Goal: Task Accomplishment & Management: Manage account settings

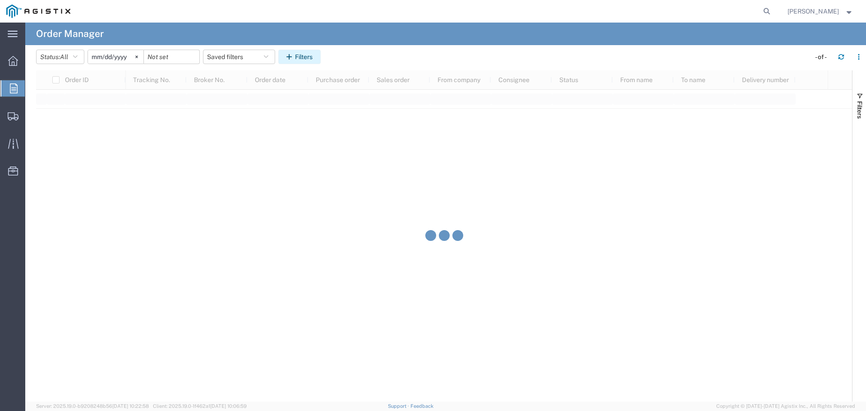
click at [299, 61] on button "Filters" at bounding box center [299, 57] width 42 height 14
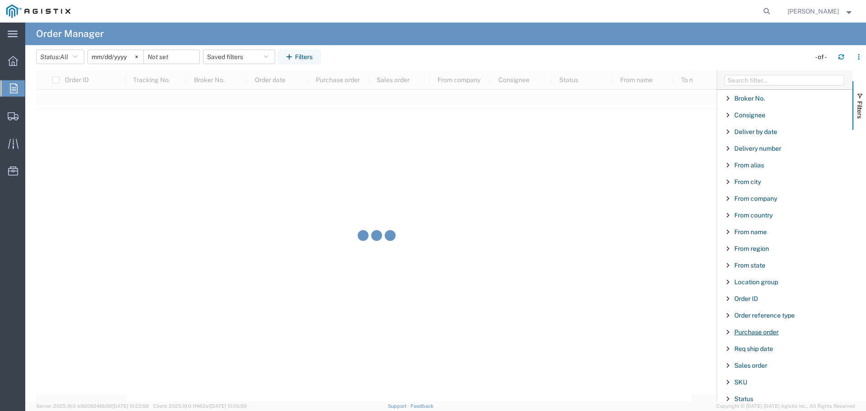
click at [763, 330] on span "Purchase order" at bounding box center [756, 331] width 44 height 7
click at [769, 372] on input "Filter Value" at bounding box center [788, 369] width 118 height 11
type input "3501421899"
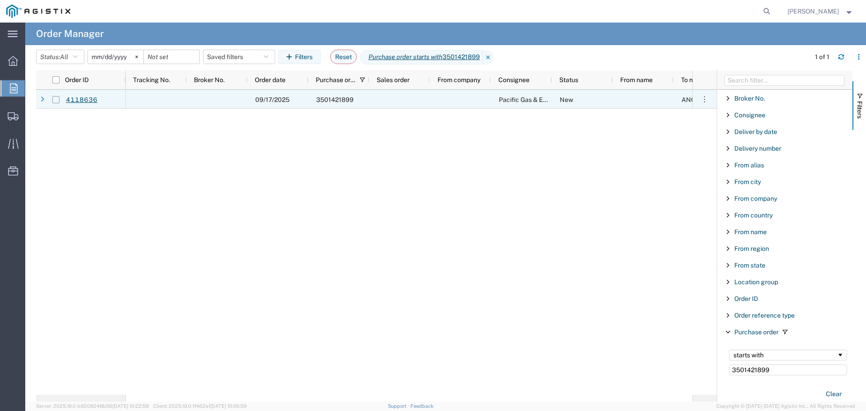
click at [55, 100] on input "Press Space to toggle row selection (unchecked)" at bounding box center [55, 99] width 7 height 7
checkbox input "true"
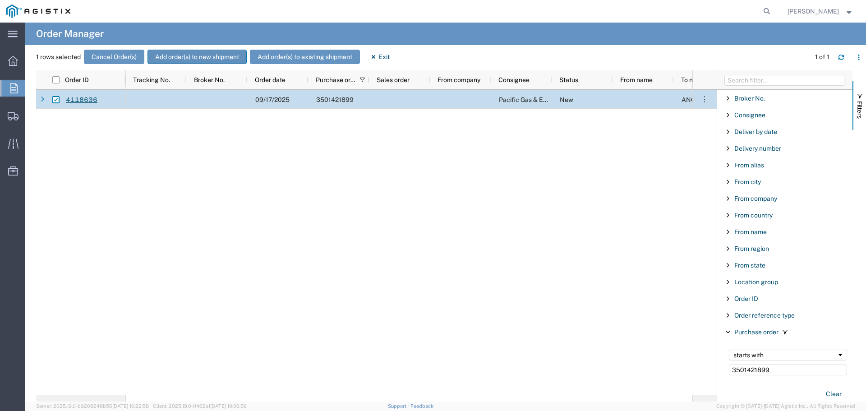
click at [186, 57] on button "Add order(s) to new shipment" at bounding box center [196, 57] width 99 height 14
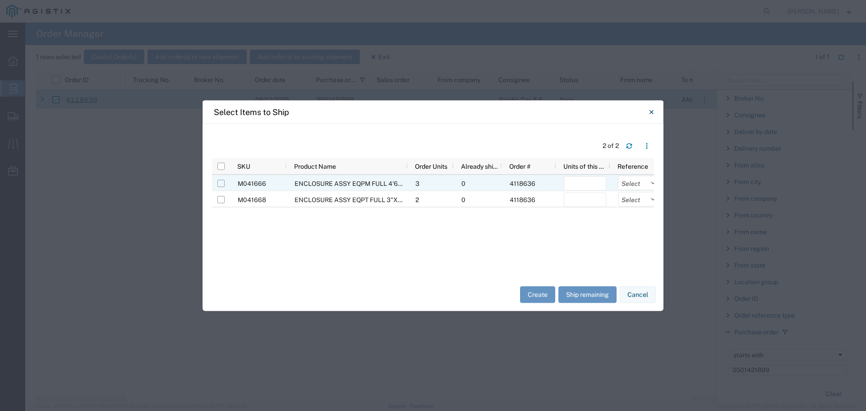
click at [222, 185] on input "Press Space to toggle row selection (unchecked)" at bounding box center [220, 182] width 7 height 7
checkbox input "true"
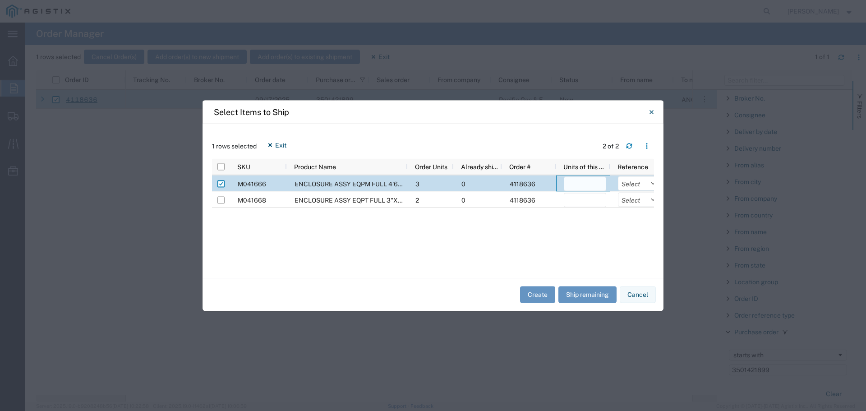
click at [578, 186] on input "number" at bounding box center [585, 183] width 42 height 14
type input "2"
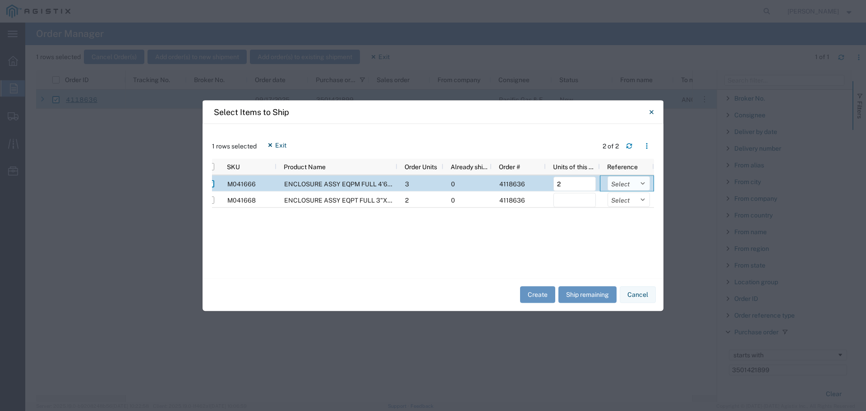
click at [621, 179] on select "Select Purchase Order Delivery Number" at bounding box center [628, 183] width 42 height 14
select select "PURCHORD"
click at [607, 176] on select "Select Purchase Order Delivery Number" at bounding box center [628, 183] width 42 height 14
click at [534, 296] on button "Create" at bounding box center [537, 294] width 35 height 17
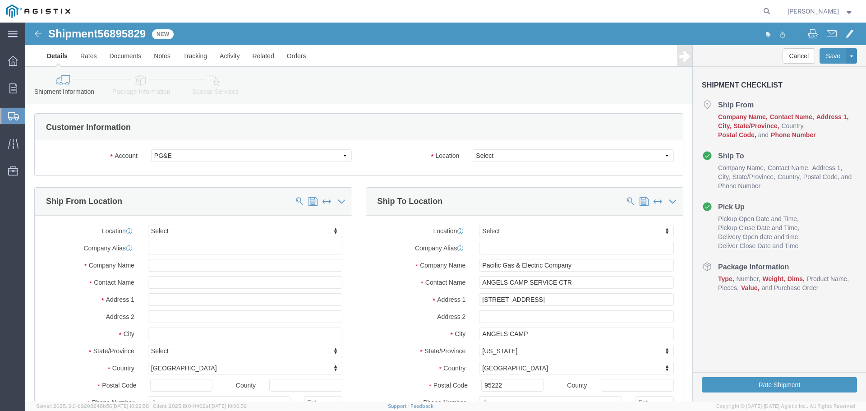
select select
click select "Select All Others [GEOGRAPHIC_DATA] [GEOGRAPHIC_DATA] [GEOGRAPHIC_DATA] [GEOGRA…"
select select "23082"
click select "Select All Others [GEOGRAPHIC_DATA] [GEOGRAPHIC_DATA] [GEOGRAPHIC_DATA] [GEOGRA…"
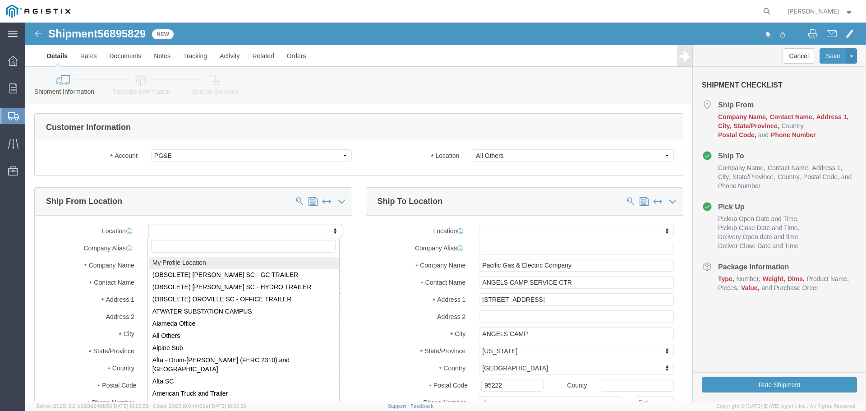
select select "MYPROFILE"
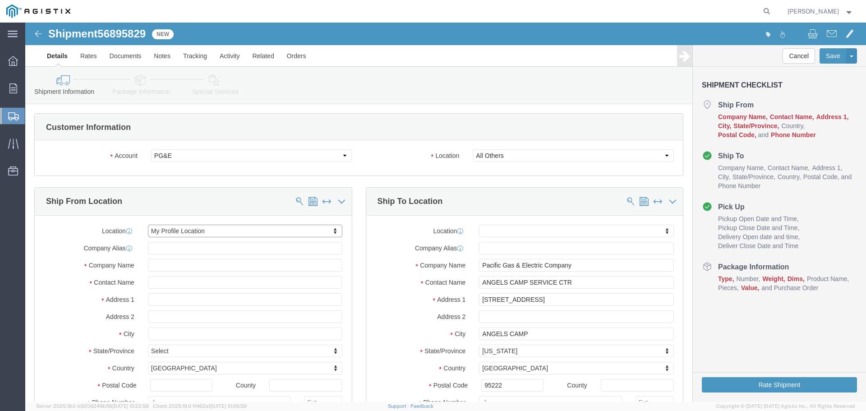
select select "CA"
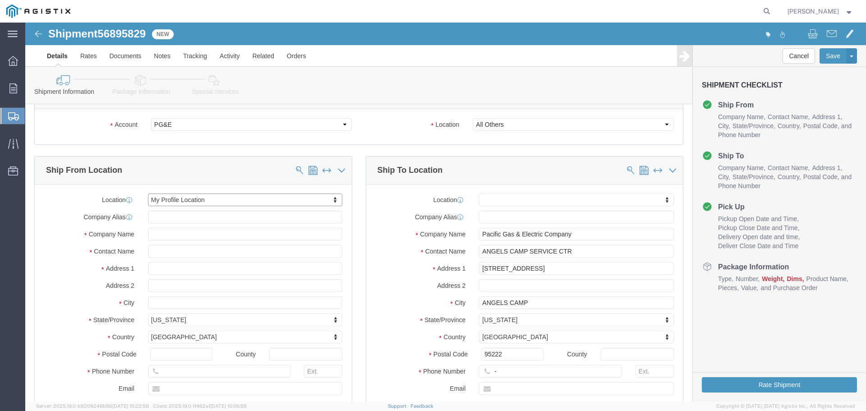
scroll to position [90, 0]
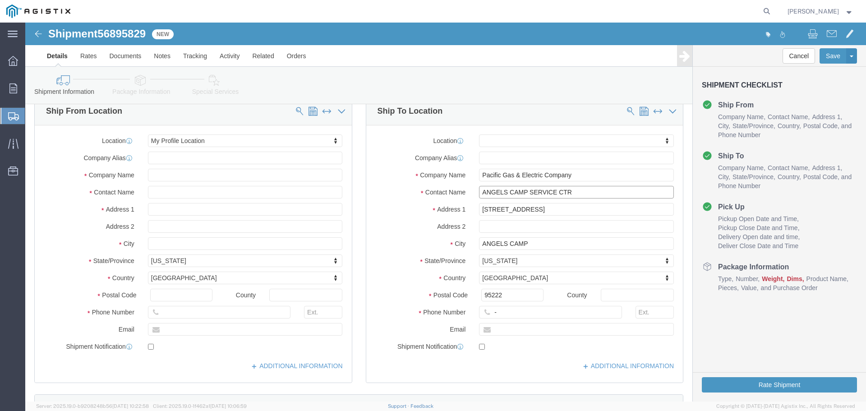
click input "ANGELS CAMP SERVICE CTR"
drag, startPoint x: 574, startPoint y: 172, endPoint x: 378, endPoint y: 158, distance: 196.7
click div "Location My Profile Location (OBSOLETE) [PERSON_NAME] SC - GC TRAILER (OBSOLETE…"
paste input "PM 35418375"
type input "PM 35418375"
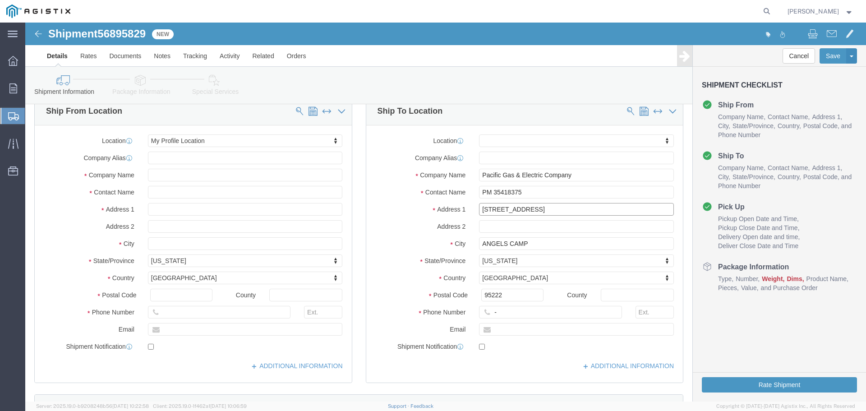
drag, startPoint x: 506, startPoint y: 184, endPoint x: 549, endPoint y: 186, distance: 43.3
click input "[STREET_ADDRESS]"
drag, startPoint x: 605, startPoint y: 187, endPoint x: 342, endPoint y: 166, distance: 264.2
click div "Location My Profile Location (OBSOLETE) [PERSON_NAME] SC - GC TRAILER (OBSOLETE…"
paste input "4529A CA-4 - yard behind USPS"
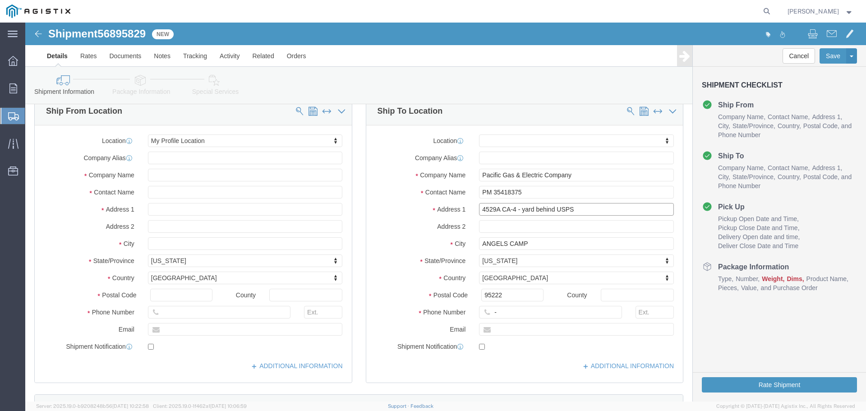
drag, startPoint x: 535, startPoint y: 184, endPoint x: 493, endPoint y: 186, distance: 42.0
click input "4529A CA-4 - yard behind USPS"
type input "4529A CA-4"
type input "[PERSON_NAME]"
type input "95224"
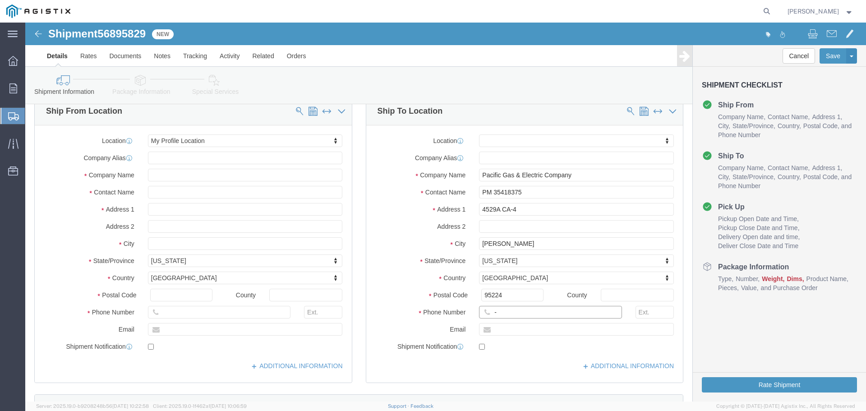
click input "-"
type input "123-456-7891"
click label
click input "checkbox"
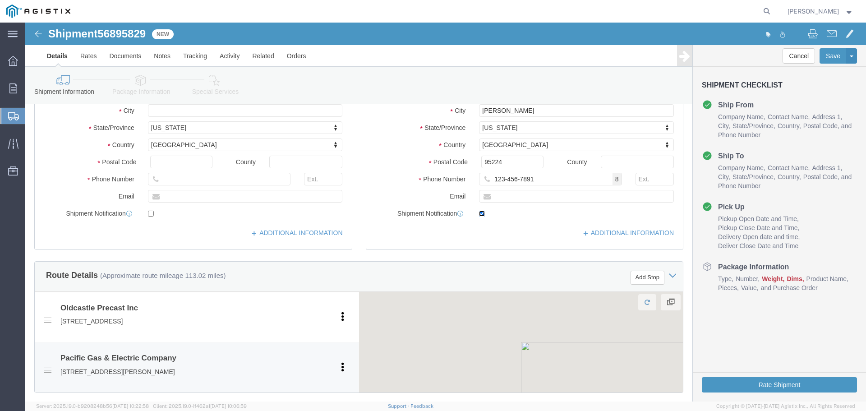
scroll to position [316, 0]
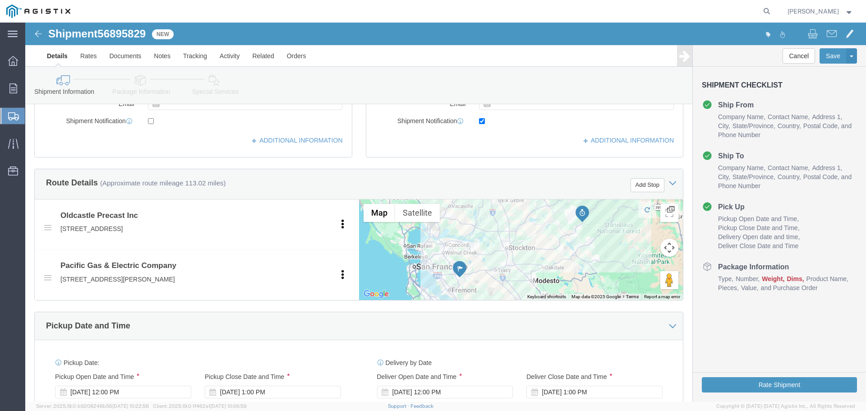
click label
click input "checkbox"
checkbox input "false"
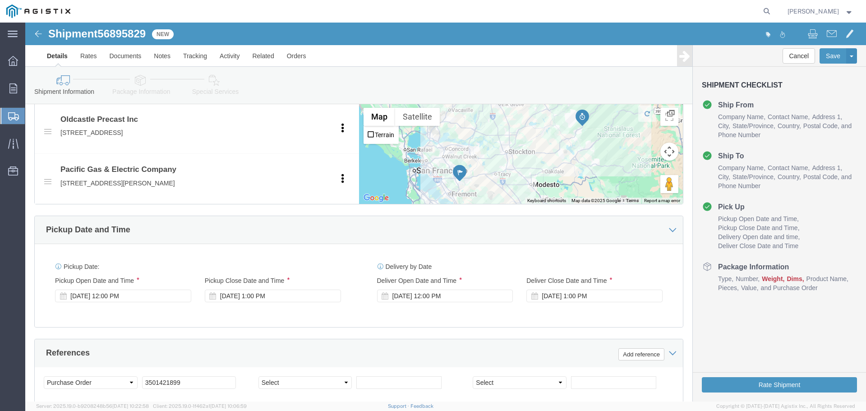
scroll to position [541, 0]
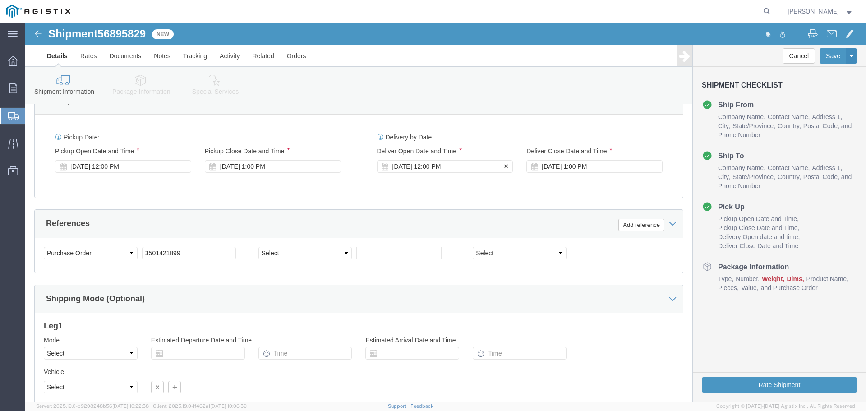
click div "[DATE] 12:00 PM"
click button "Apply"
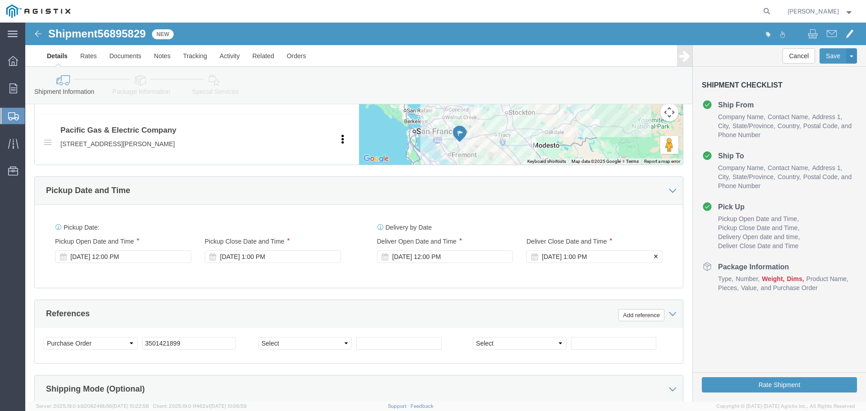
click div "[DATE] 1:00 PM"
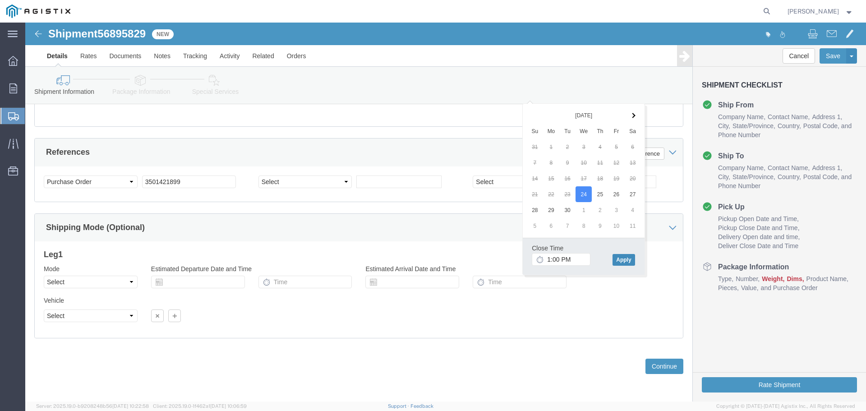
click button "Apply"
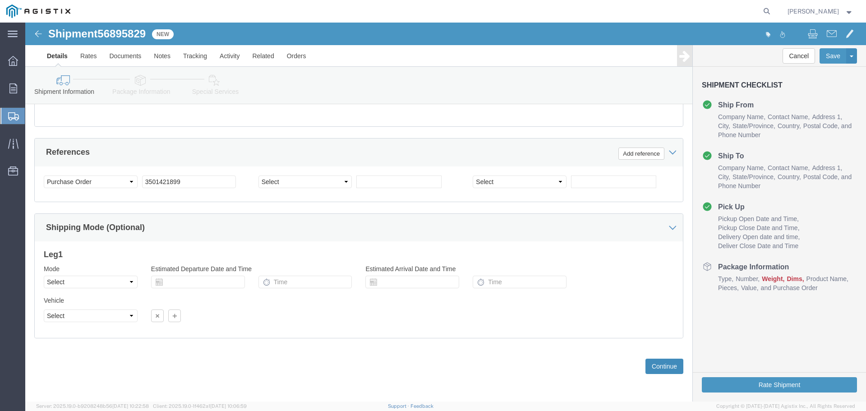
click button "Continue"
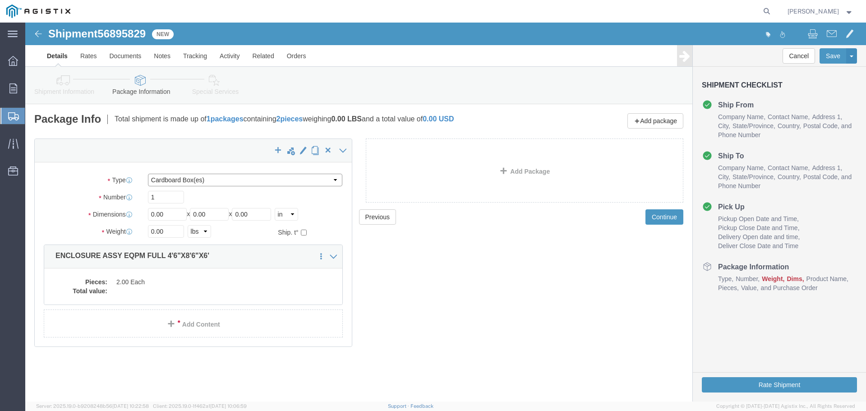
click select "Select Bulk Bundle(s) Cardboard Box(es) Carton(s) Crate(s) Drum(s) (Fiberboard)…"
select select "YRPK"
click select "Select Bulk Bundle(s) Cardboard Box(es) Carton(s) Crate(s) Drum(s) (Fiberboard)…"
click div "Package Type Select Bulk Bundle(s) Cardboard Box(es) Carton(s) Crate(s) Drum(s)…"
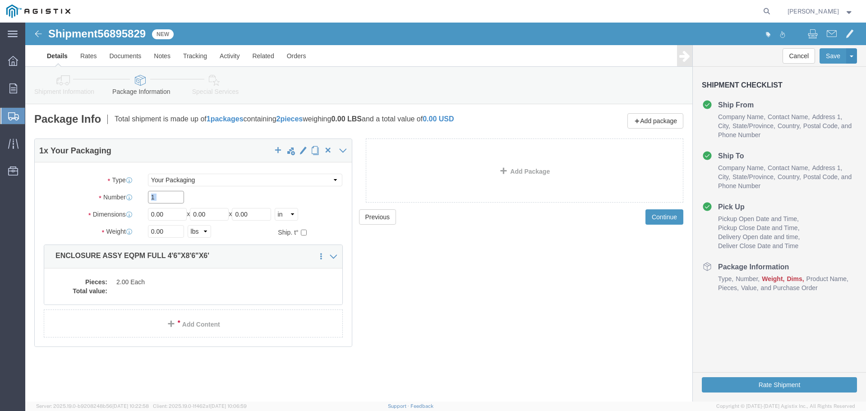
click input "1"
click div "Number 1"
type input "2"
type input "54"
type input "102"
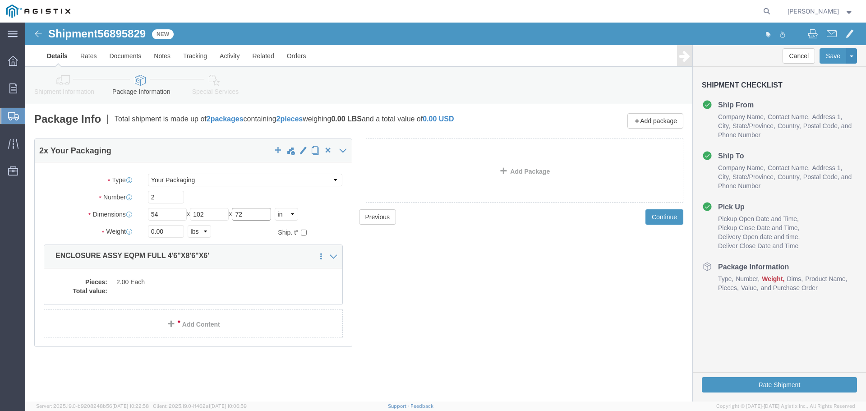
type input "72"
type input "37824"
click dd "2.00 Each"
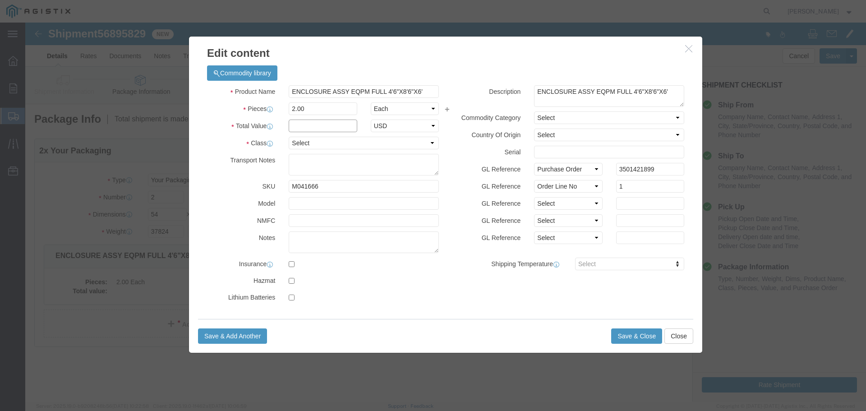
drag, startPoint x: 319, startPoint y: 124, endPoint x: 294, endPoint y: 101, distance: 34.2
click input "text"
type input "1"
select select "USD"
select select "55"
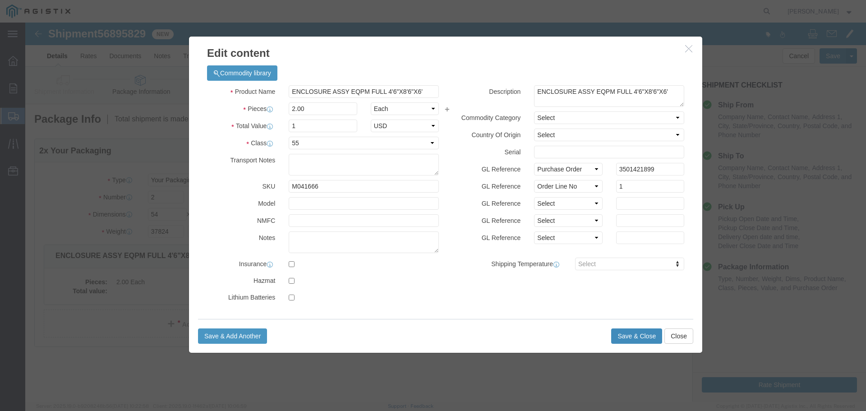
click button "Save & Close"
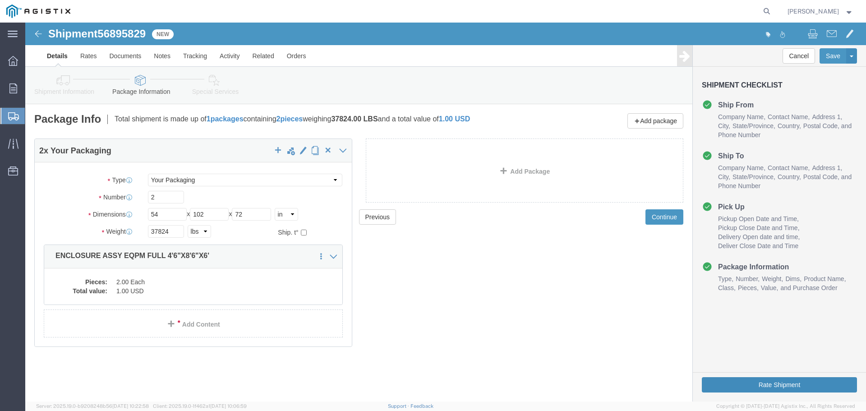
click button "Rate Shipment"
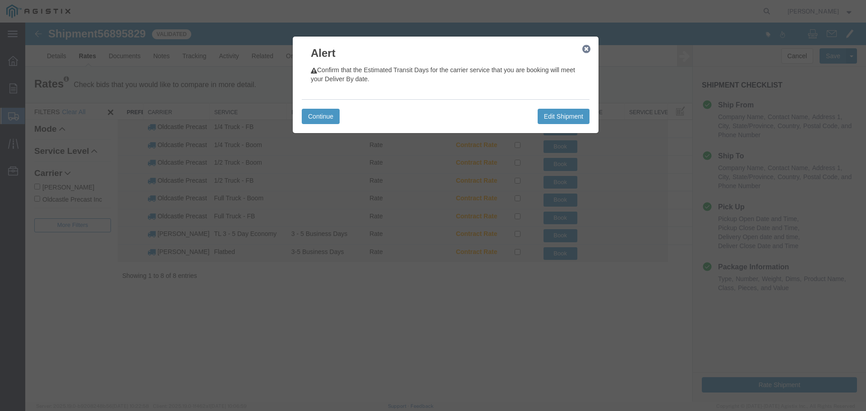
click at [587, 48] on icon "button" at bounding box center [586, 49] width 8 height 7
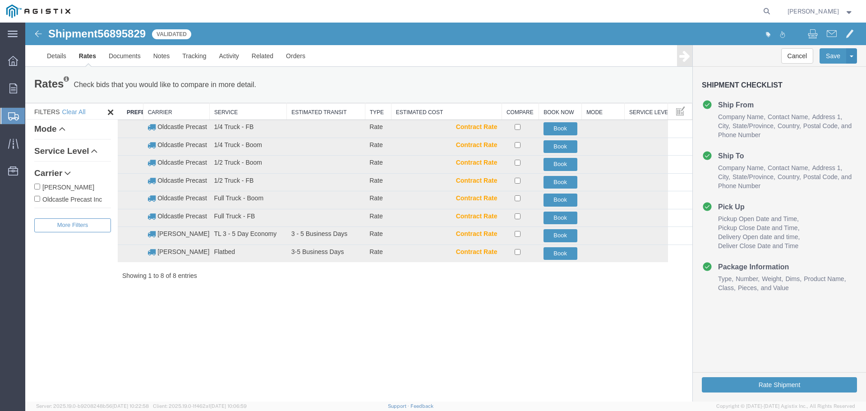
click at [70, 199] on label "Oldcastle Precast Inc" at bounding box center [72, 199] width 77 height 10
click at [40, 199] on input "Oldcastle Precast Inc" at bounding box center [37, 199] width 6 height 6
checkbox input "true"
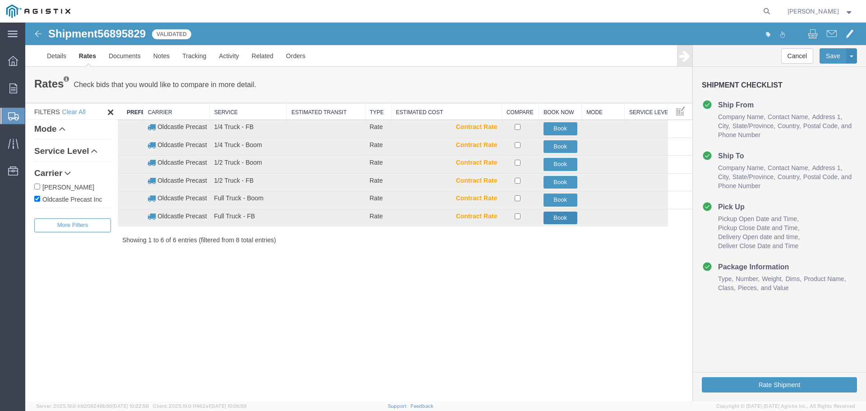
click at [569, 217] on button "Book" at bounding box center [560, 218] width 34 height 13
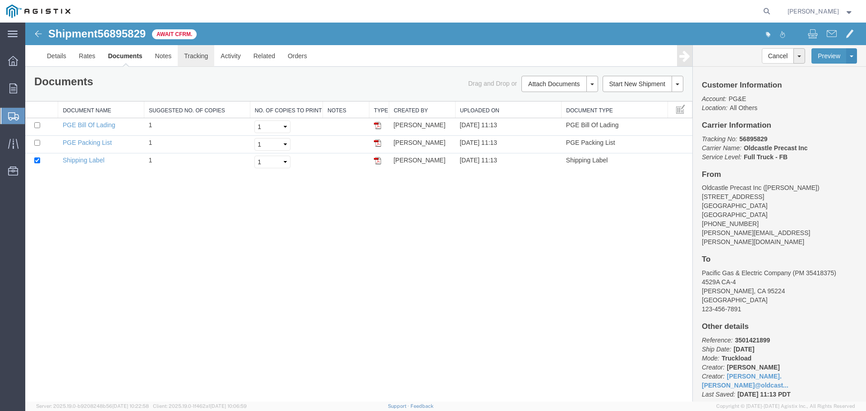
click at [202, 57] on link "Tracking" at bounding box center [196, 56] width 37 height 22
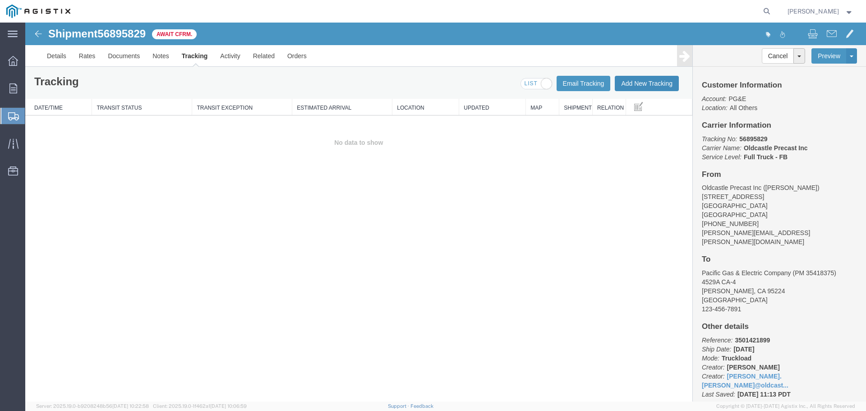
click at [635, 83] on button "Add New Tracking" at bounding box center [647, 83] width 64 height 15
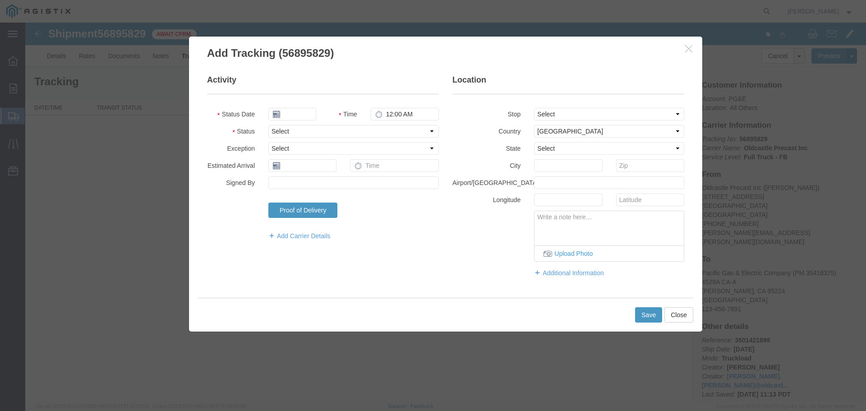
type input "[DATE]"
type input "12:00 PM"
drag, startPoint x: 288, startPoint y: 129, endPoint x: 291, endPoint y: 135, distance: 7.1
click at [288, 129] on select "Select Arrival Notice Available Arrival Notice Imported Arrive at Delivery Loca…" at bounding box center [353, 131] width 170 height 13
select select "DELIVRED"
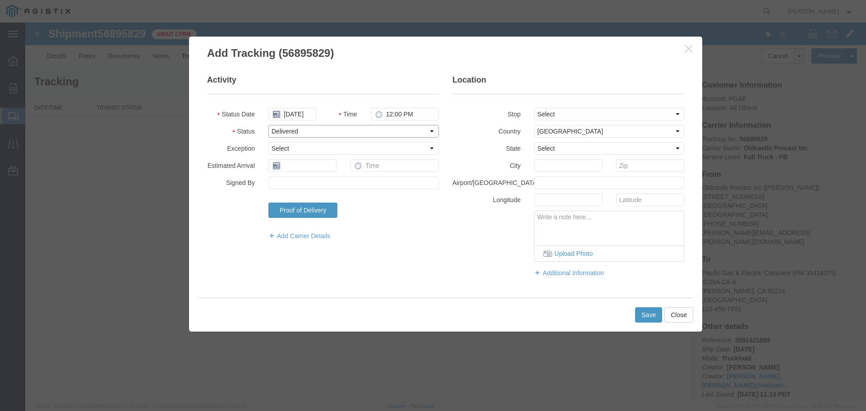
click at [268, 125] on select "Select Arrival Notice Available Arrival Notice Imported Arrive at Delivery Loca…" at bounding box center [353, 131] width 170 height 13
click at [640, 312] on button "Save" at bounding box center [648, 314] width 27 height 15
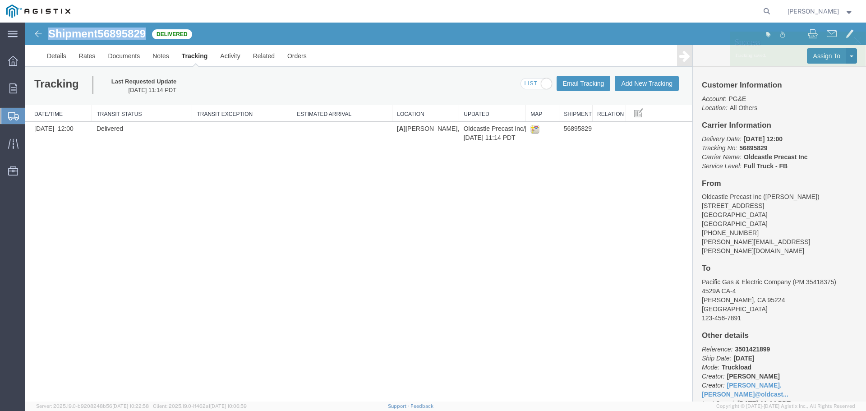
drag, startPoint x: 50, startPoint y: 32, endPoint x: 147, endPoint y: 33, distance: 96.5
click at [146, 33] on h1 "Shipment 56895829" at bounding box center [96, 34] width 97 height 12
copy h1 "Shipment 56895829"
click at [292, 56] on link "Orders" at bounding box center [297, 56] width 32 height 22
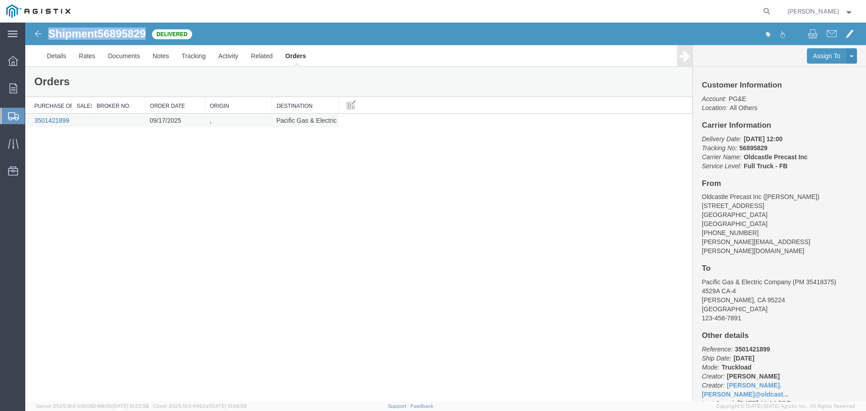
click at [53, 118] on link "3501421899" at bounding box center [51, 120] width 35 height 7
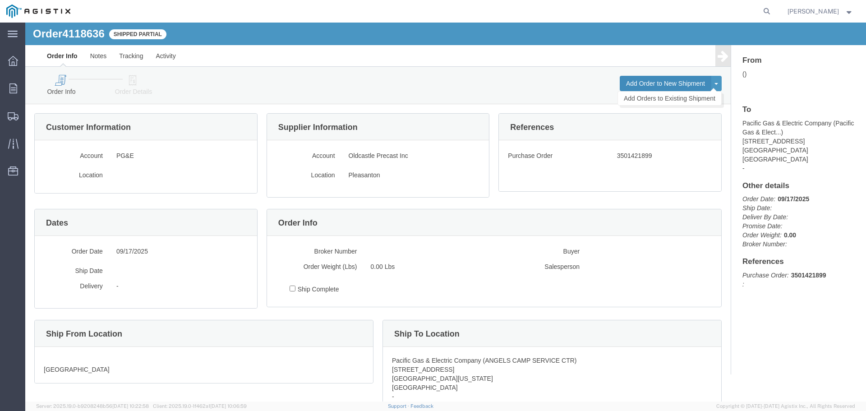
click at [640, 81] on button "Add Order to New Shipment" at bounding box center [666, 83] width 92 height 15
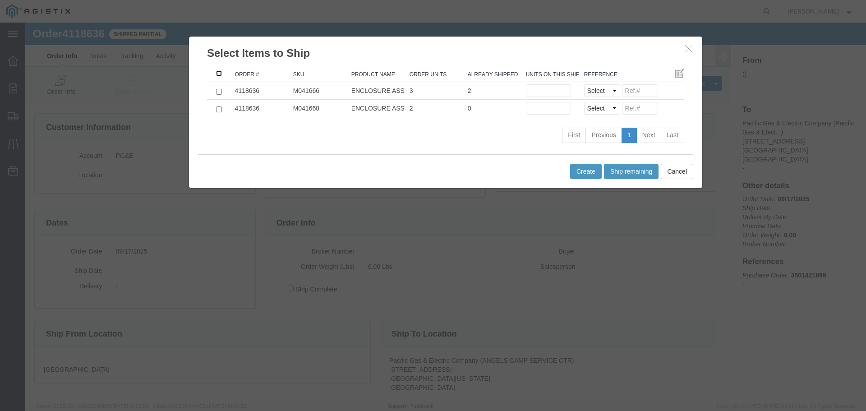
click at [217, 73] on input ": activate to sort column ascending" at bounding box center [219, 73] width 6 height 6
checkbox input "true"
click at [616, 170] on button "Ship remaining" at bounding box center [631, 171] width 55 height 15
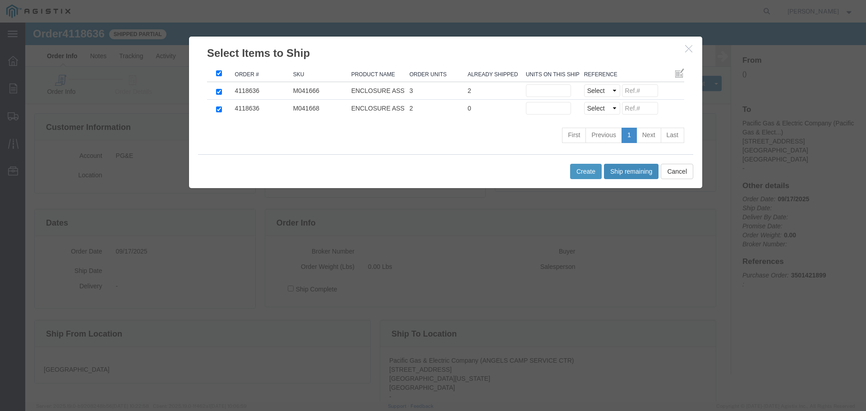
type input "1"
type input "2"
click at [606, 92] on select "Select Purchase Order Delivery Number" at bounding box center [602, 90] width 36 height 13
select select "PO"
click at [584, 84] on select "Select Purchase Order Delivery Number" at bounding box center [602, 90] width 36 height 13
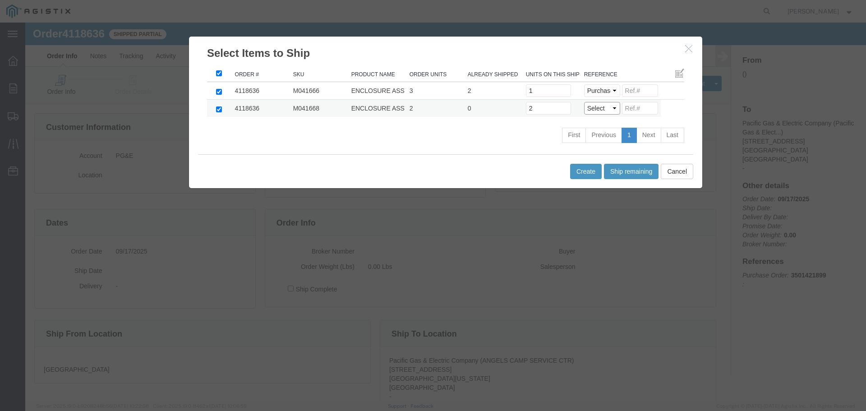
click at [605, 109] on select "Select Purchase Order Delivery Number" at bounding box center [602, 108] width 36 height 13
select select "PO"
click at [584, 102] on select "Select Purchase Order Delivery Number" at bounding box center [602, 108] width 36 height 13
click at [583, 173] on button "Create" at bounding box center [586, 171] width 32 height 15
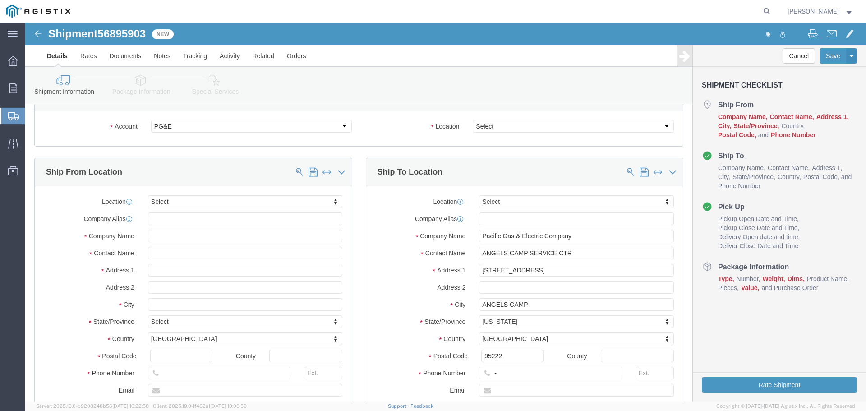
scroll to position [45, 0]
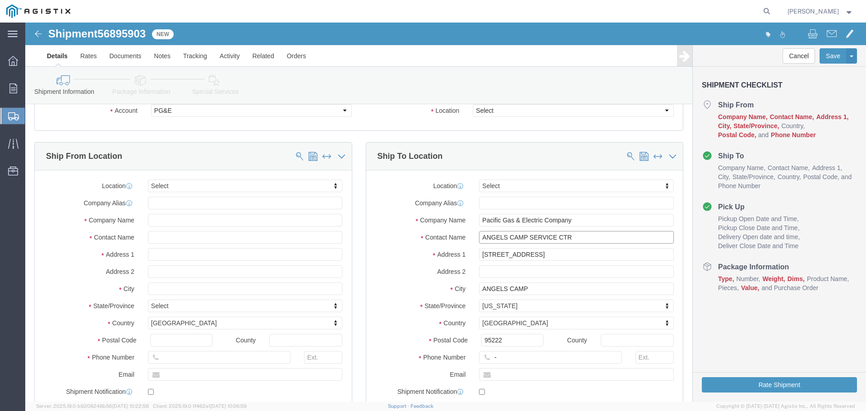
drag, startPoint x: 501, startPoint y: 215, endPoint x: 519, endPoint y: 215, distance: 18.0
click input "ANGELS CAMP SERVICE CTR"
drag, startPoint x: 548, startPoint y: 215, endPoint x: 430, endPoint y: 217, distance: 118.6
click div "Contact Name ANGELS CAMP SERVICE CTR"
paste input "PM 35418375"
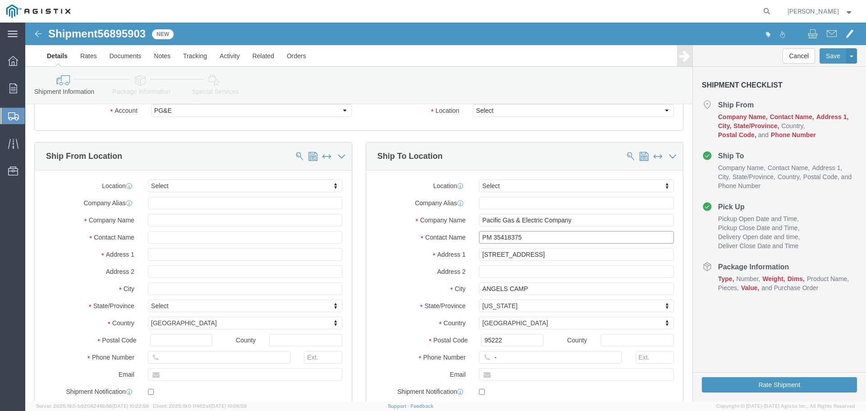
type input "PM 35418375"
click input "[STREET_ADDRESS]"
drag, startPoint x: 546, startPoint y: 232, endPoint x: 350, endPoint y: 209, distance: 196.6
click div "Location Select Select My Profile Location (OBSOLETE) [GEOGRAPHIC_DATA] SC - GC…"
paste input "4529A CA-4"
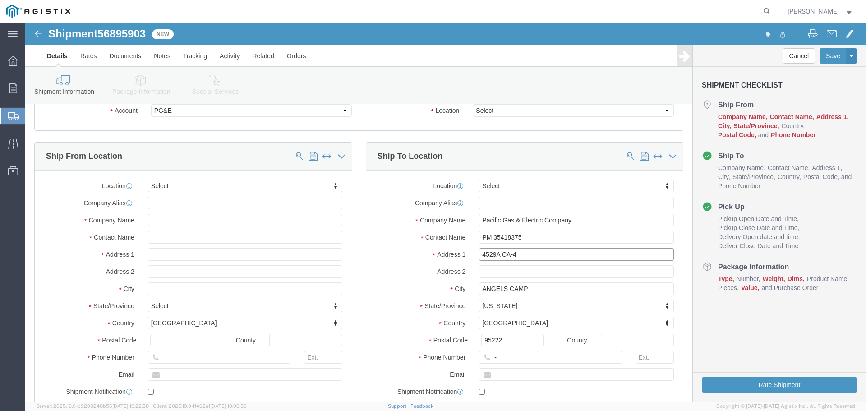
type input "4529A CA-4"
type input "[PERSON_NAME]"
type input "95224"
click input "-"
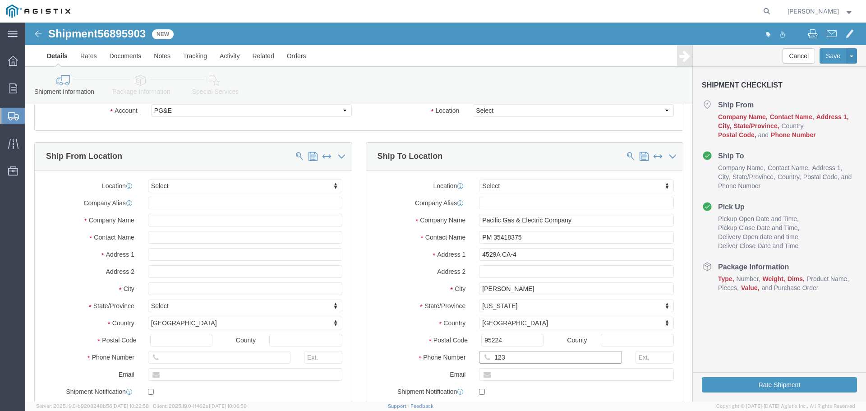
type input "123-456-7891"
click label "Address 1"
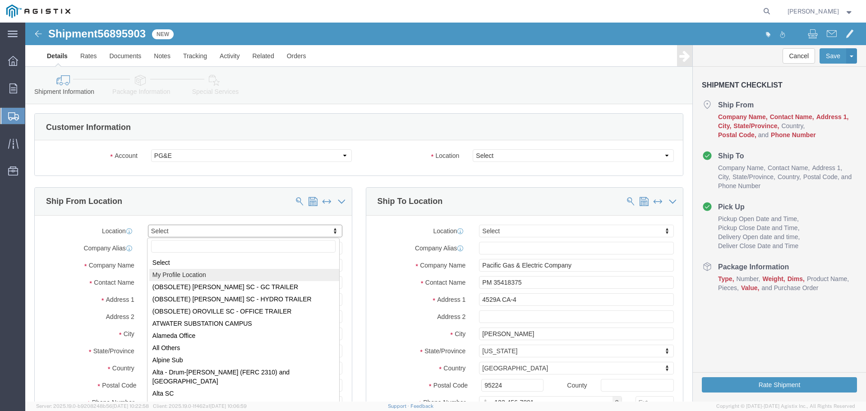
select select "MYPROFILE"
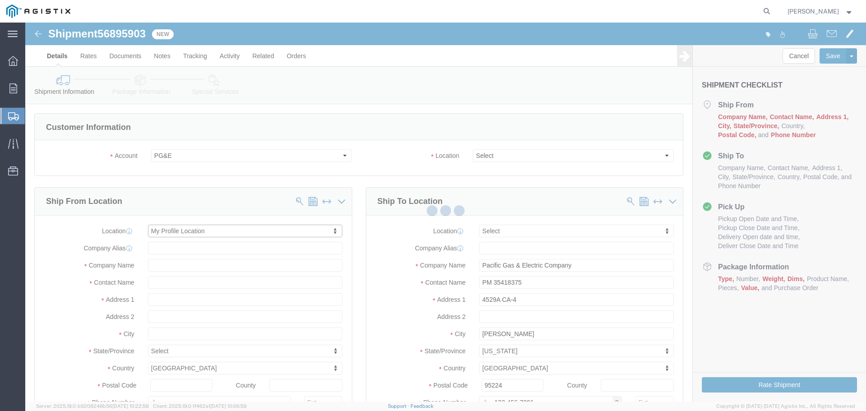
type input "Oldcastle Precast Inc"
type input "[PERSON_NAME]"
type input "[STREET_ADDRESS]"
type input "PLEASANTON"
type input "94566"
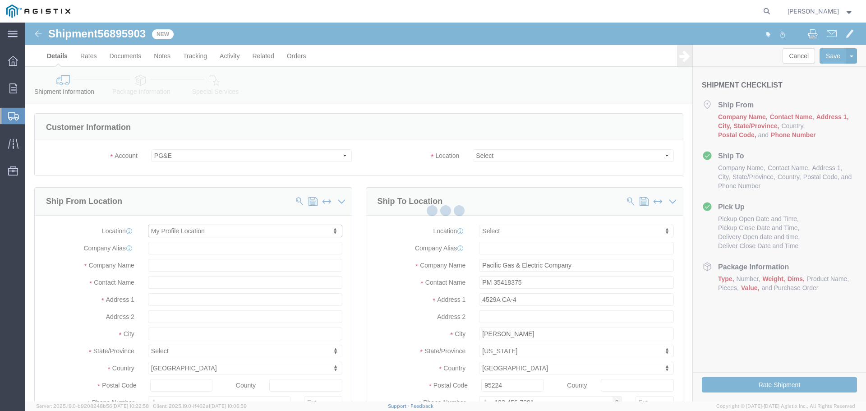
type input "[PHONE_NUMBER]"
type input "[PERSON_NAME][EMAIL_ADDRESS][PERSON_NAME][DOMAIN_NAME]"
checkbox input "true"
select select "CA"
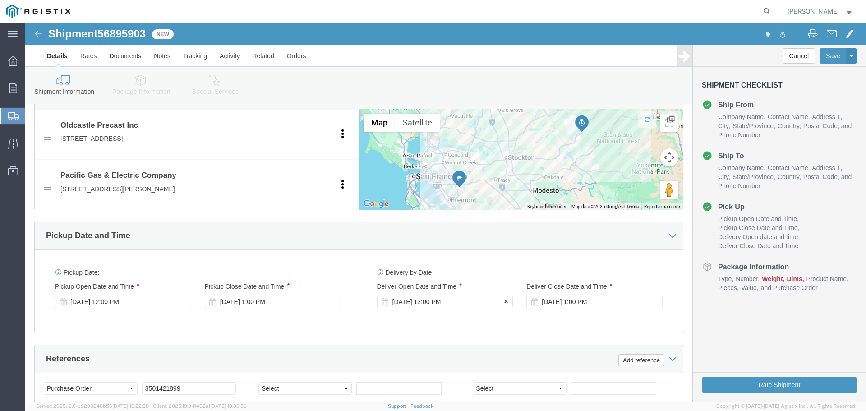
click div "[DATE] 12:00 PM"
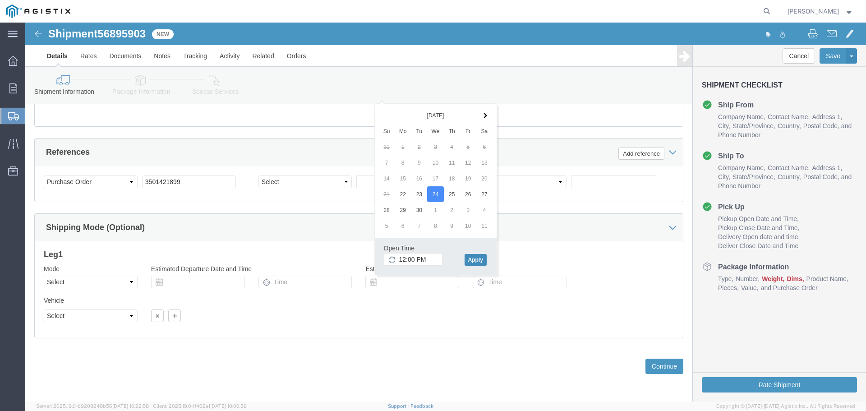
click button "Apply"
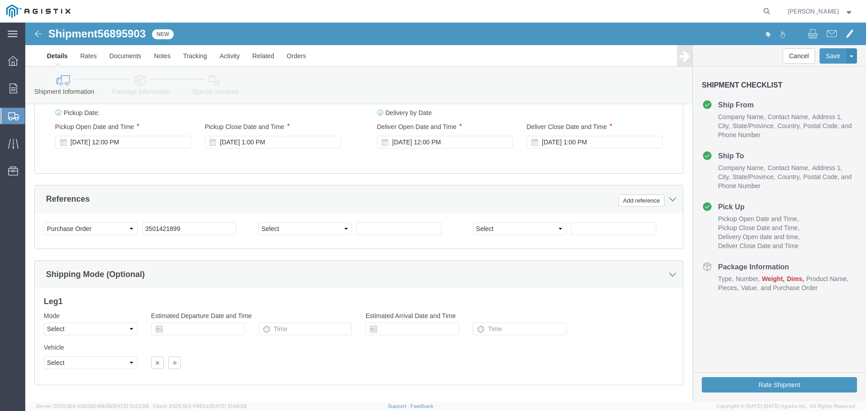
scroll to position [522, 0]
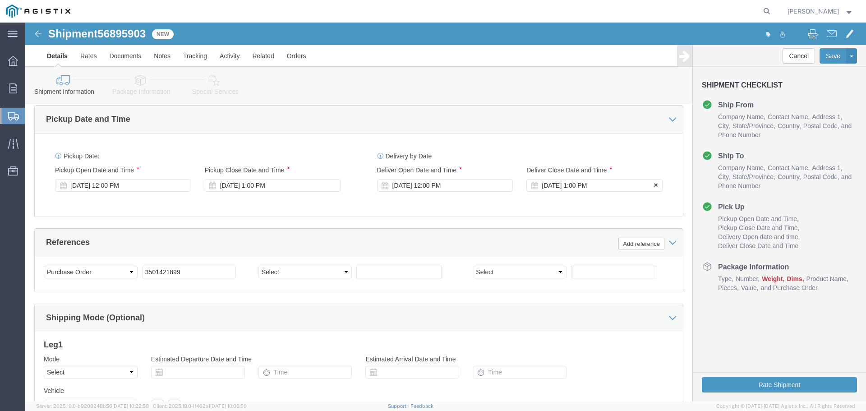
click div "[DATE] 1:00 PM"
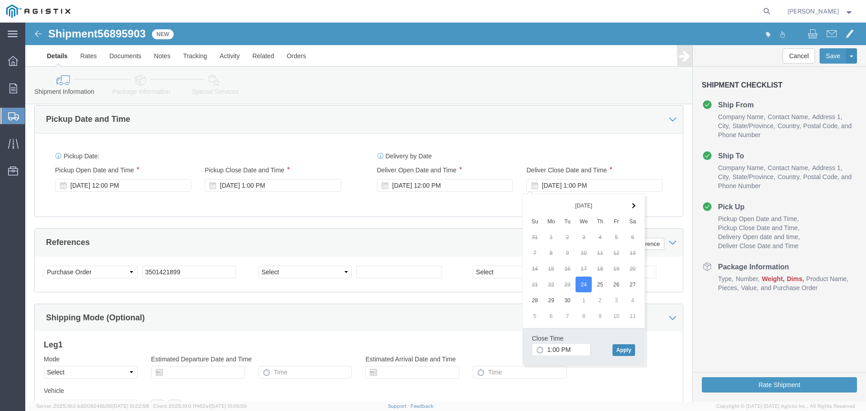
click button "Apply"
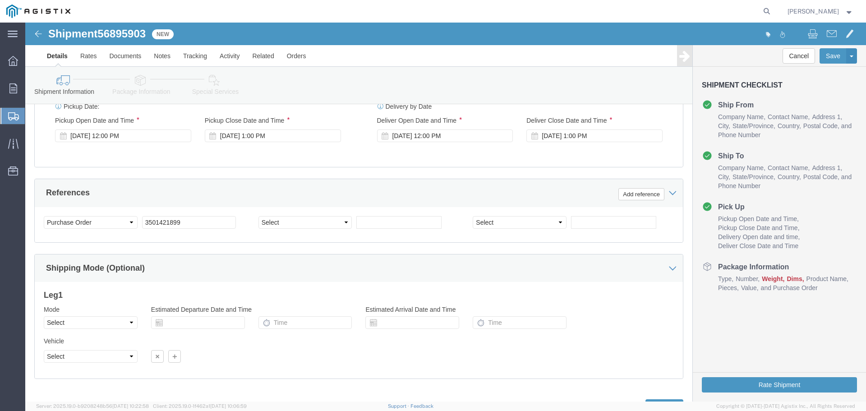
scroll to position [612, 0]
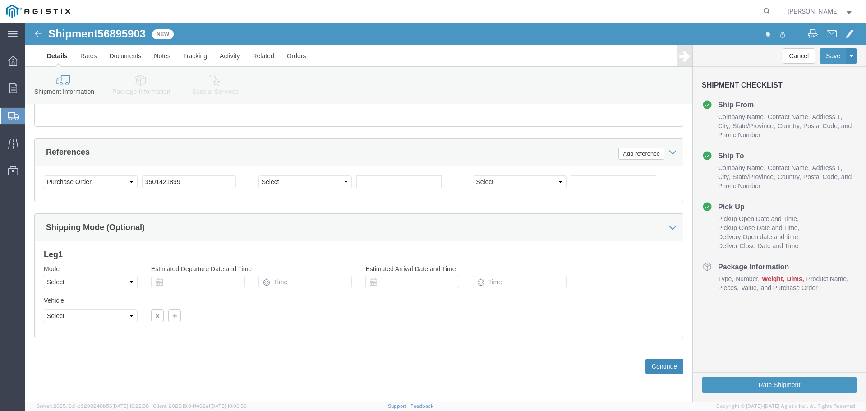
click button "Continue"
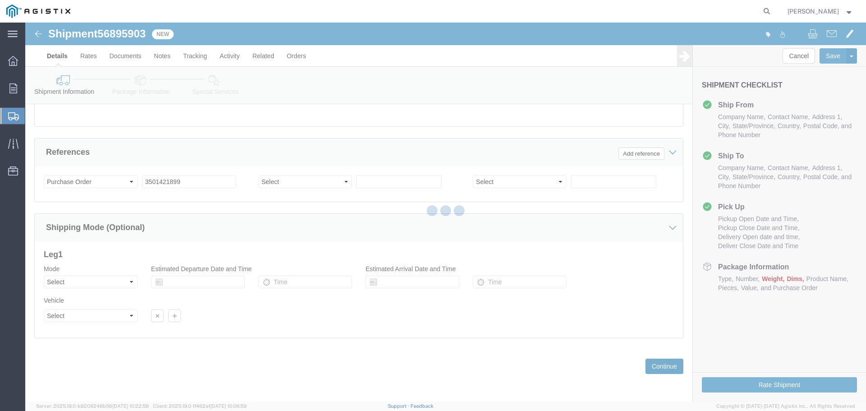
scroll to position [22, 0]
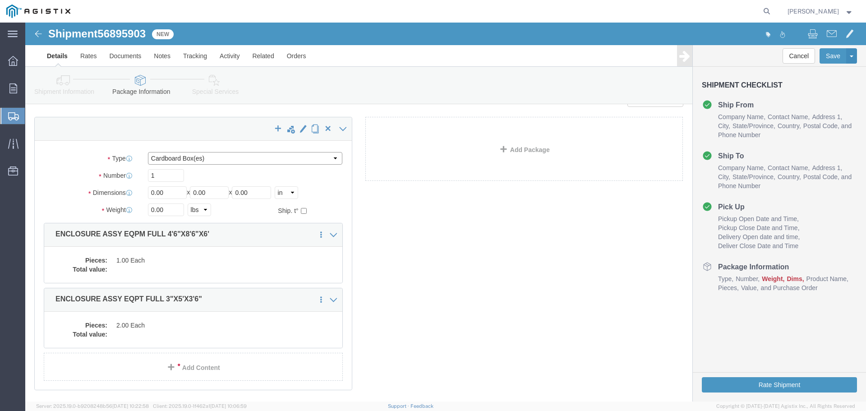
click select "Select Bulk Bundle(s) Cardboard Box(es) Carton(s) Crate(s) Drum(s) (Fiberboard)…"
select select "YRPK"
click select "Select Bulk Bundle(s) Cardboard Box(es) Carton(s) Crate(s) Drum(s) (Fiberboard)…"
click input "1"
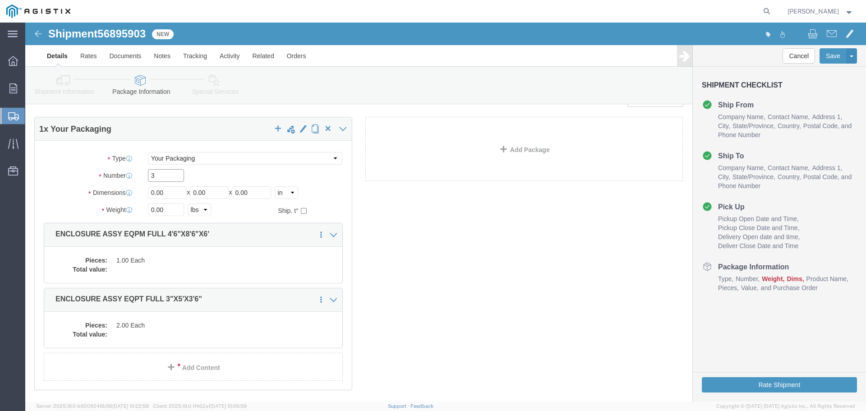
type input "3"
type input "54"
type input "102"
type input "72"
type input "31697"
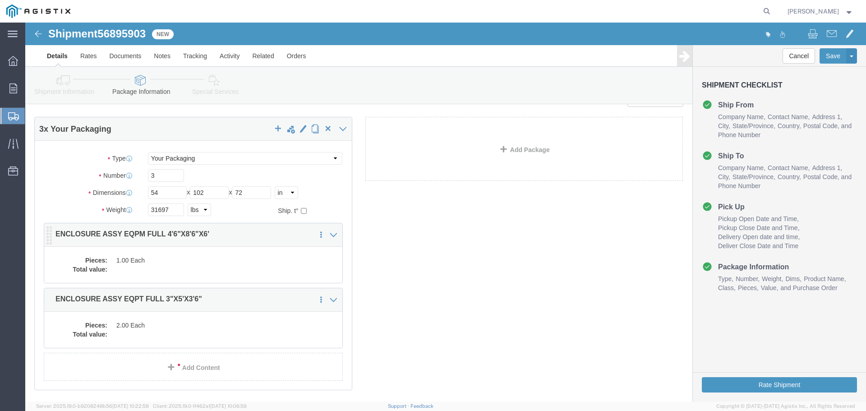
click dd "1.00 Each"
click div
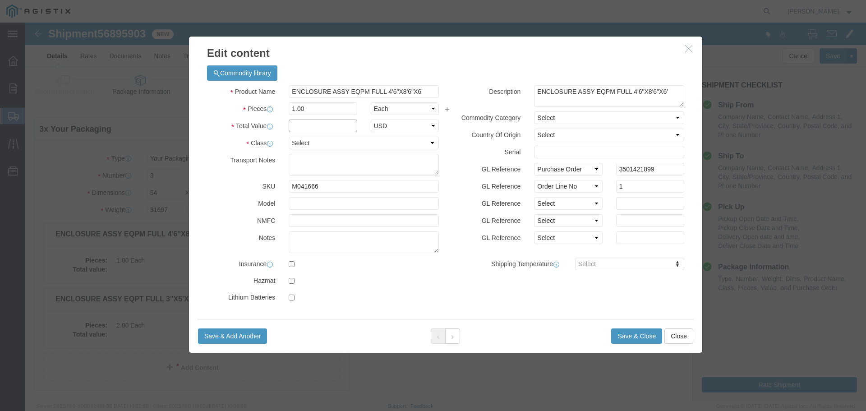
drag, startPoint x: 274, startPoint y: 102, endPoint x: 281, endPoint y: 101, distance: 7.2
click input "text"
type input "1"
select select "USD"
select select "55"
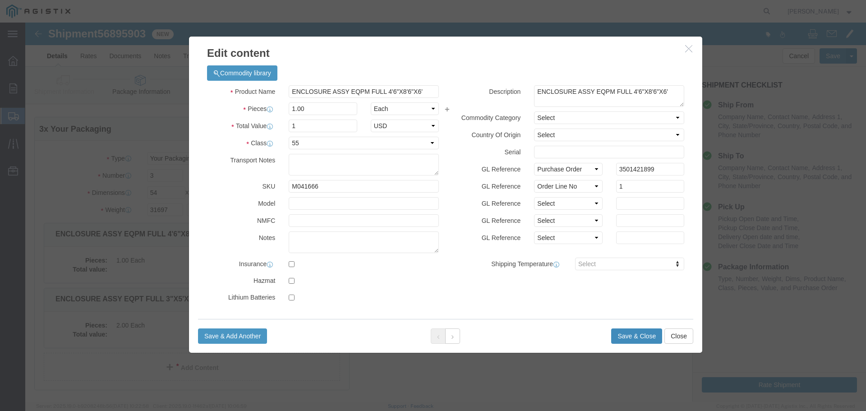
click button "Save & Close"
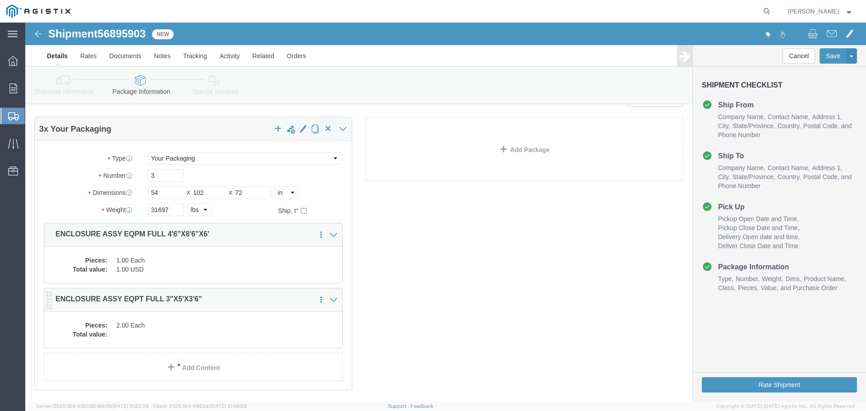
click div "Pieces: 2.00 Each Total value:"
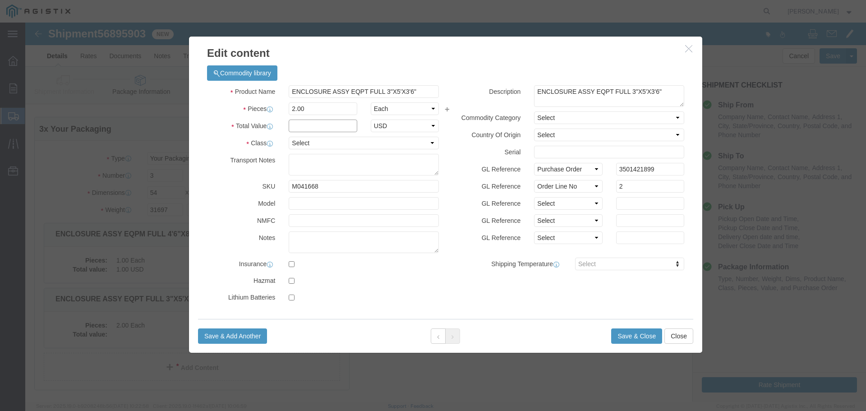
click input "text"
type input "1"
select select "USD"
click select "Select 50 55 60 65 70 85 92.5 100 125 175 250 300 400"
select select "55"
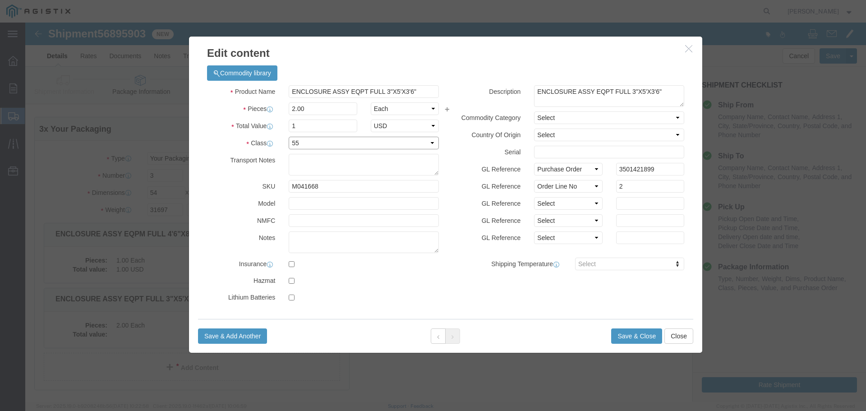
click select "Select 50 55 60 65 70 85 92.5 100 125 175 250 300 400"
click button "Save & Close"
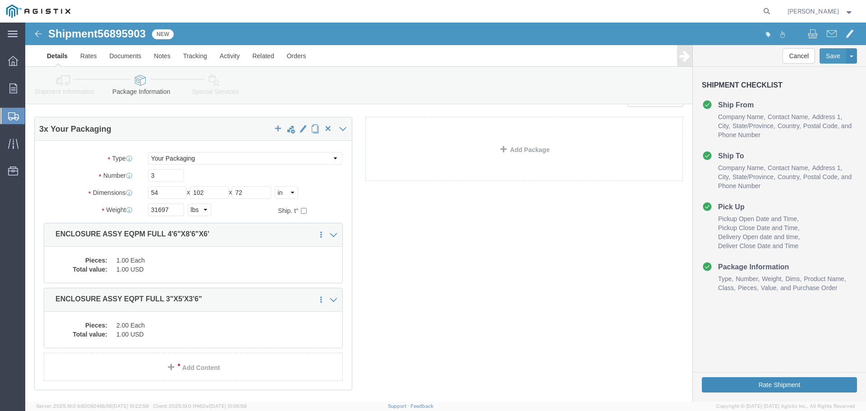
click button "Rate Shipment"
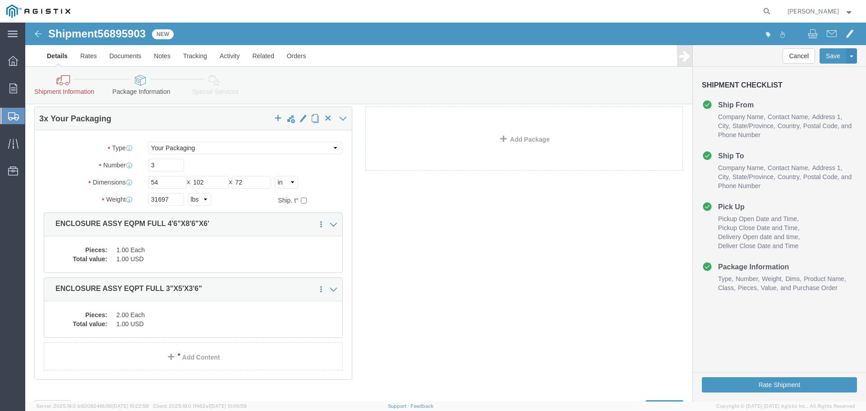
scroll to position [21, 0]
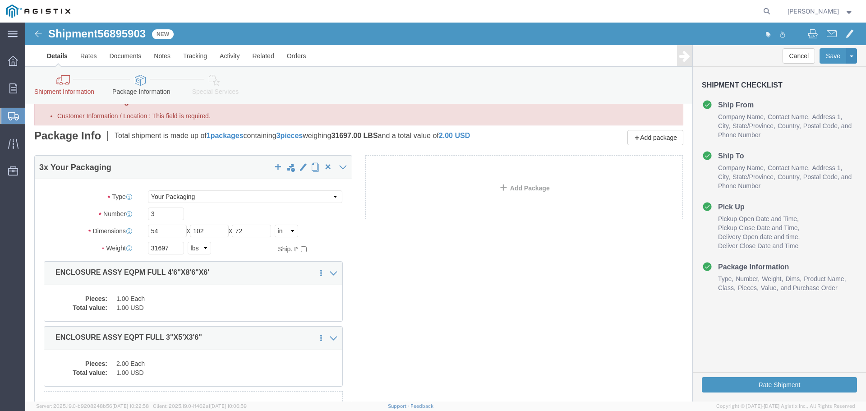
drag, startPoint x: 373, startPoint y: 242, endPoint x: 356, endPoint y: 240, distance: 16.8
click div "3 x Your Packaging Package Type Select Bulk Bundle(s) Cardboard Box(es) Carton(…"
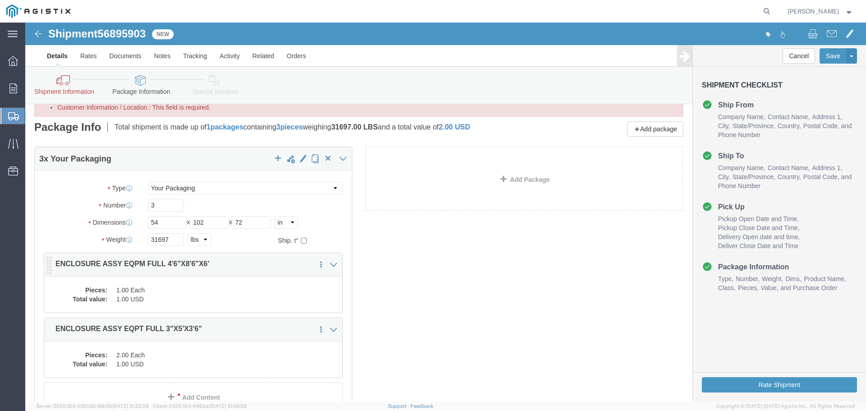
scroll to position [45, 0]
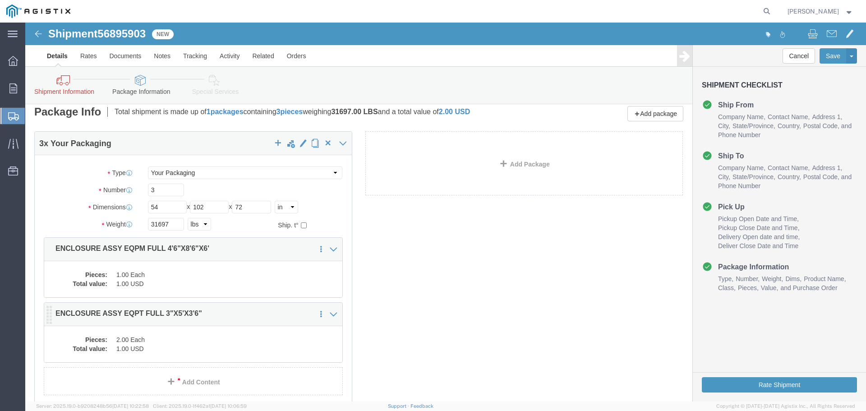
click dd "1.00 USD"
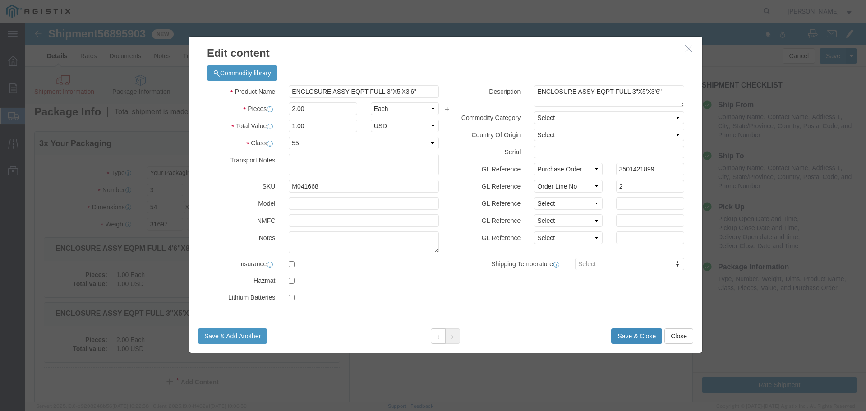
click button "Save & Close"
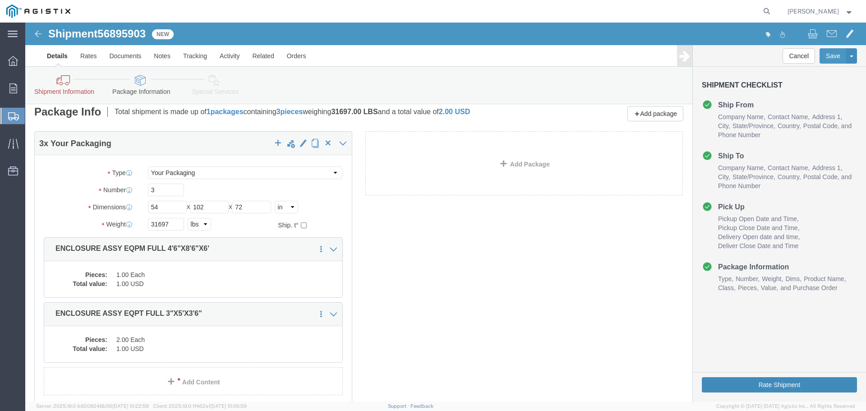
click button "Rate Shipment"
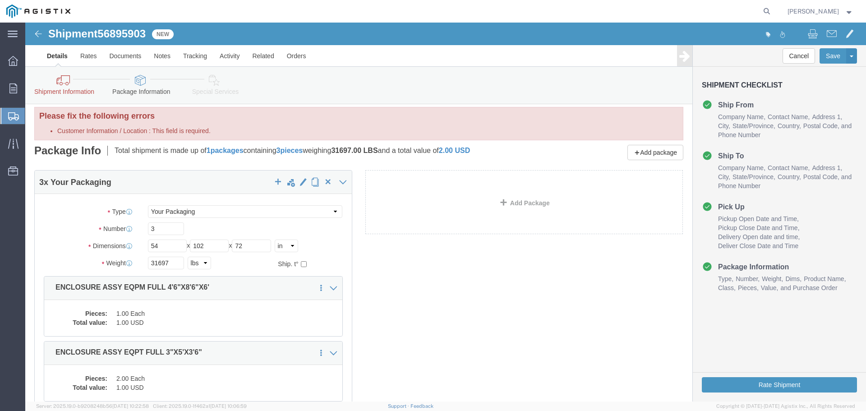
scroll to position [0, 0]
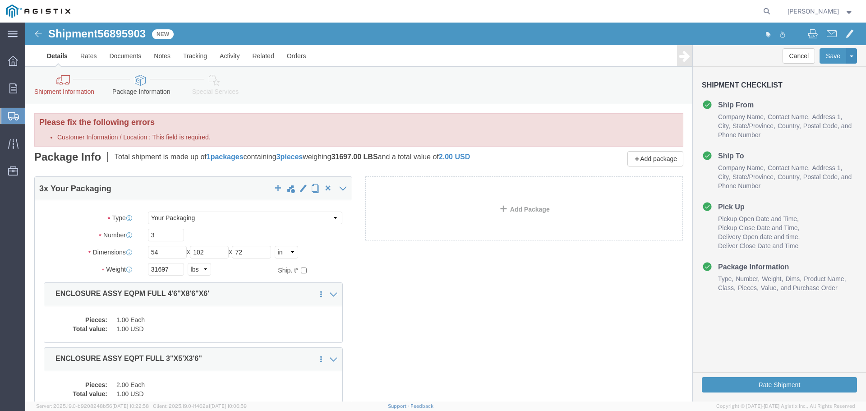
click icon
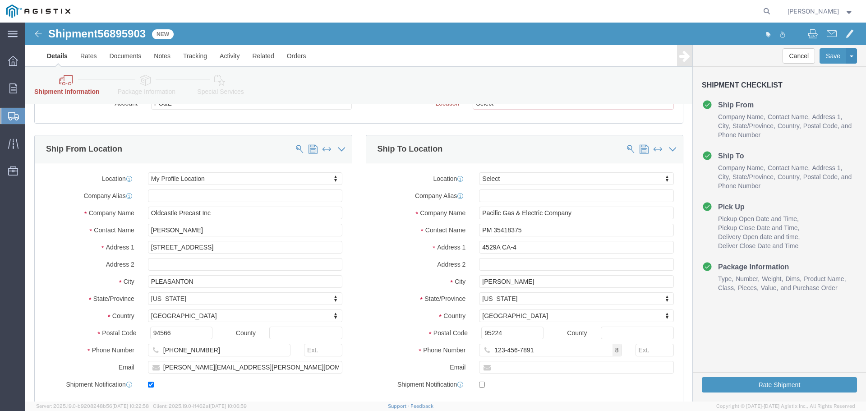
scroll to position [135, 0]
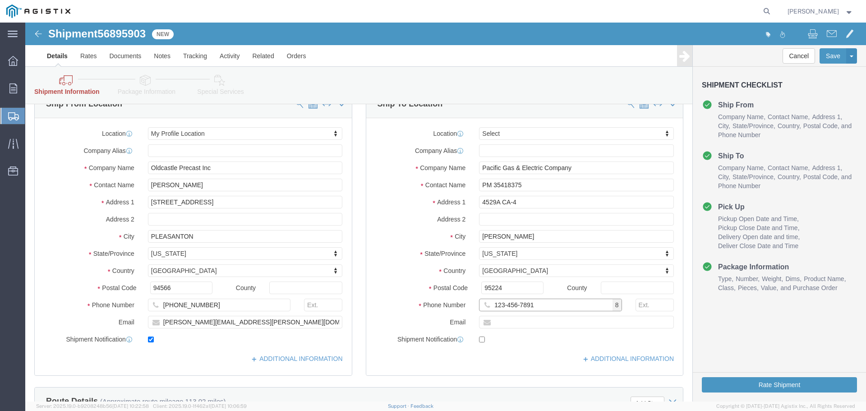
click input "123-456-7891"
click label "Address 2"
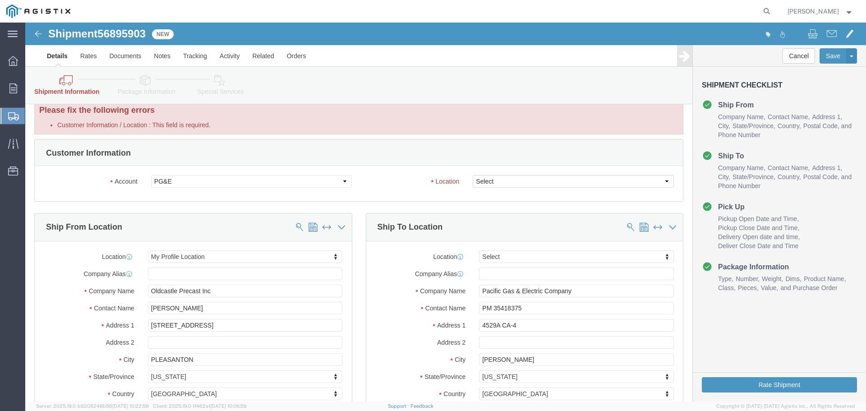
scroll to position [0, 0]
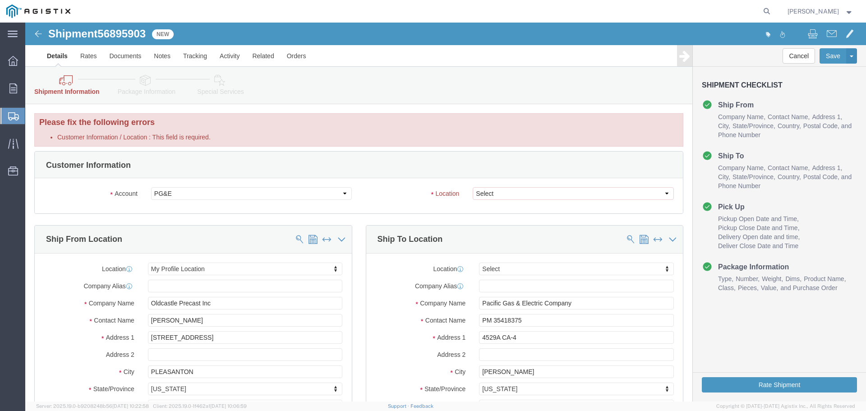
click h3 "Please fix the following errors"
click select "Select All Others [GEOGRAPHIC_DATA] [GEOGRAPHIC_DATA] [GEOGRAPHIC_DATA] [GEOGRA…"
select select "23082"
click select "Select All Others [GEOGRAPHIC_DATA] [GEOGRAPHIC_DATA] [GEOGRAPHIC_DATA] [GEOGRA…"
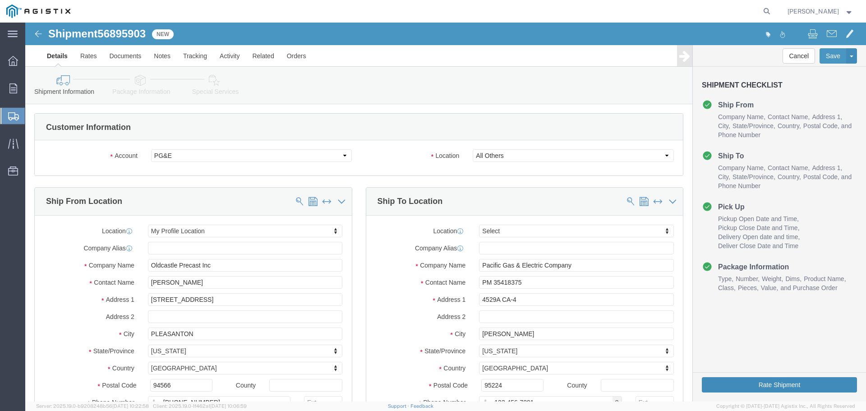
click button "Rate Shipment"
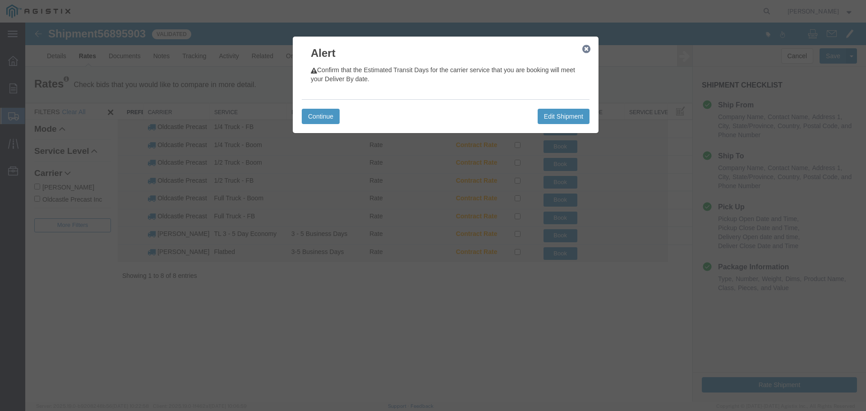
click at [587, 48] on icon "button" at bounding box center [586, 49] width 8 height 7
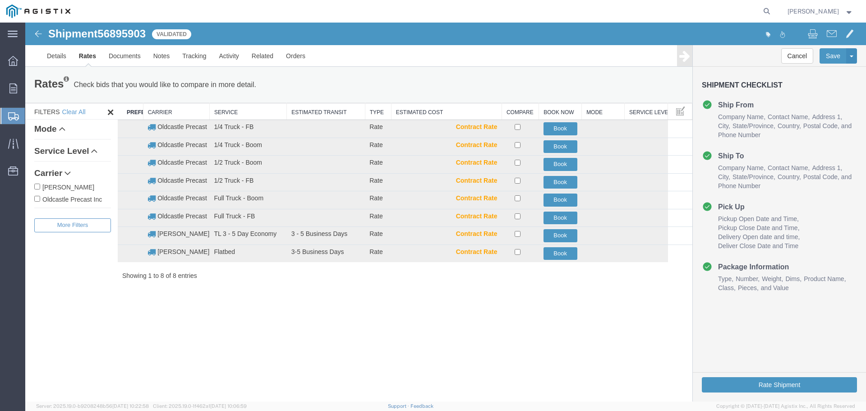
click at [61, 201] on label "Oldcastle Precast Inc" at bounding box center [72, 199] width 77 height 10
click at [40, 201] on input "Oldcastle Precast Inc" at bounding box center [37, 199] width 6 height 6
checkbox input "true"
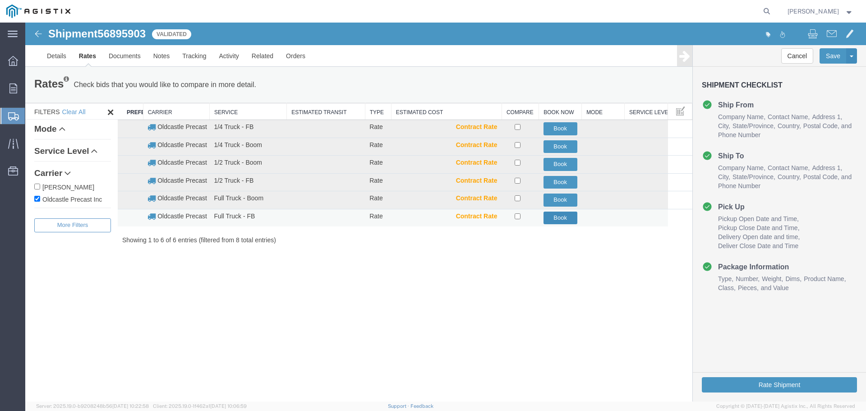
click at [567, 217] on button "Book" at bounding box center [560, 218] width 34 height 13
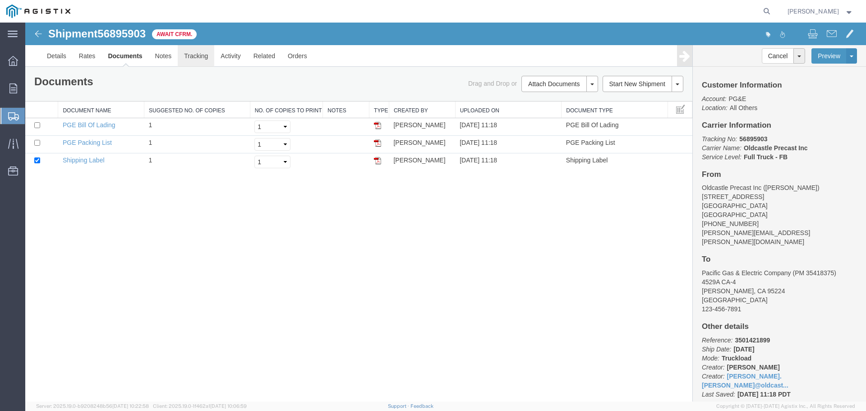
click at [204, 59] on link "Tracking" at bounding box center [196, 56] width 37 height 22
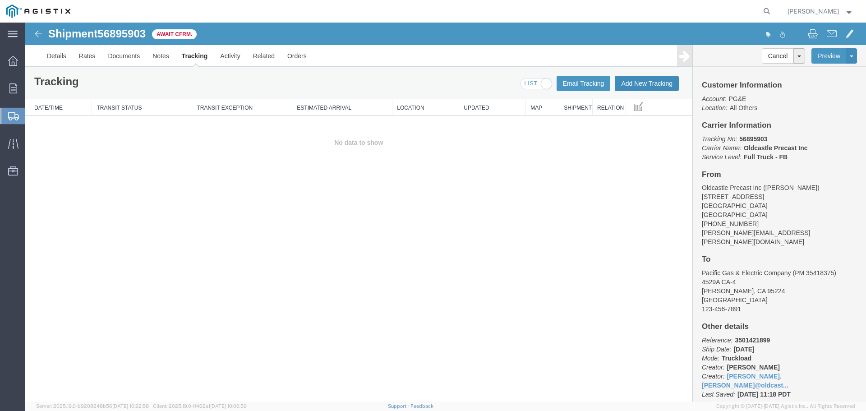
click at [633, 79] on button "Add New Tracking" at bounding box center [647, 83] width 64 height 15
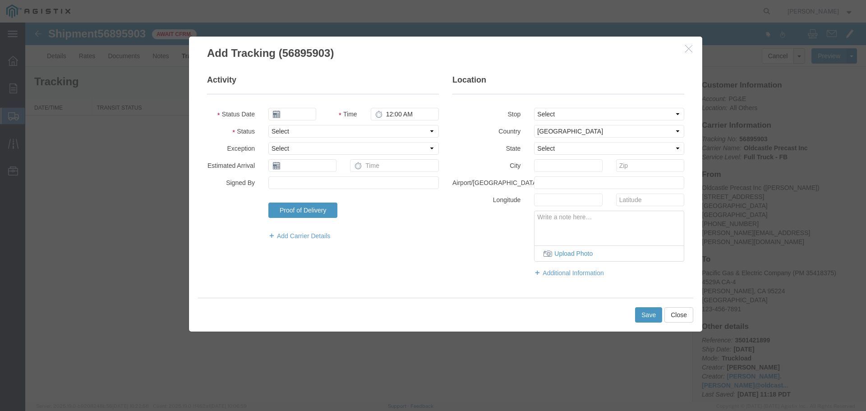
type input "[DATE]"
type input "12:00 PM"
click at [297, 125] on select "Select Arrival Notice Available Arrival Notice Imported Arrive at Delivery Loca…" at bounding box center [353, 131] width 170 height 13
select select "DELIVRED"
click at [268, 125] on select "Select Arrival Notice Available Arrival Notice Imported Arrive at Delivery Loca…" at bounding box center [353, 131] width 170 height 13
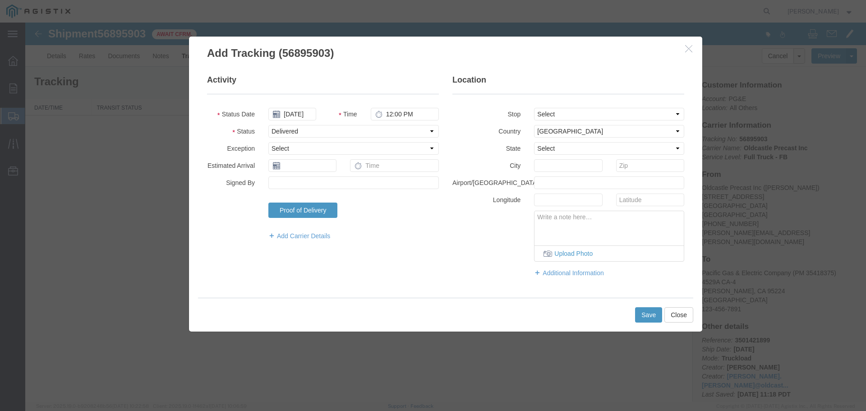
click at [400, 276] on div "Activity Status Date [DATE] Time 12:00 PM Status Select Arrival Notice Availabl…" at bounding box center [445, 180] width 491 height 212
click at [638, 313] on button "Save" at bounding box center [648, 314] width 27 height 15
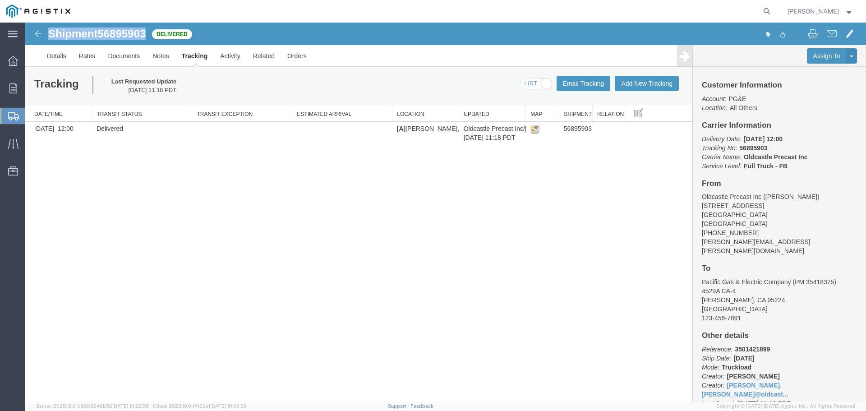
drag, startPoint x: 51, startPoint y: 35, endPoint x: 147, endPoint y: 35, distance: 96.5
click at [146, 35] on h1 "Shipment 56895903" at bounding box center [96, 34] width 97 height 12
copy h1 "Shipment 56895903"
drag, startPoint x: 12, startPoint y: 88, endPoint x: 100, endPoint y: 3, distance: 122.5
click at [12, 88] on icon at bounding box center [13, 88] width 8 height 10
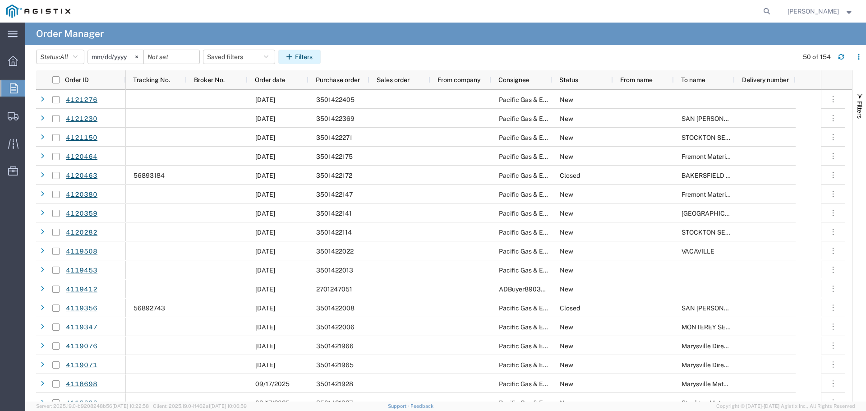
click at [303, 58] on button "Filters" at bounding box center [299, 57] width 42 height 14
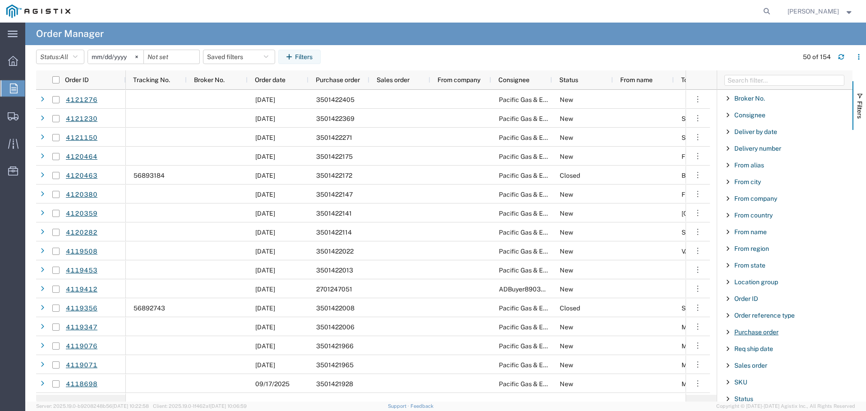
click at [750, 329] on span "Purchase order" at bounding box center [756, 331] width 44 height 7
click at [757, 368] on input "Filter Value" at bounding box center [788, 369] width 118 height 11
type input "3501421520"
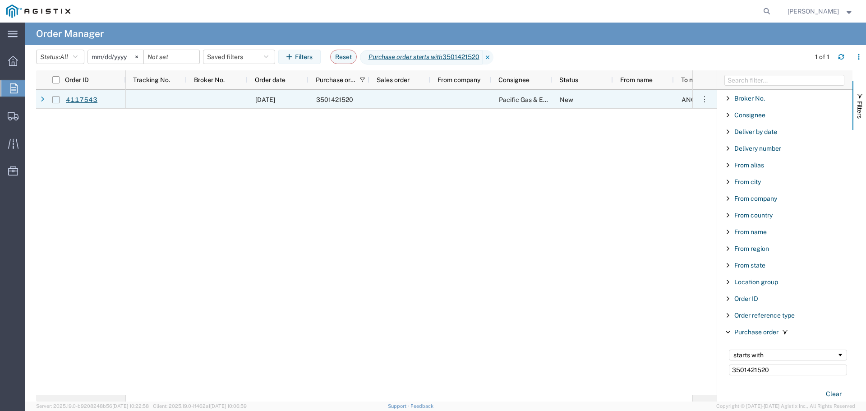
click at [55, 100] on input "Press Space to toggle row selection (unchecked)" at bounding box center [55, 99] width 7 height 7
checkbox input "true"
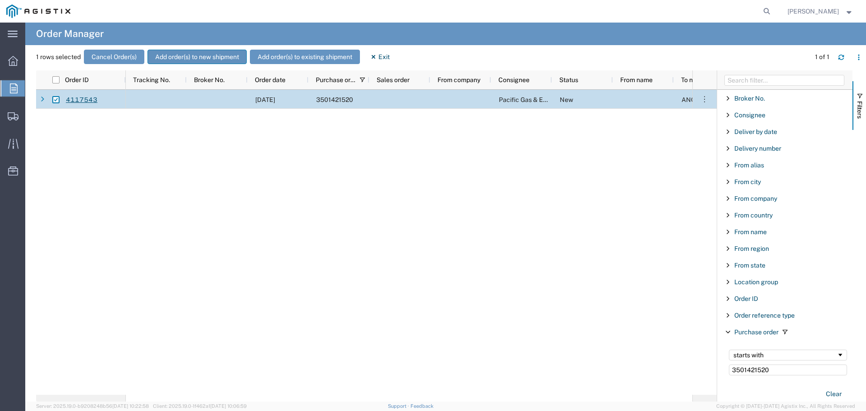
click at [188, 53] on button "Add order(s) to new shipment" at bounding box center [196, 57] width 99 height 14
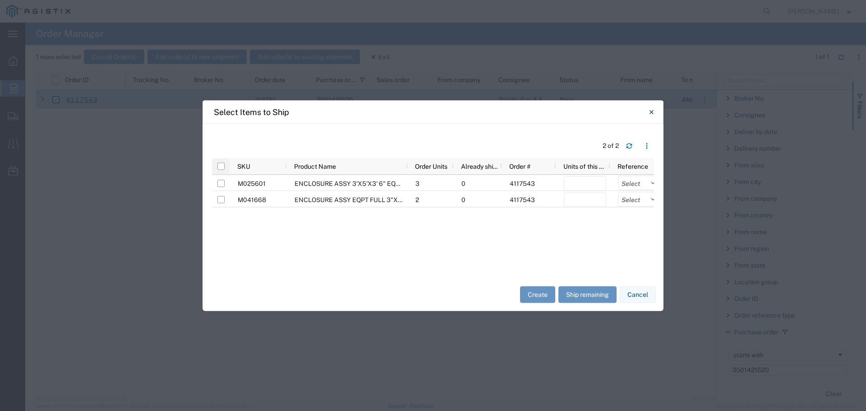
click at [218, 161] on div at bounding box center [221, 166] width 18 height 16
click at [218, 163] on input "checkbox" at bounding box center [220, 165] width 7 height 7
checkbox input "true"
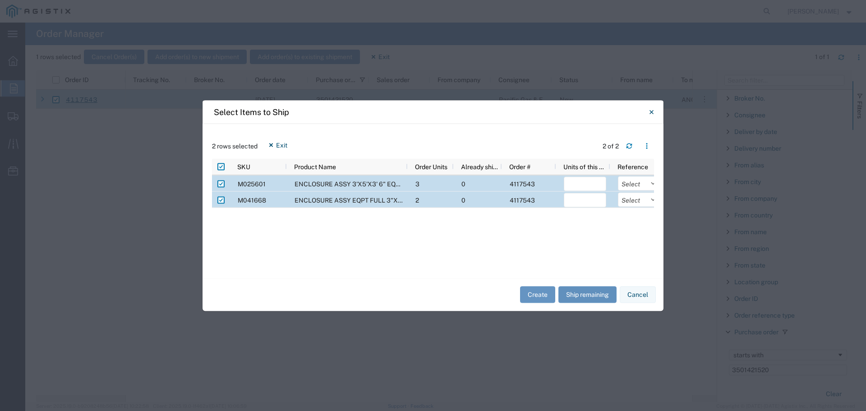
click at [574, 288] on button "Ship remaining" at bounding box center [587, 294] width 58 height 17
type input "3"
type input "2"
click at [631, 182] on select "Select Purchase Order Delivery Number" at bounding box center [639, 183] width 42 height 14
select select "PURCHORD"
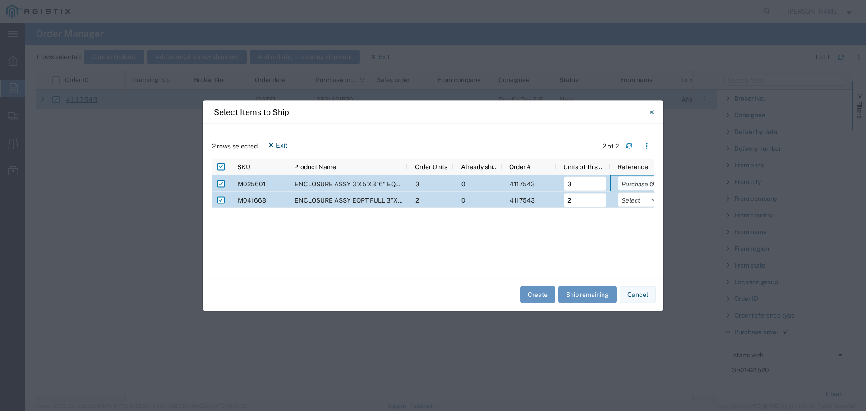
click at [618, 176] on select "Select Purchase Order Delivery Number" at bounding box center [639, 183] width 42 height 14
click at [641, 201] on select "Select Purchase Order Delivery Number" at bounding box center [639, 199] width 42 height 14
select select "PURCHORD"
click at [618, 192] on select "Select Purchase Order Delivery Number" at bounding box center [639, 199] width 42 height 14
click at [543, 294] on button "Create" at bounding box center [537, 294] width 35 height 17
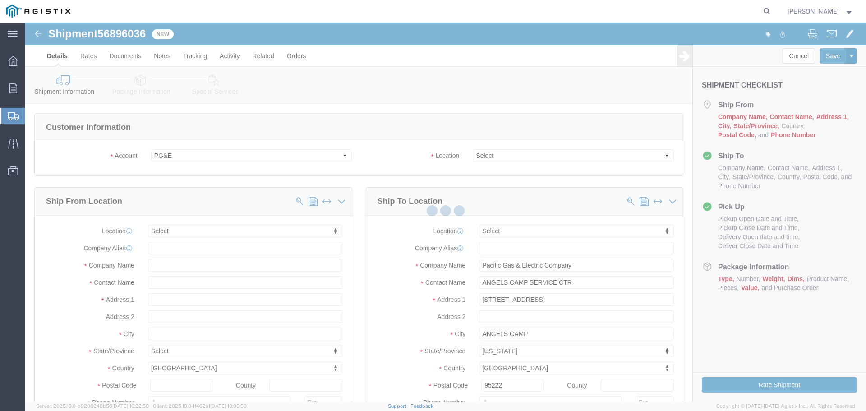
select select
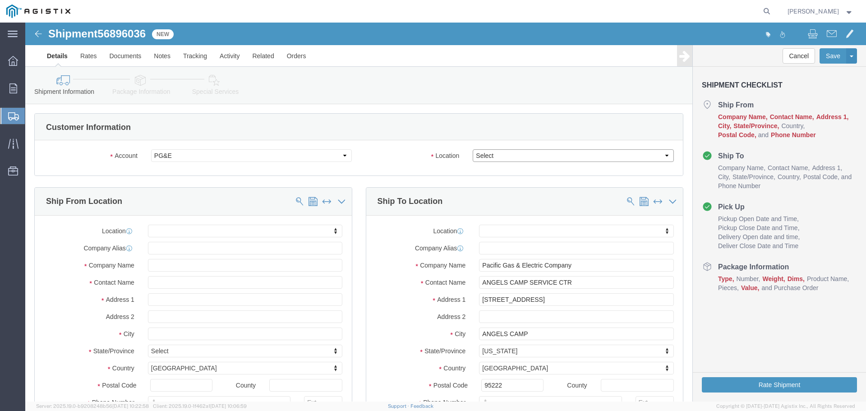
click select "Select All Others [GEOGRAPHIC_DATA] [GEOGRAPHIC_DATA] [GEOGRAPHIC_DATA] [GEOGRA…"
select select "23082"
click select "Select All Others [GEOGRAPHIC_DATA] [GEOGRAPHIC_DATA] [GEOGRAPHIC_DATA] [GEOGRA…"
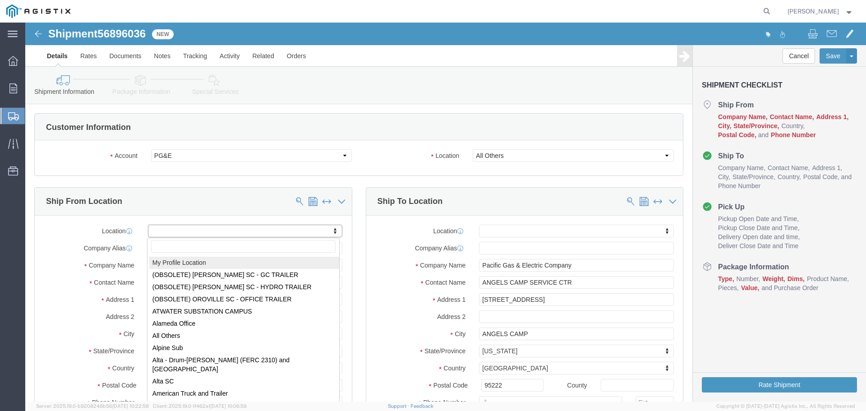
select select "MYPROFILE"
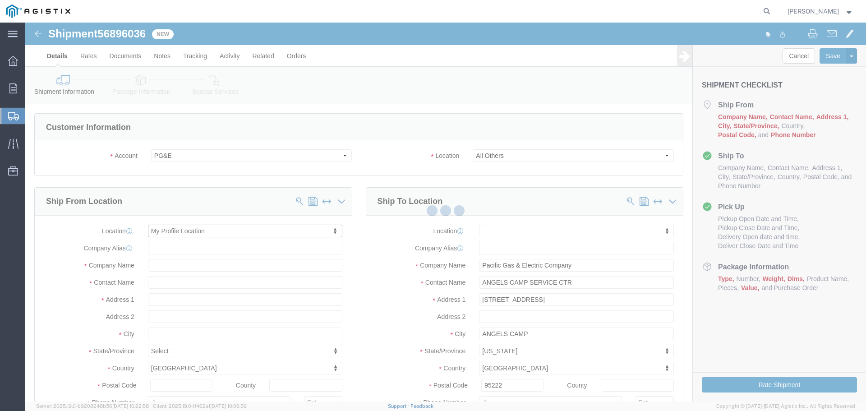
select select "CA"
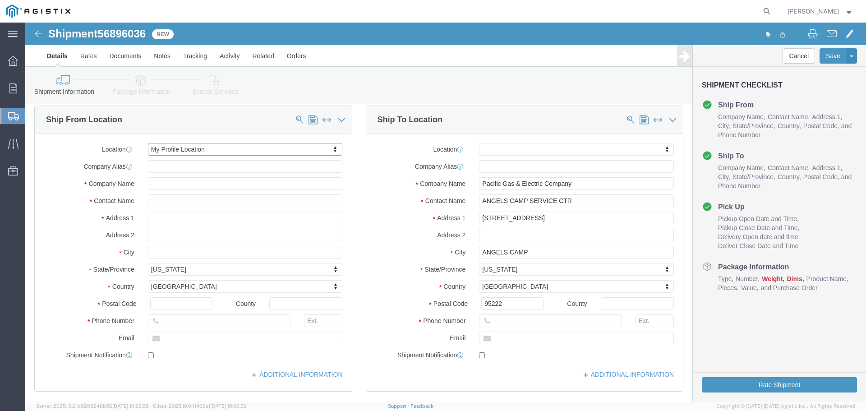
scroll to position [90, 0]
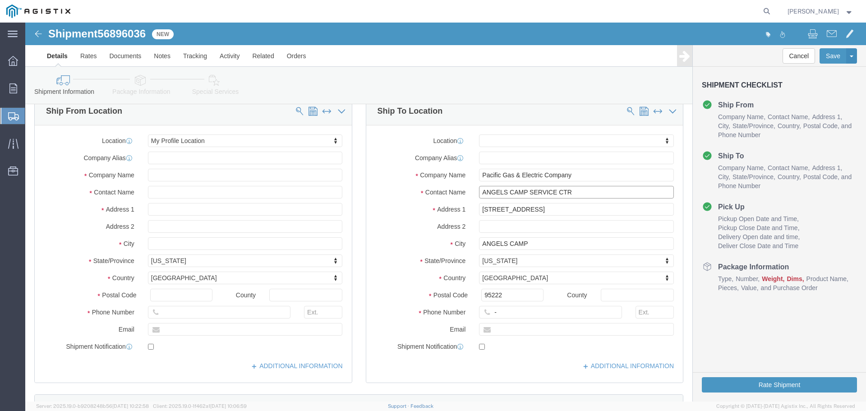
click input "ANGELS CAMP SERVICE CTR"
drag, startPoint x: 546, startPoint y: 171, endPoint x: 408, endPoint y: 171, distance: 138.5
click div "Contact Name ANGELS CAMP SERVICE CTR"
paste input "PM 35493212 MAT"
type input "PM 35493212 MAT"
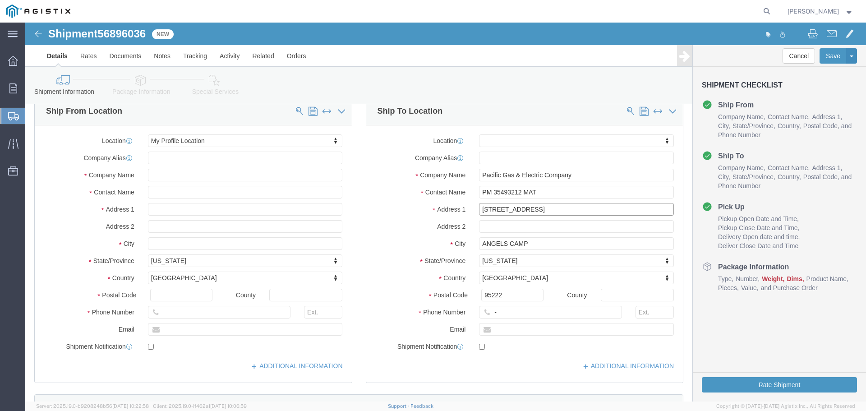
click input "[STREET_ADDRESS]"
drag, startPoint x: 577, startPoint y: 188, endPoint x: 369, endPoint y: 180, distance: 207.6
click div "Location My Profile Location (OBSOLETE) [PERSON_NAME] SC - GC TRAILER (OBSOLETE…"
paste input "4529A CA-4"
type input "4529A CA-4"
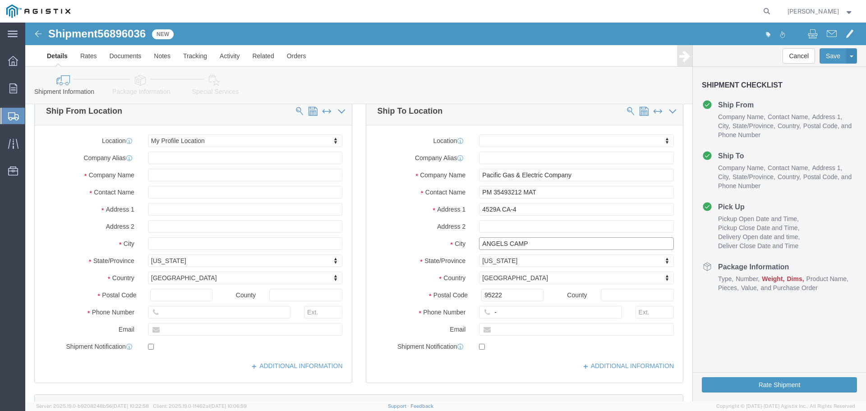
click input "ANGELS CAMP"
drag, startPoint x: 525, startPoint y: 219, endPoint x: 393, endPoint y: 217, distance: 132.1
click div "City ANGELS CAMP"
type input "[PERSON_NAME]"
type input "95224"
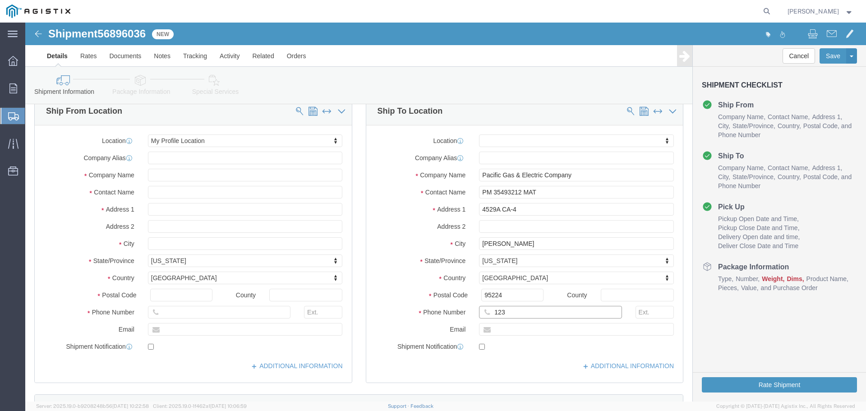
type input "123-456-7891"
click label "Address 2"
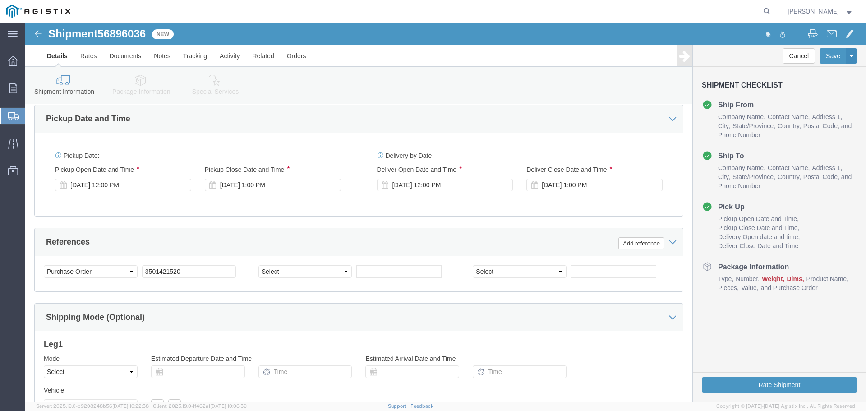
scroll to position [612, 0]
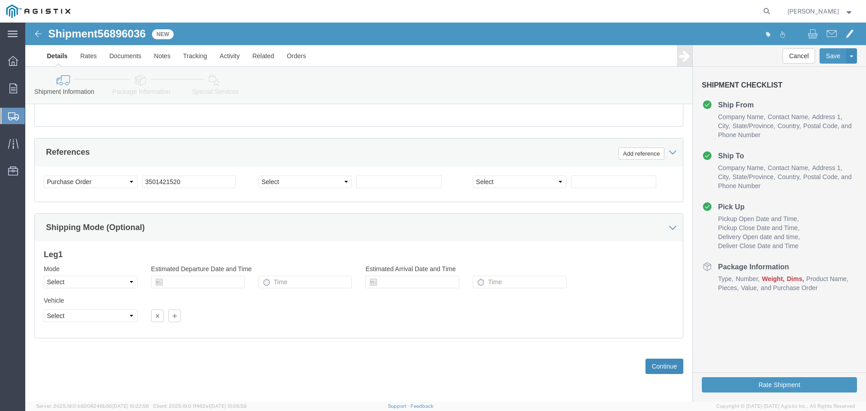
click button "Continue"
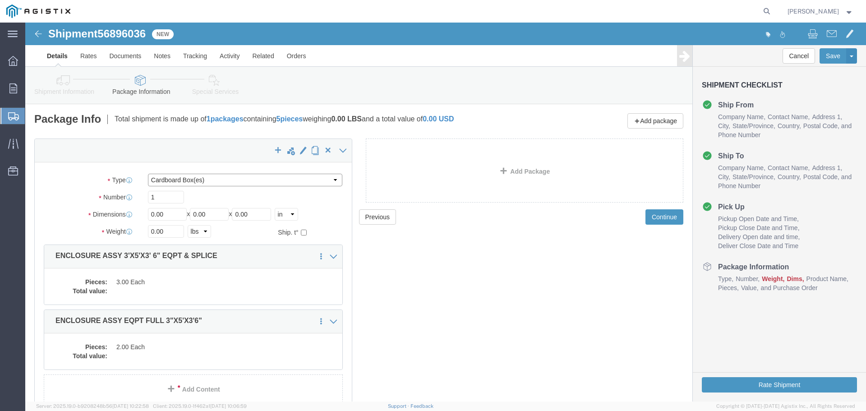
click select "Select Bulk Bundle(s) Cardboard Box(es) Carton(s) Crate(s) Drum(s) (Fiberboard)…"
select select "YRPK"
click select "Select Bulk Bundle(s) Cardboard Box(es) Carton(s) Crate(s) Drum(s) (Fiberboard)…"
click input "1"
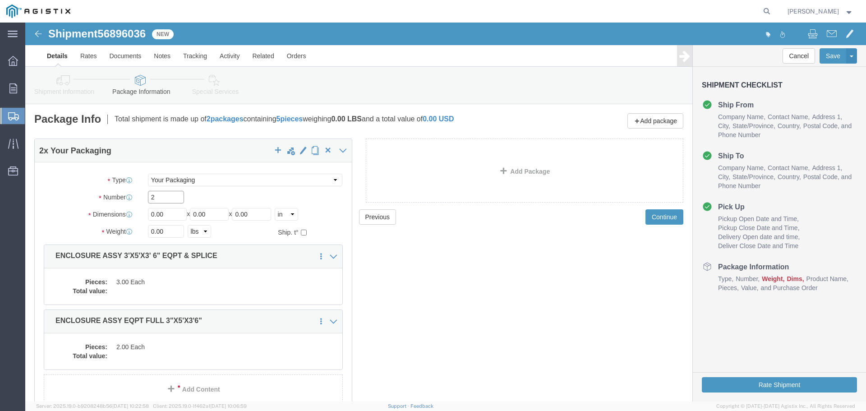
click input "2"
type input "5"
type input "36"
type input "60"
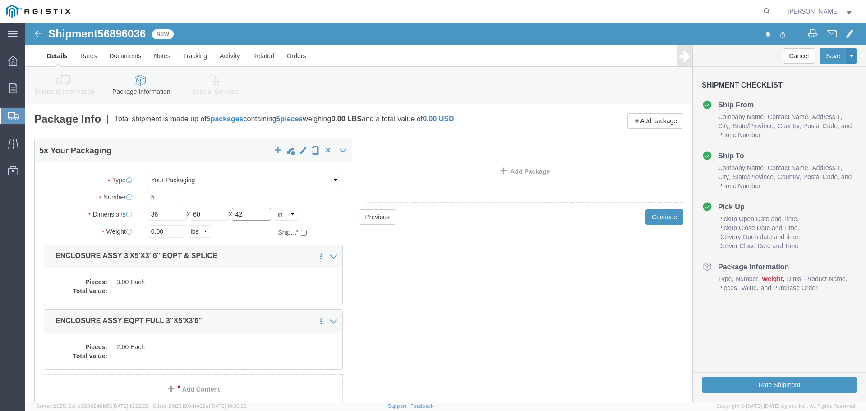
type input "42"
type input "30562"
click dd "3.00 Each"
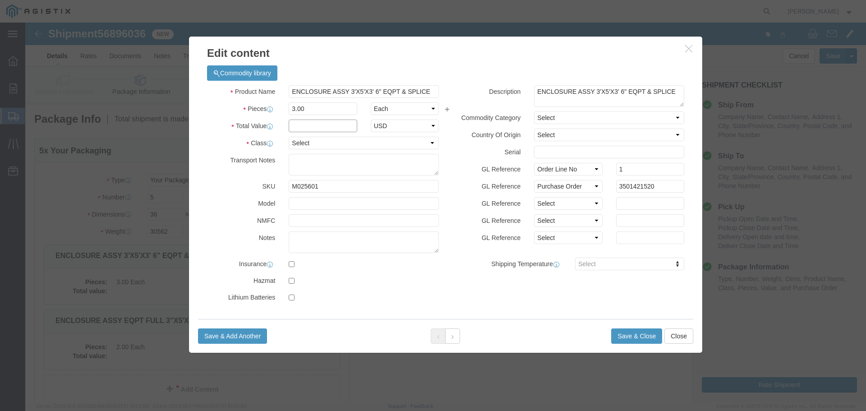
click input "text"
type input "1"
click select "Select 50 55 60 65 70 85 92.5 100 125 175 250 300 400"
select select "55"
click select "Select 50 55 60 65 70 85 92.5 100 125 175 250 300 400"
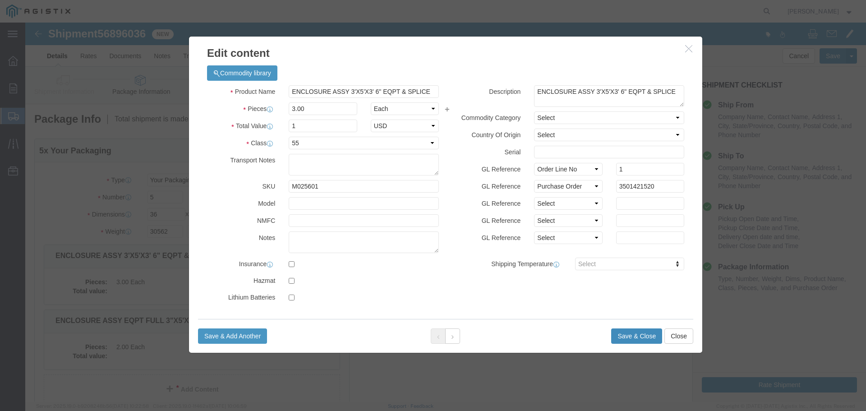
click button "Save & Close"
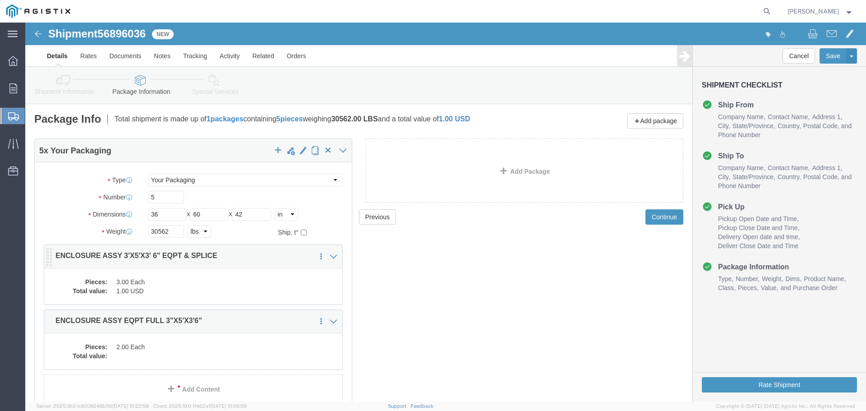
scroll to position [45, 0]
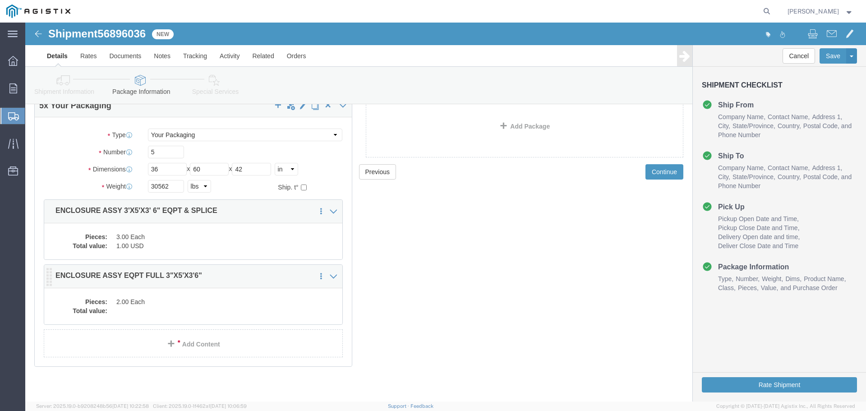
click div "Pieces: 2.00 Each Total value:"
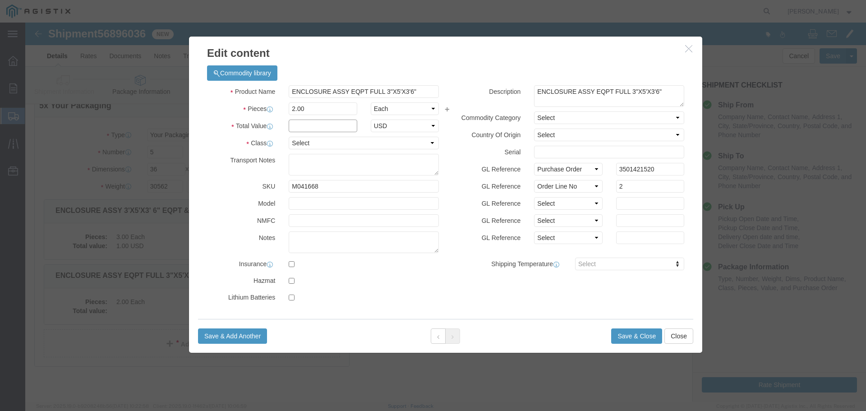
click input "text"
type input "1"
click select "Select 50 55 60 65 70 85 92.5 100 125 175 250 300 400"
select select "55"
click select "Select 50 55 60 65 70 85 92.5 100 125 175 250 300 400"
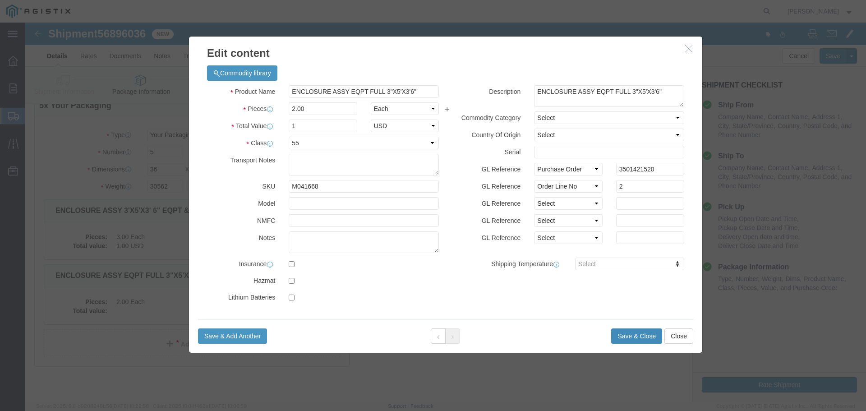
click button "Save & Close"
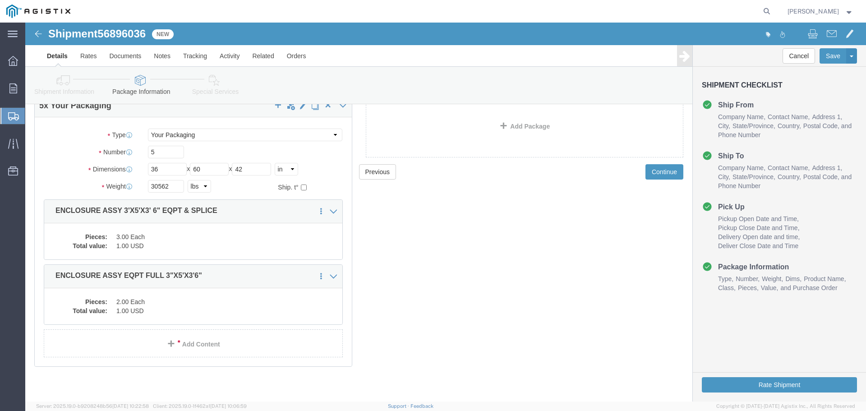
scroll to position [0, 0]
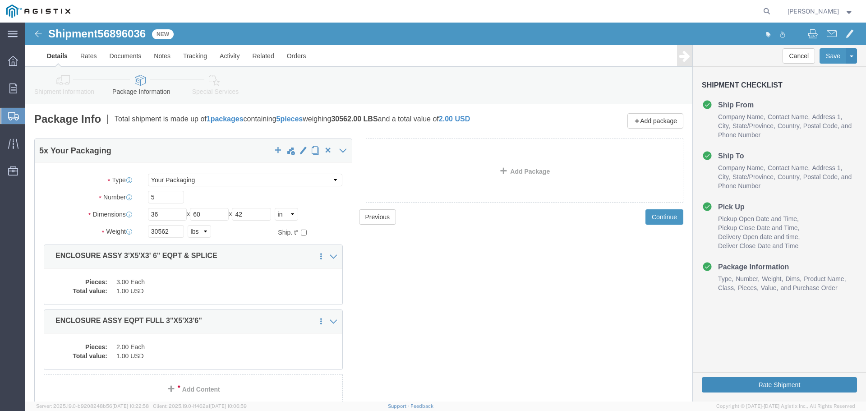
click button "Rate Shipment"
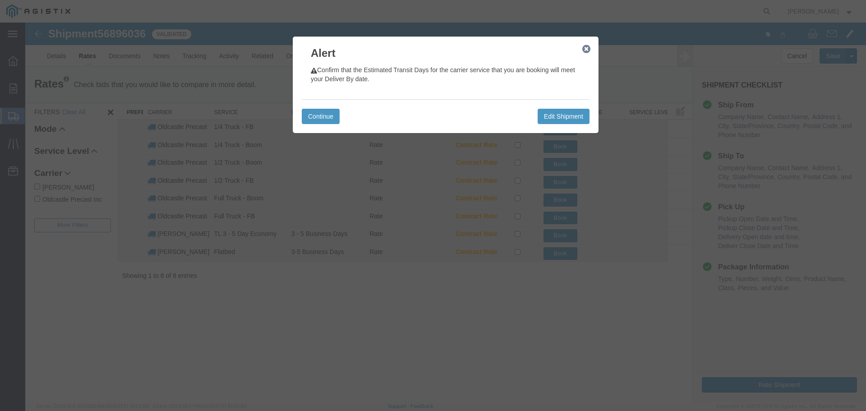
click at [584, 48] on icon "button" at bounding box center [586, 49] width 8 height 7
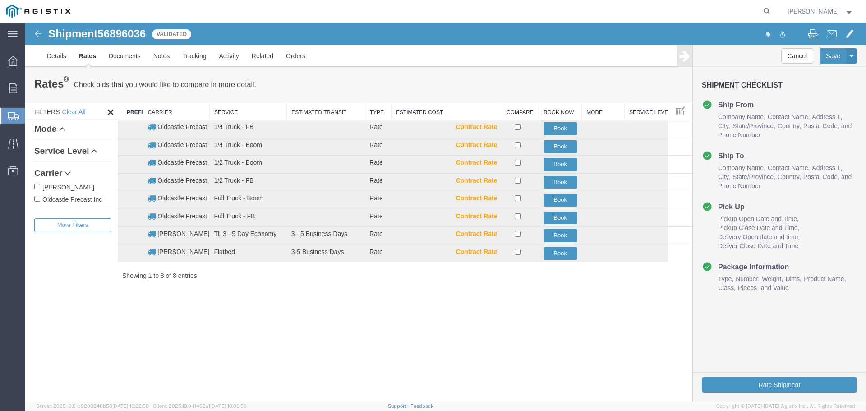
click at [82, 199] on label "Oldcastle Precast Inc" at bounding box center [72, 199] width 77 height 10
click at [40, 199] on input "Oldcastle Precast Inc" at bounding box center [37, 199] width 6 height 6
checkbox input "true"
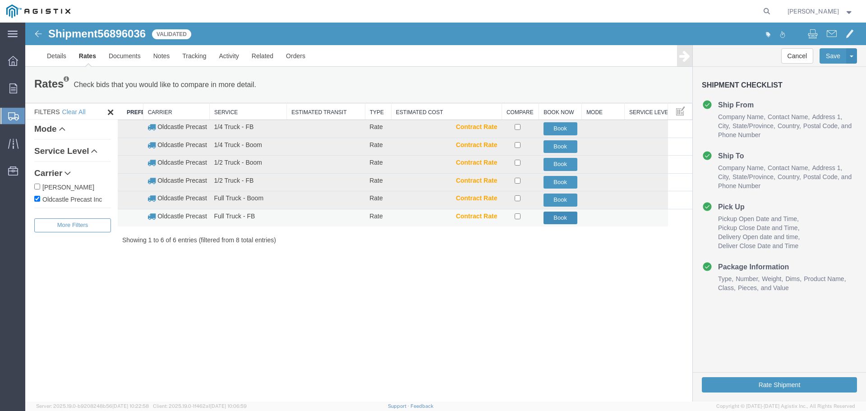
click at [568, 218] on button "Book" at bounding box center [560, 218] width 34 height 13
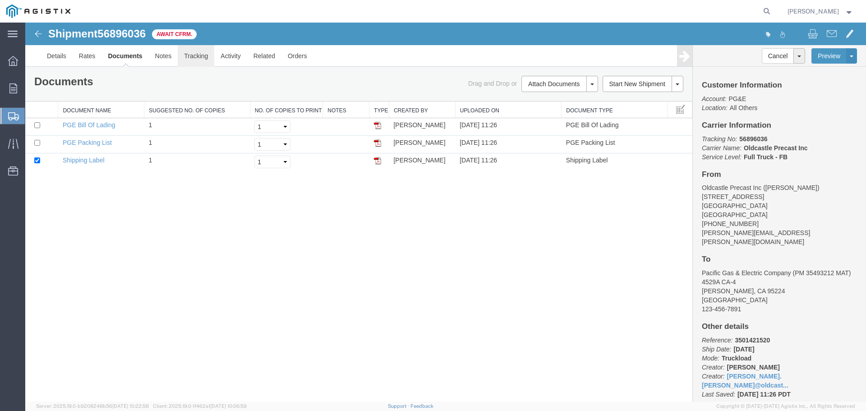
click at [198, 55] on link "Tracking" at bounding box center [196, 56] width 37 height 22
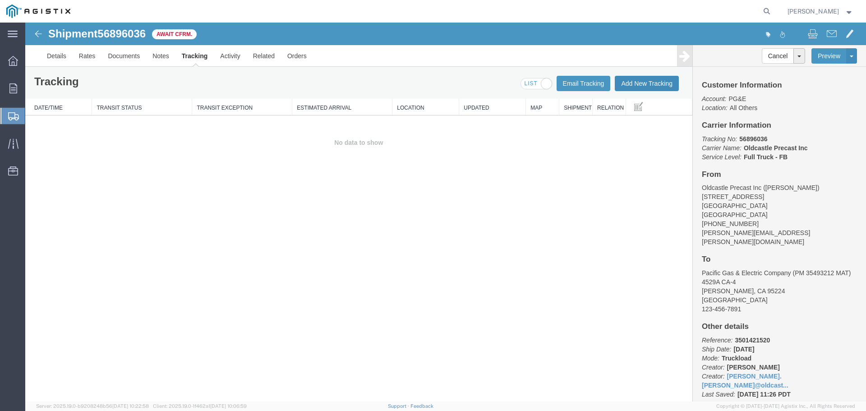
click at [649, 84] on button "Add New Tracking" at bounding box center [647, 83] width 64 height 15
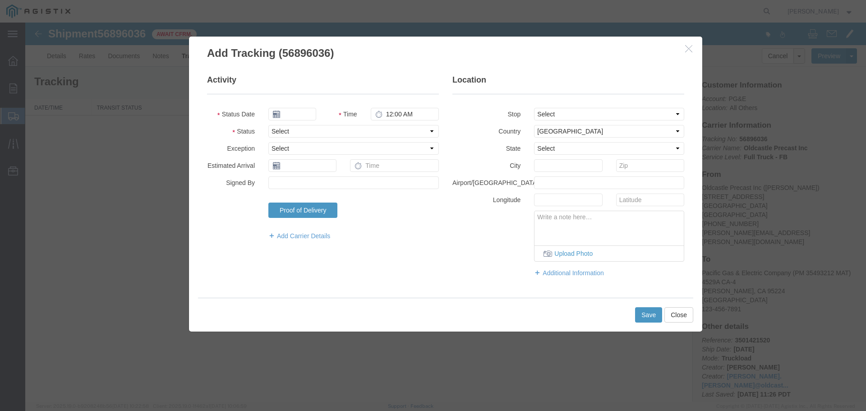
type input "[DATE]"
type input "12:00 PM"
drag, startPoint x: 299, startPoint y: 129, endPoint x: 302, endPoint y: 134, distance: 5.7
click at [299, 129] on select "Select Arrival Notice Available Arrival Notice Imported Arrive at Delivery Loca…" at bounding box center [353, 131] width 170 height 13
select select "DELIVRED"
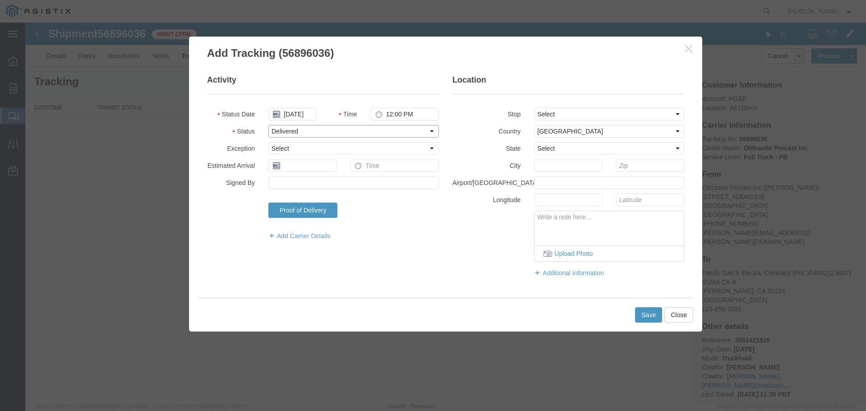
click at [268, 125] on select "Select Arrival Notice Available Arrival Notice Imported Arrive at Delivery Loca…" at bounding box center [353, 131] width 170 height 13
click at [649, 315] on button "Save" at bounding box center [648, 314] width 27 height 15
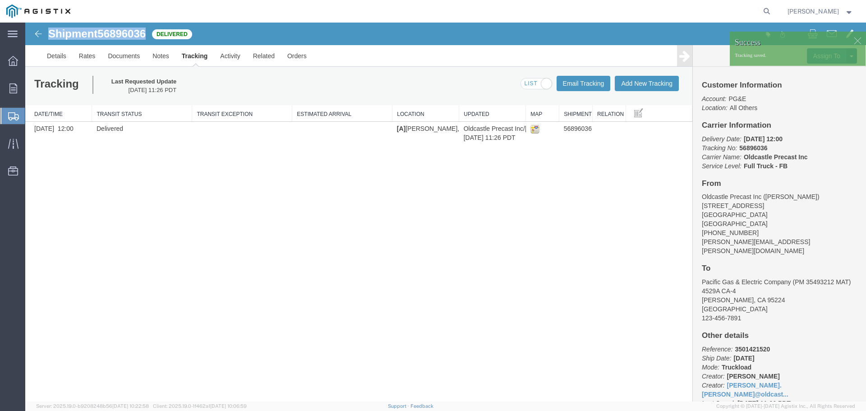
drag, startPoint x: 47, startPoint y: 33, endPoint x: 147, endPoint y: 37, distance: 100.2
click at [147, 37] on div "Shipment 56896036 1 of 1 Delivered" at bounding box center [235, 36] width 419 height 17
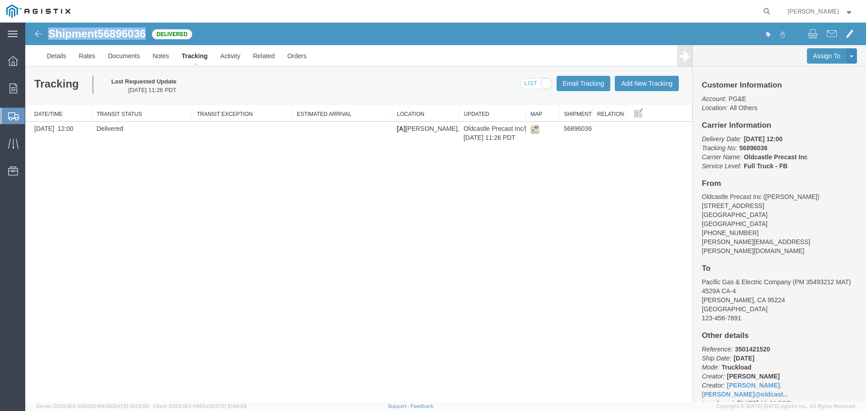
copy h1 "Shipment 56896036"
click at [11, 85] on icon at bounding box center [13, 88] width 8 height 10
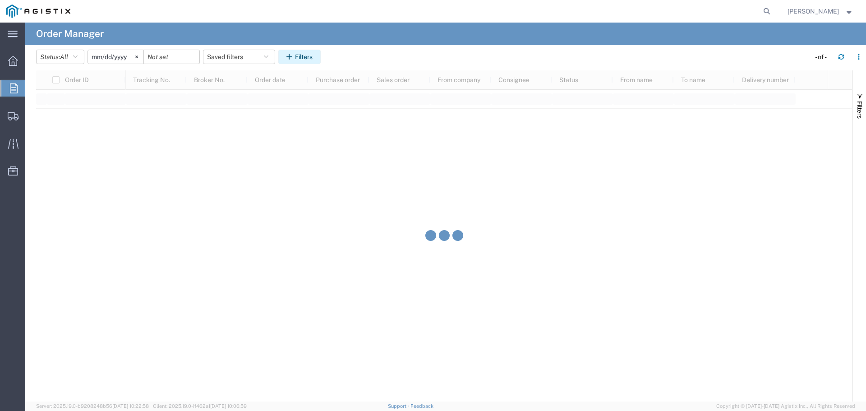
click at [303, 58] on button "Filters" at bounding box center [299, 57] width 42 height 14
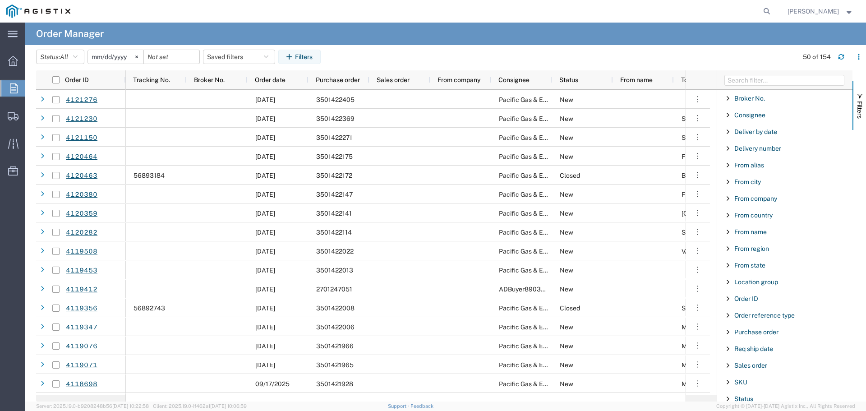
click at [766, 335] on span "Purchase order" at bounding box center [756, 331] width 44 height 7
click at [758, 371] on input "Filter Value" at bounding box center [788, 369] width 118 height 11
paste input "3501421542"
type input "3501421542"
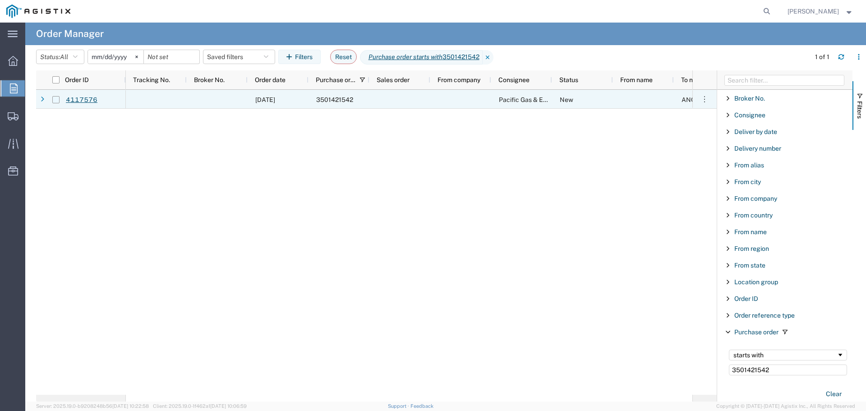
click at [56, 100] on input "Press Space to toggle row selection (unchecked)" at bounding box center [55, 99] width 7 height 7
checkbox input "true"
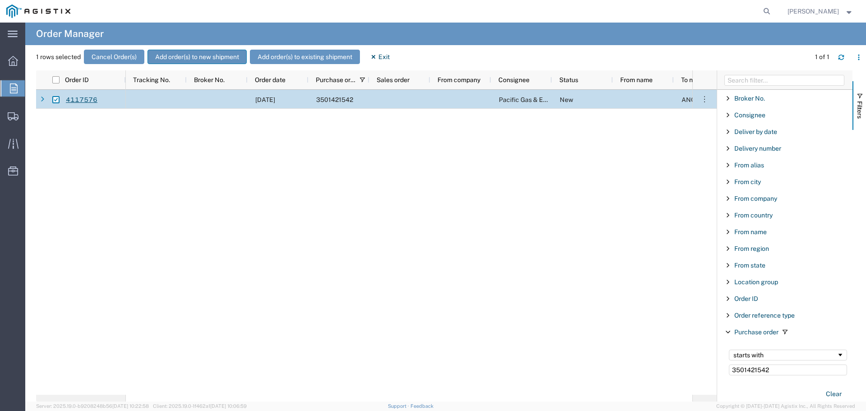
click at [198, 57] on button "Add order(s) to new shipment" at bounding box center [196, 57] width 99 height 14
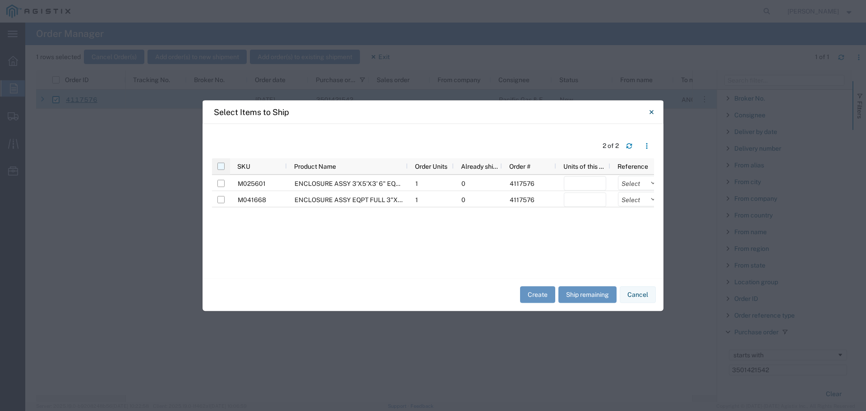
click at [223, 166] on input "checkbox" at bounding box center [220, 165] width 7 height 7
checkbox input "true"
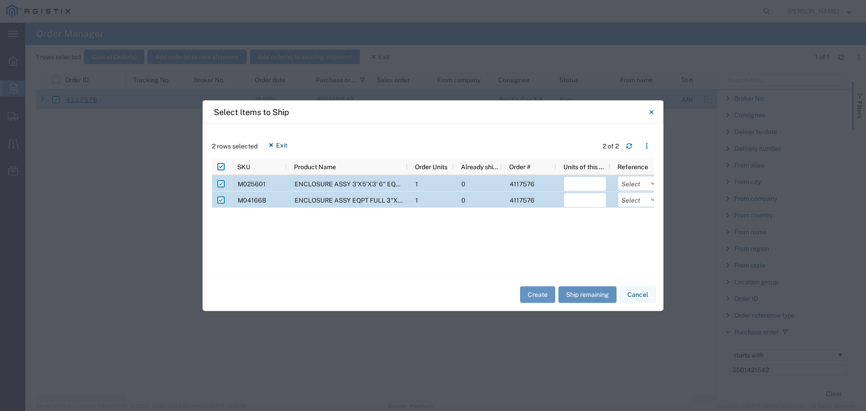
click at [576, 299] on button "Ship remaining" at bounding box center [587, 294] width 58 height 17
type input "1"
click at [634, 184] on select "Select Purchase Order Delivery Number" at bounding box center [639, 183] width 42 height 14
select select "PURCHORD"
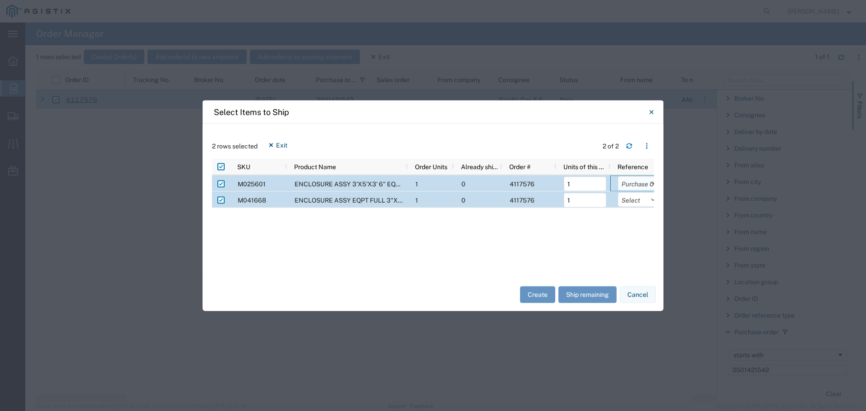
click at [618, 176] on select "Select Purchase Order Delivery Number" at bounding box center [639, 183] width 42 height 14
click at [635, 204] on select "Select Purchase Order Delivery Number" at bounding box center [639, 199] width 42 height 14
select select "PURCHORD"
click at [618, 192] on select "Select Purchase Order Delivery Number" at bounding box center [639, 199] width 42 height 14
click at [534, 294] on button "Create" at bounding box center [537, 294] width 35 height 17
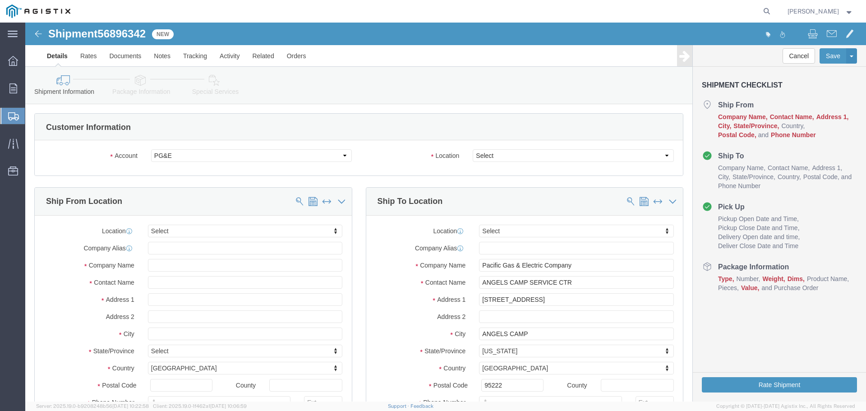
select select
click select "Select All Others [GEOGRAPHIC_DATA] [GEOGRAPHIC_DATA] [GEOGRAPHIC_DATA] [GEOGRA…"
select select "23082"
click select "Select All Others [GEOGRAPHIC_DATA] [GEOGRAPHIC_DATA] [GEOGRAPHIC_DATA] [GEOGRA…"
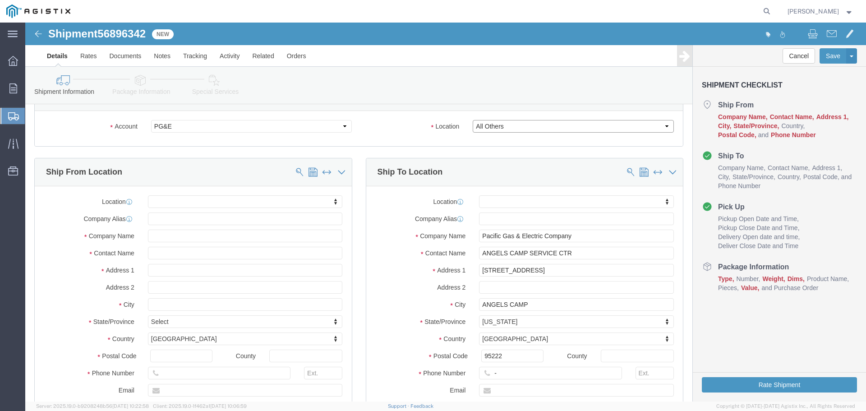
scroll to position [45, 0]
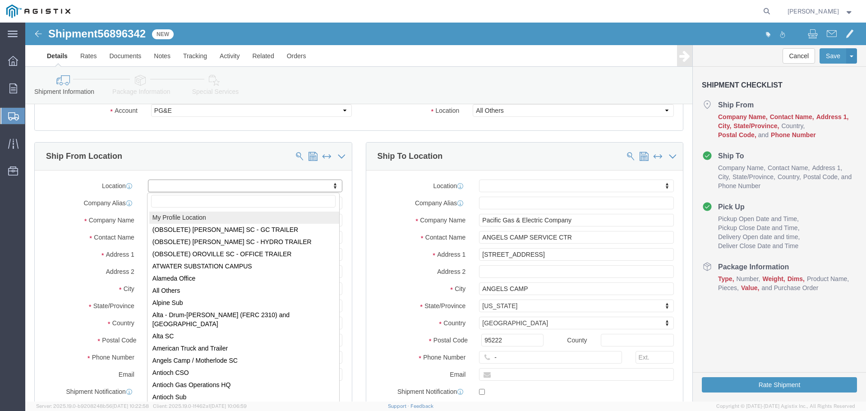
select select "MYPROFILE"
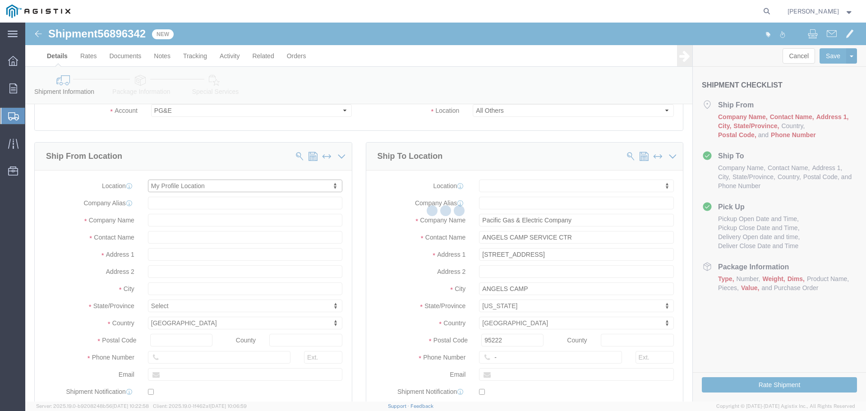
select select "CA"
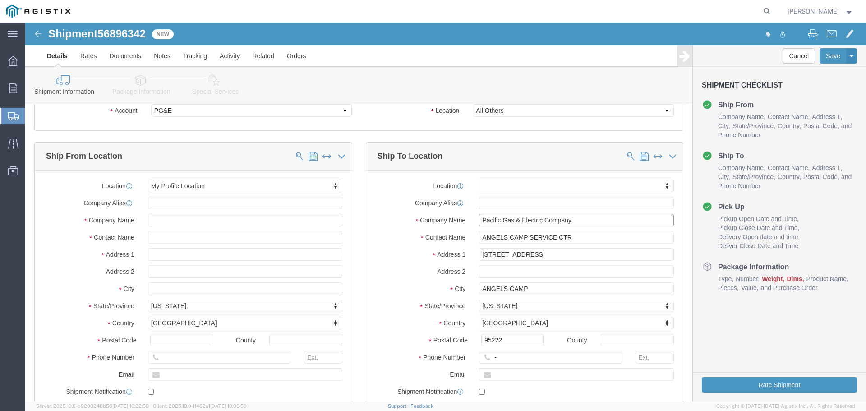
click input "Pacific Gas & Electric Company"
click input "ANGELS CAMP SERVICE CTR"
drag, startPoint x: 556, startPoint y: 214, endPoint x: 406, endPoint y: 210, distance: 150.2
click div "Contact Name ANGELS CAMP SERVICE CTR"
paste input "PM 35493213"
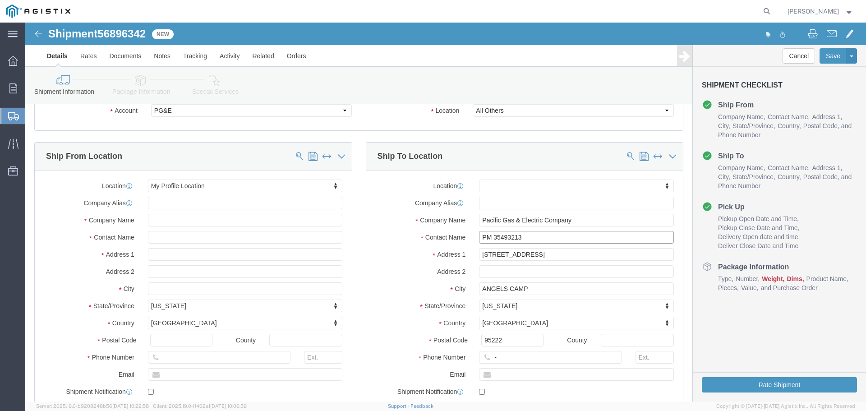
type input "PM 35493213"
click input "ANGELS CAMP"
drag, startPoint x: 539, startPoint y: 268, endPoint x: 255, endPoint y: 268, distance: 284.1
click div "Ship From Location Location My Profile Location My Profile Location (OBSOLETE) …"
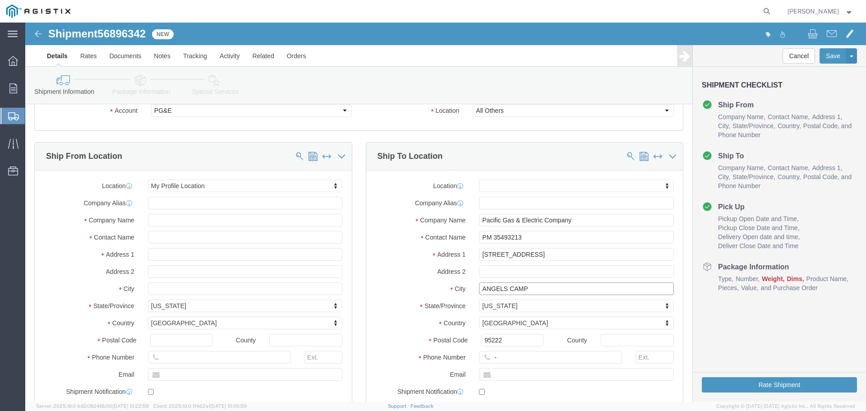
paste input "4529A CA-4"
type input "4529A CA-4"
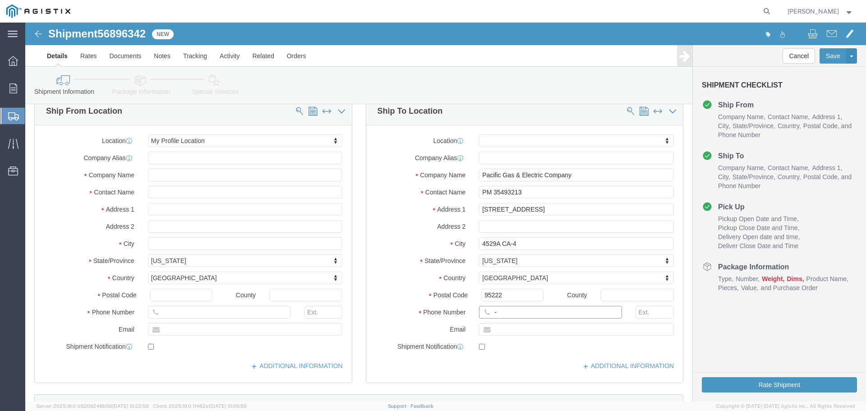
click input "-"
type input "123-456-7891"
click label "City"
click input "[STREET_ADDRESS]"
drag, startPoint x: 552, startPoint y: 190, endPoint x: 382, endPoint y: 188, distance: 170.5
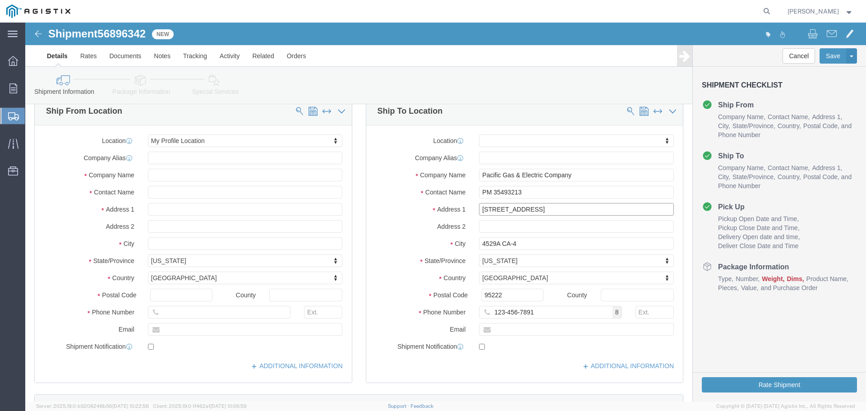
click div "Address [STREET_ADDRESS]"
paste input "4529A CA-4"
type input "4529A CA-4"
type input "[PERSON_NAME]"
click input "95222"
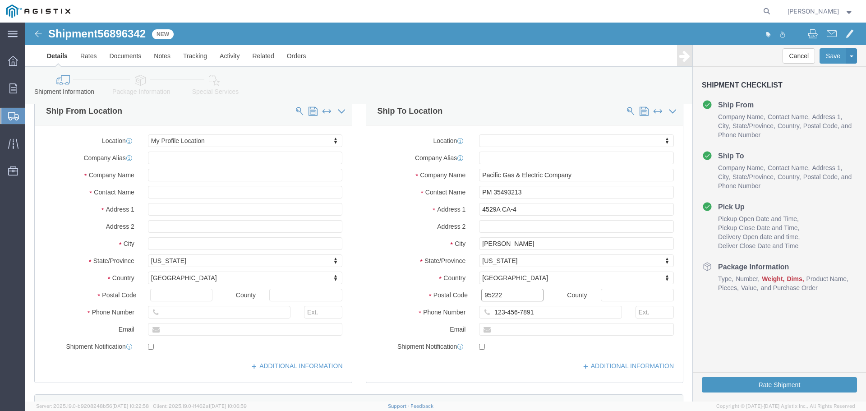
click input "95222"
type input "95224"
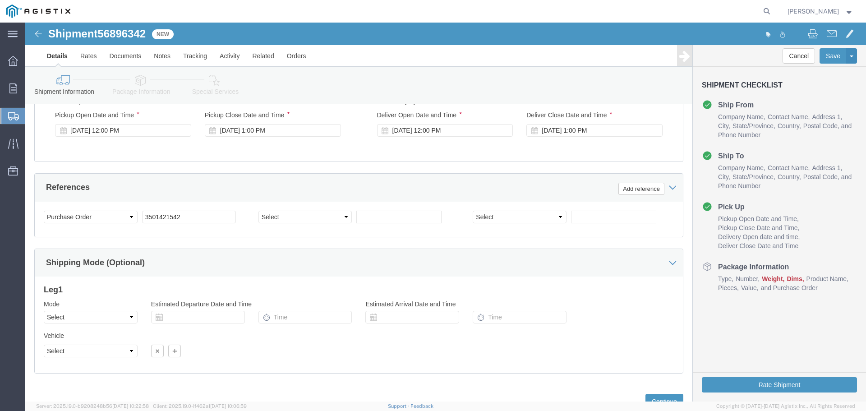
scroll to position [612, 0]
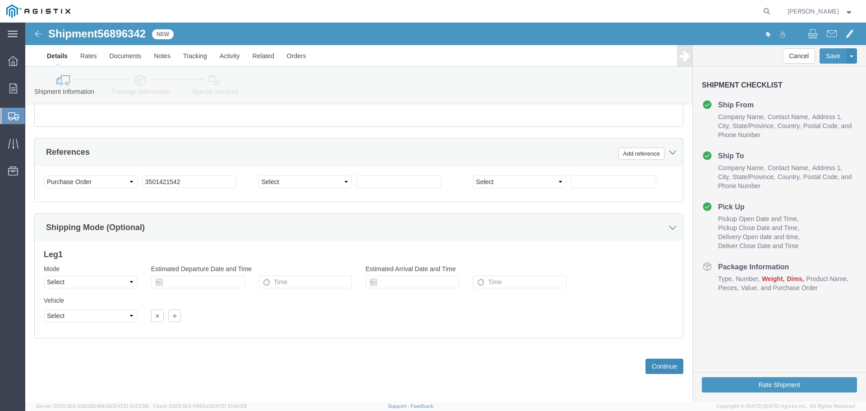
click button "Continue"
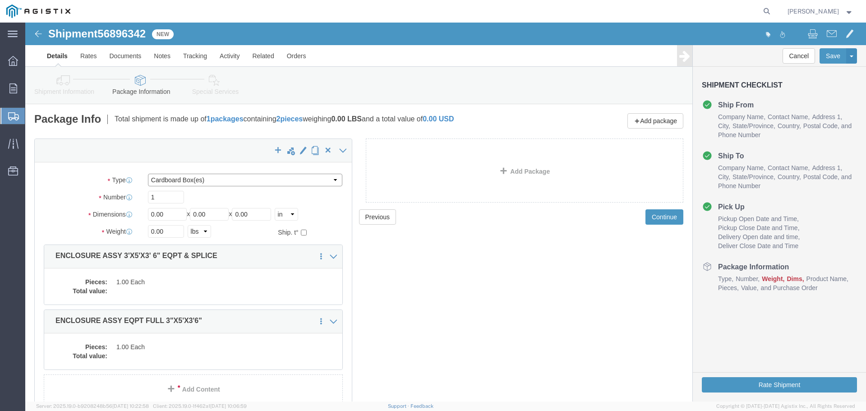
click select "Select Bulk Bundle(s) Cardboard Box(es) Carton(s) Crate(s) Drum(s) (Fiberboard)…"
select select "YRPK"
click select "Select Bulk Bundle(s) Cardboard Box(es) Carton(s) Crate(s) Drum(s) (Fiberboard)…"
click input "1"
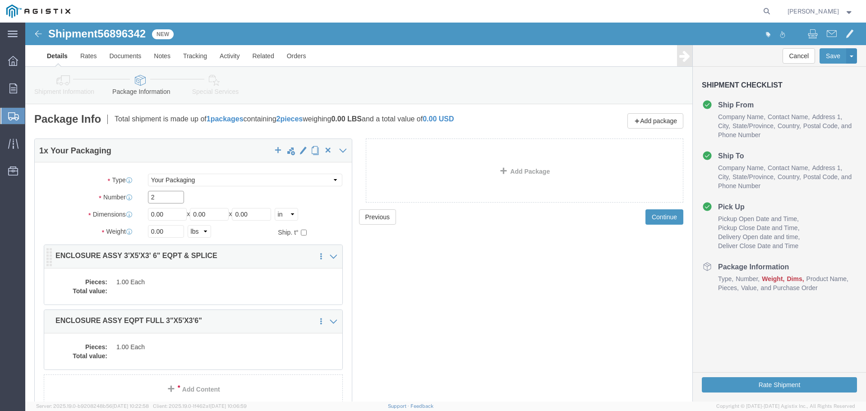
type input "2"
type input "36"
type input "60"
type input "42"
type input "1"
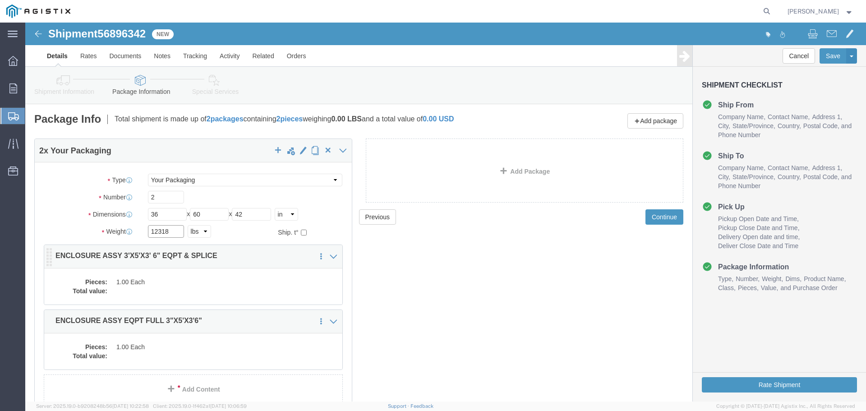
type input "12318"
click dd "1.00 Each"
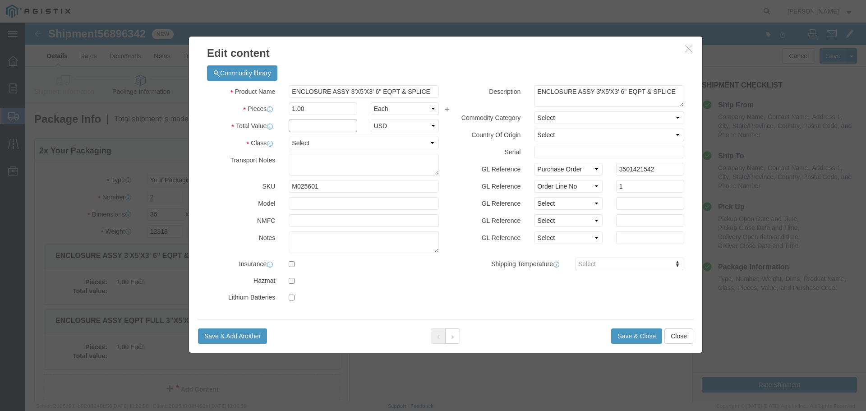
click input "text"
type input "1"
select select "USD"
select select "55"
click button "Save & Close"
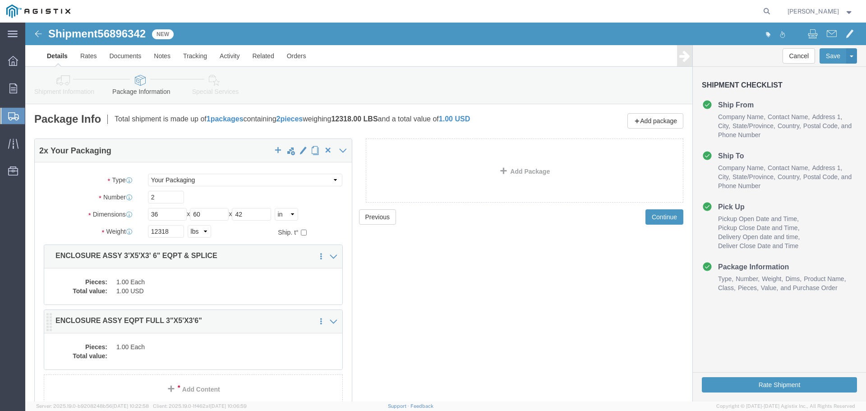
click div "Pieces: 1.00 Each Total value:"
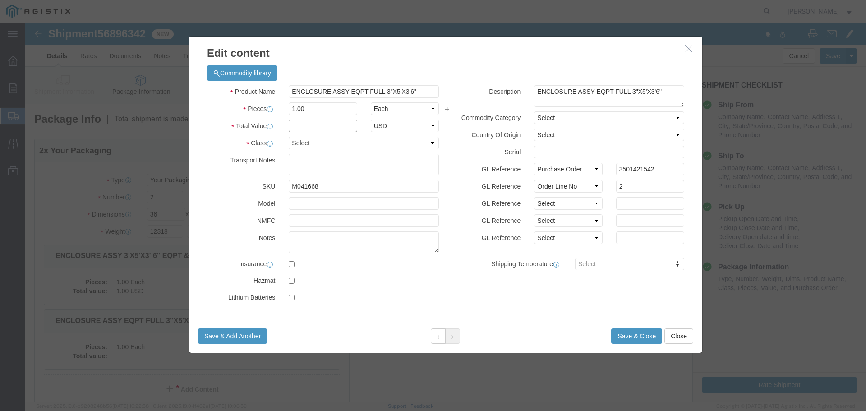
click input "text"
type input "1"
select select "USD"
click select "Select 50 55 60 65 70 85 92.5 100 125 175 250 300 400"
select select "55"
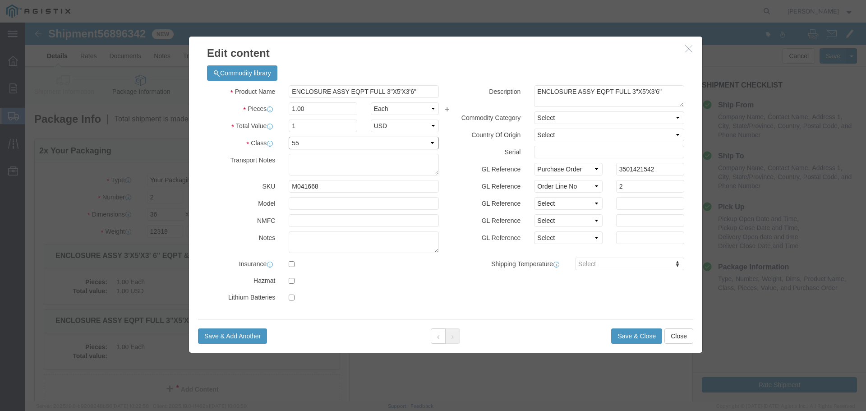
click select "Select 50 55 60 65 70 85 92.5 100 125 175 250 300 400"
click button "Save & Close"
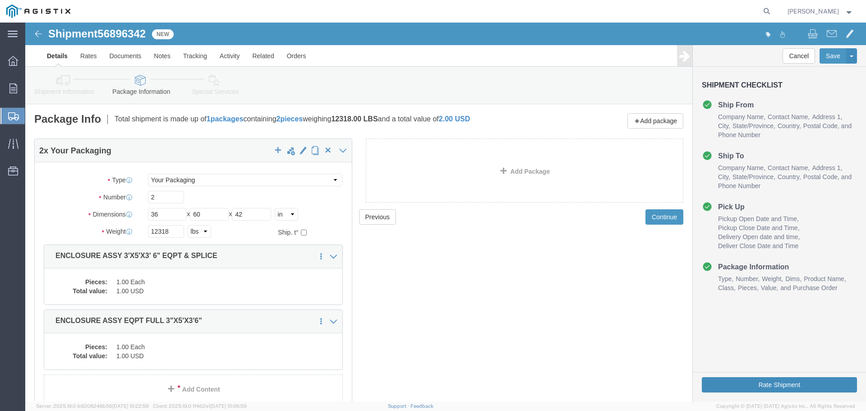
click button "Rate Shipment"
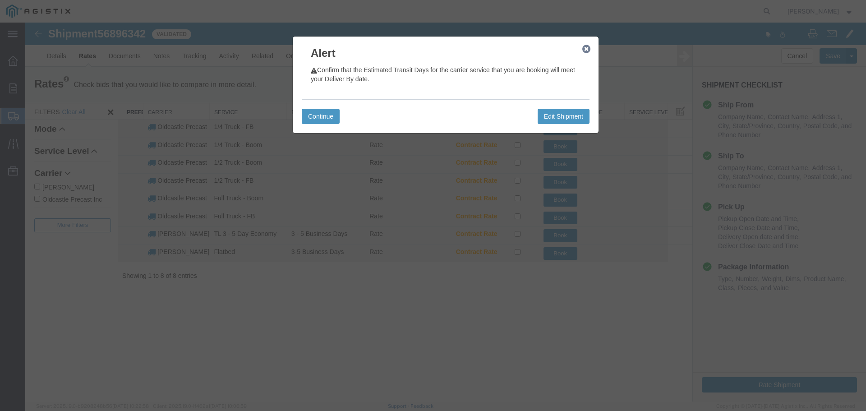
click at [586, 50] on icon "button" at bounding box center [586, 49] width 8 height 7
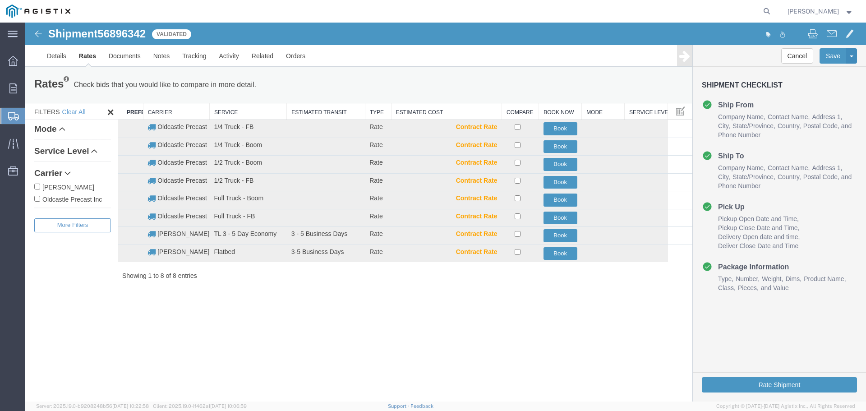
click at [67, 199] on label "Oldcastle Precast Inc" at bounding box center [72, 199] width 77 height 10
click at [40, 199] on input "Oldcastle Precast Inc" at bounding box center [37, 199] width 6 height 6
checkbox input "true"
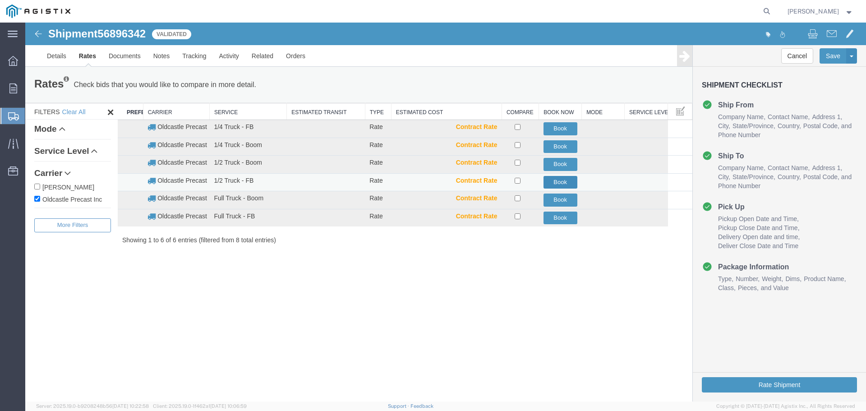
click at [562, 183] on button "Book" at bounding box center [560, 182] width 34 height 13
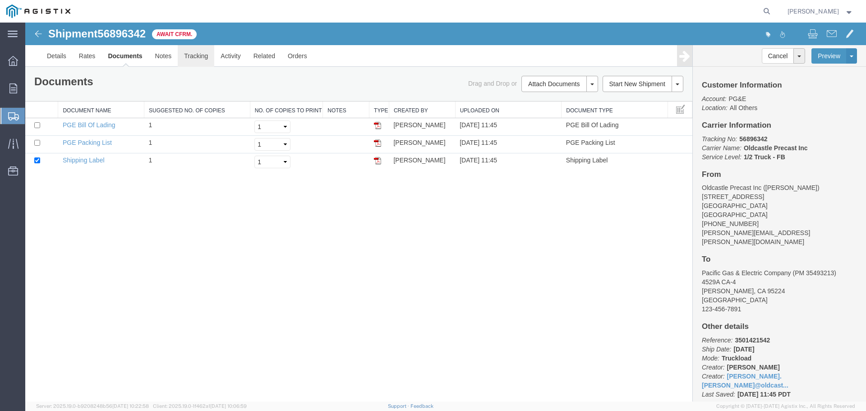
click at [198, 55] on link "Tracking" at bounding box center [196, 56] width 37 height 22
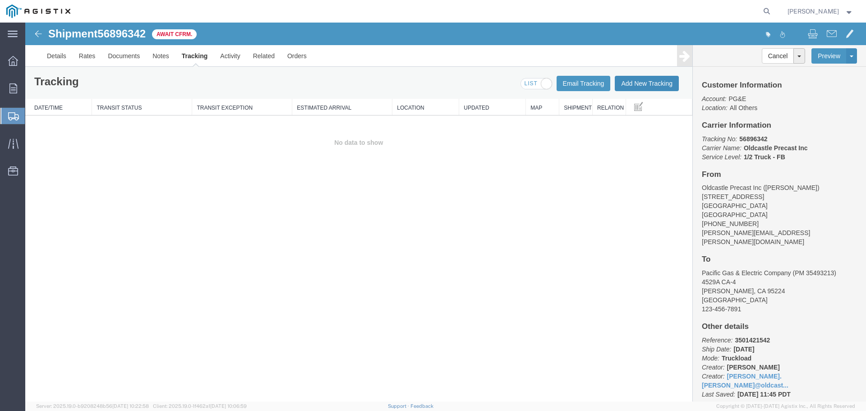
click at [642, 89] on button "Add New Tracking" at bounding box center [647, 83] width 64 height 15
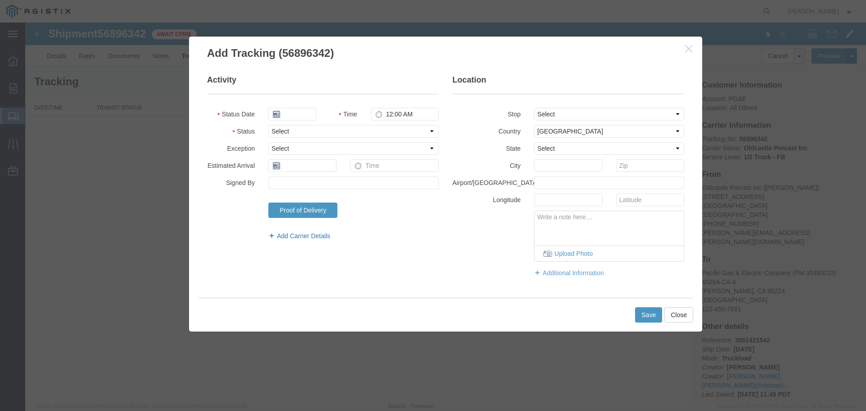
type input "[DATE]"
type input "12:00 PM"
click at [318, 136] on select "Select Arrival Notice Available Arrival Notice Imported Arrive at Delivery Loca…" at bounding box center [353, 131] width 170 height 13
select select "DELIVRED"
click at [268, 125] on select "Select Arrival Notice Available Arrival Notice Imported Arrive at Delivery Loca…" at bounding box center [353, 131] width 170 height 13
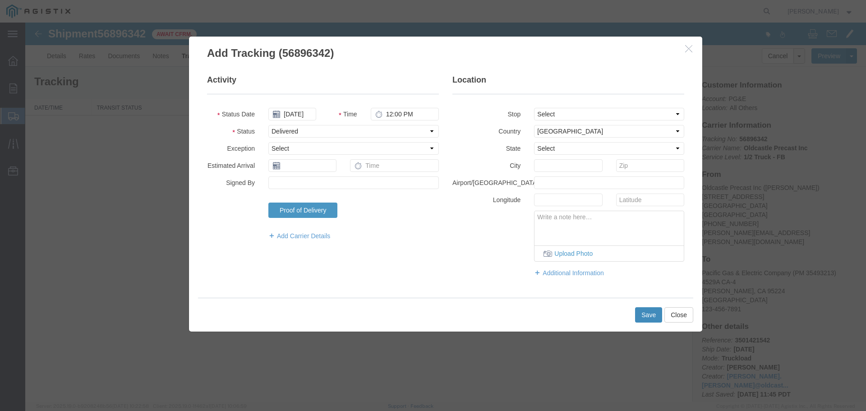
click at [645, 315] on button "Save" at bounding box center [648, 314] width 27 height 15
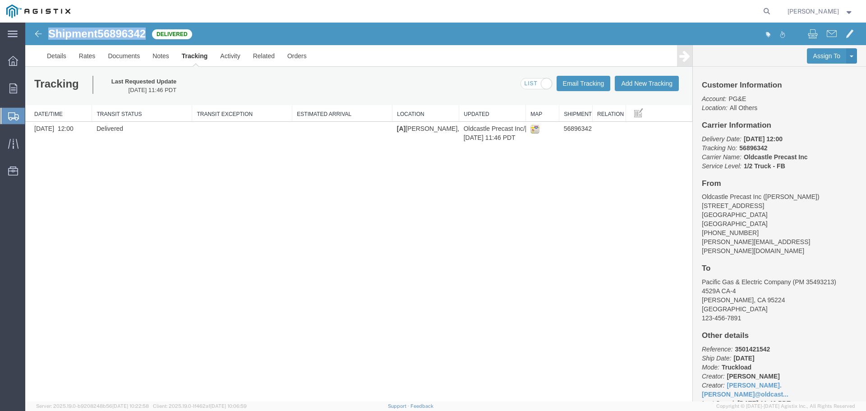
drag, startPoint x: 50, startPoint y: 31, endPoint x: 147, endPoint y: 33, distance: 97.9
click at [146, 33] on h1 "Shipment 56896342" at bounding box center [96, 34] width 97 height 12
copy h1 "Shipment 56896342"
click at [277, 240] on div "Shipment 56896342 1 of 1 Delivered Details Rates Documents Notes Tracking Activ…" at bounding box center [445, 212] width 841 height 379
click at [12, 87] on icon at bounding box center [13, 88] width 8 height 10
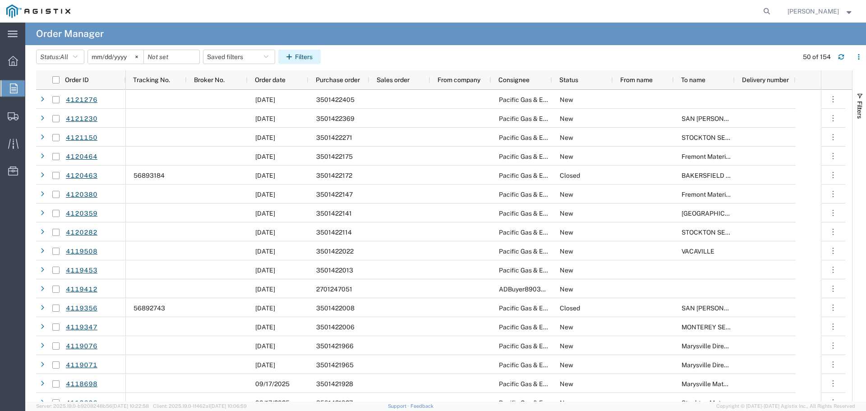
click at [313, 55] on button "Filters" at bounding box center [299, 57] width 42 height 14
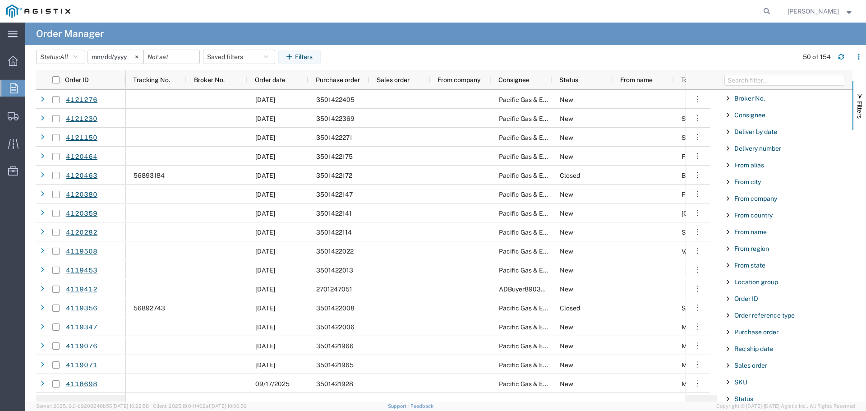
click at [746, 330] on span "Purchase order" at bounding box center [756, 331] width 44 height 7
click at [756, 368] on input "Filter Value" at bounding box center [788, 369] width 118 height 11
type input "3501421543"
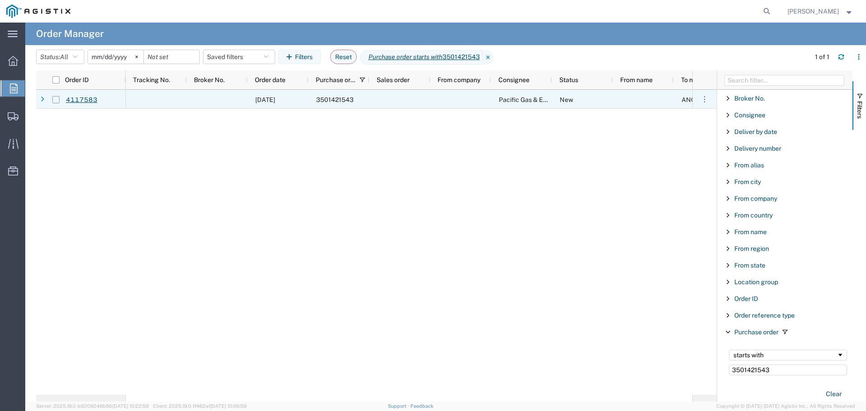
click at [57, 101] on input "Press Space to toggle row selection (unchecked)" at bounding box center [55, 99] width 7 height 7
checkbox input "true"
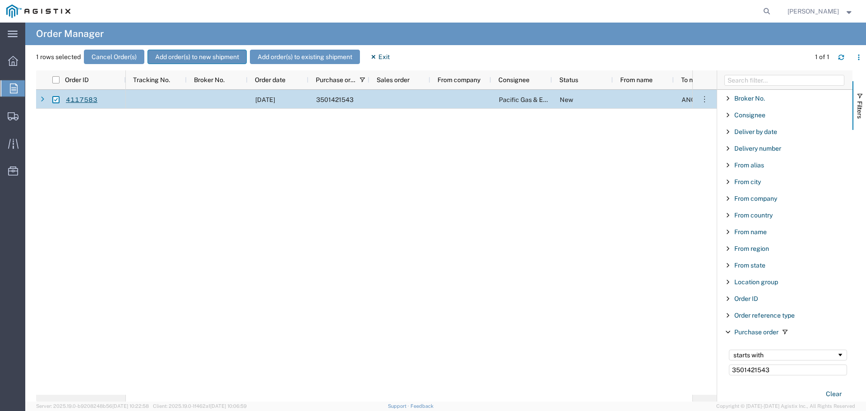
click at [197, 63] on button "Add order(s) to new shipment" at bounding box center [196, 57] width 99 height 14
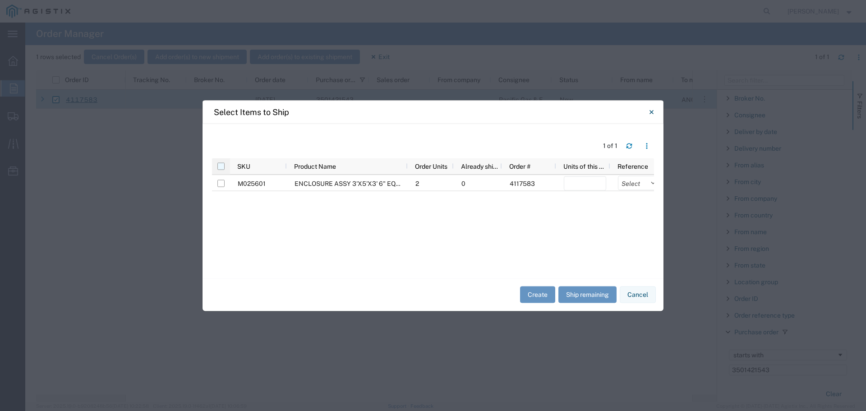
click at [221, 166] on input "checkbox" at bounding box center [220, 165] width 7 height 7
checkbox input "true"
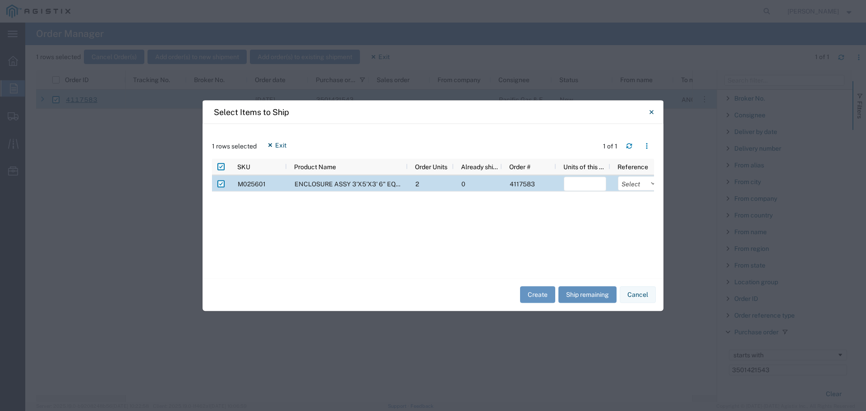
click at [577, 295] on button "Ship remaining" at bounding box center [587, 294] width 58 height 17
type input "2"
click at [630, 187] on select "Select Purchase Order Delivery Number" at bounding box center [639, 183] width 42 height 14
select select "PURCHORD"
click at [618, 176] on select "Select Purchase Order Delivery Number" at bounding box center [639, 183] width 42 height 14
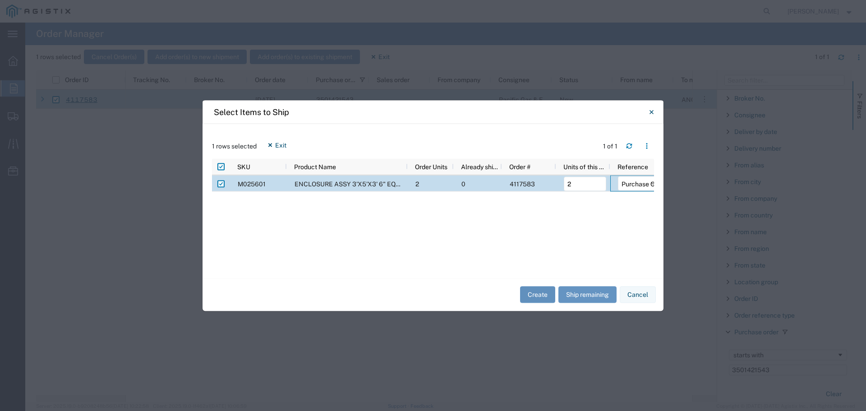
click at [534, 292] on button "Create" at bounding box center [537, 294] width 35 height 17
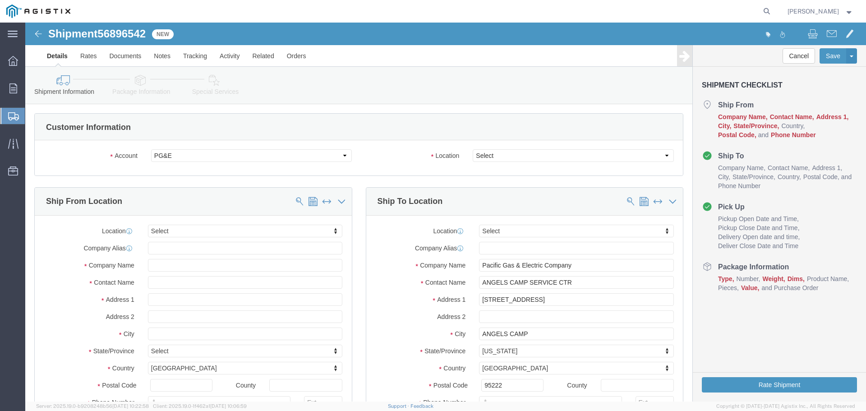
select select
click select "Select All Others [GEOGRAPHIC_DATA] [GEOGRAPHIC_DATA] [GEOGRAPHIC_DATA] [GEOGRA…"
select select "23082"
click select "Select All Others [GEOGRAPHIC_DATA] [GEOGRAPHIC_DATA] [GEOGRAPHIC_DATA] [GEOGRA…"
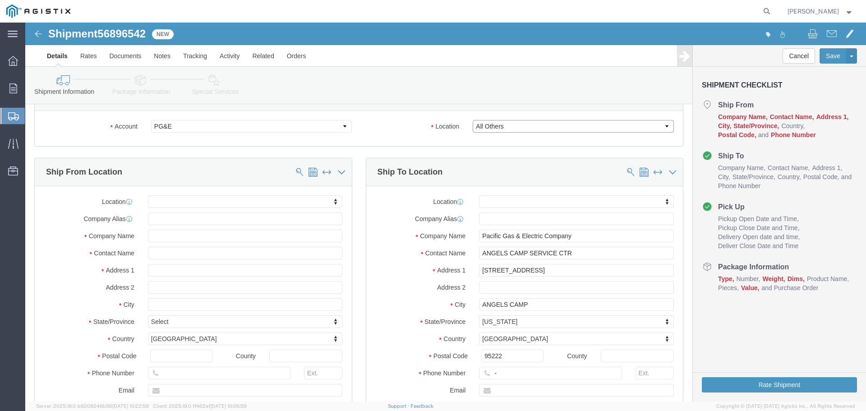
scroll to position [45, 0]
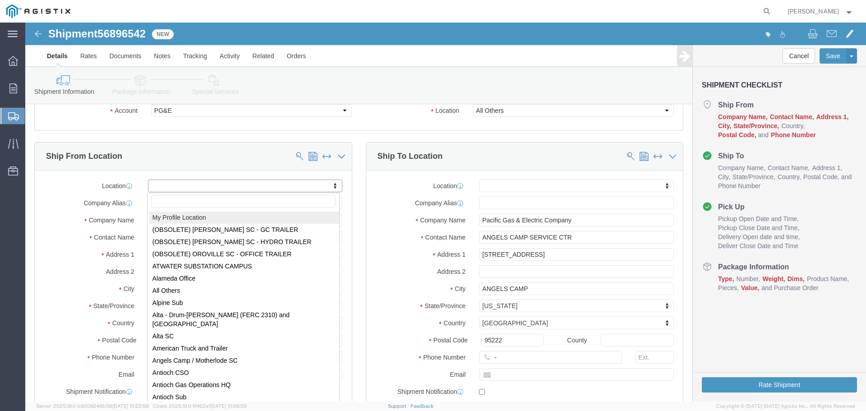
select select "MYPROFILE"
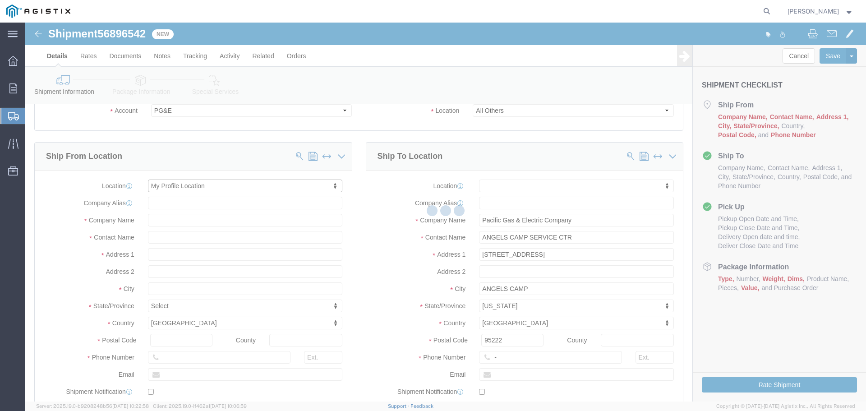
select select "CA"
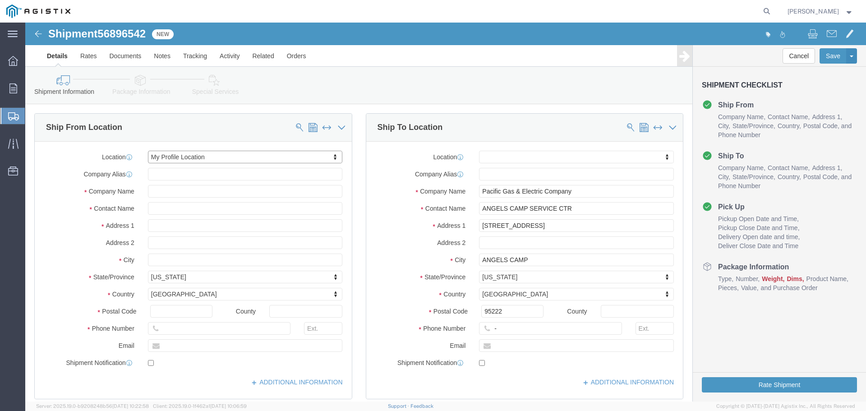
scroll to position [90, 0]
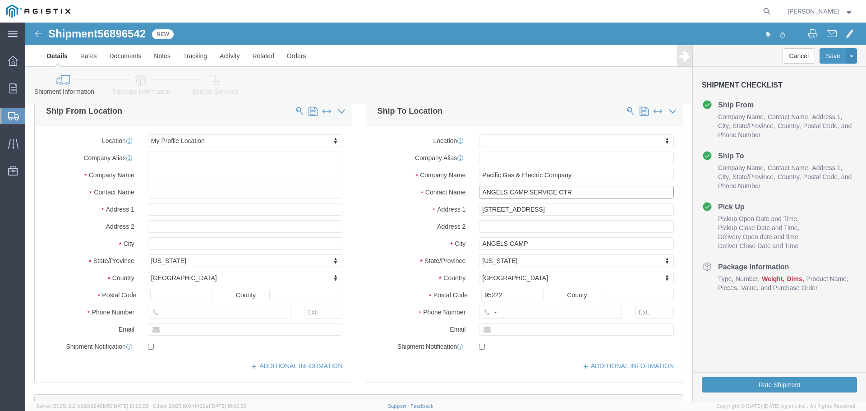
click input "ANGELS CAMP SERVICE CTR"
drag, startPoint x: 566, startPoint y: 172, endPoint x: 397, endPoint y: 171, distance: 169.1
click div "Contact Name ANGELS CAMP SERVICE CTR"
paste input "PM 35493214"
type input "PM 35493214"
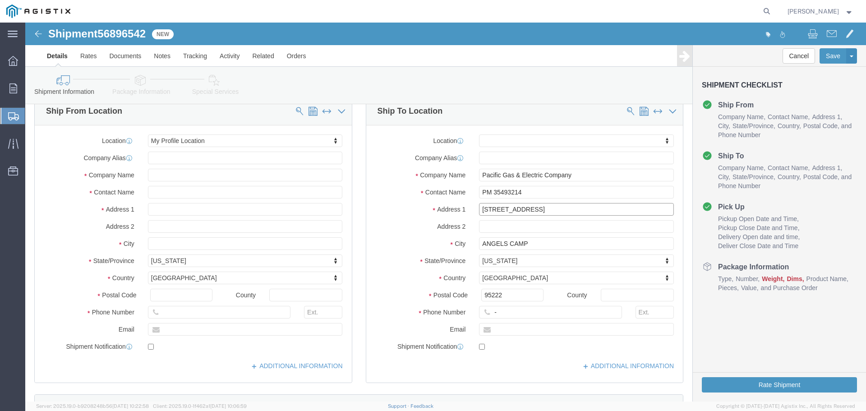
drag, startPoint x: 513, startPoint y: 184, endPoint x: 533, endPoint y: 189, distance: 20.5
click input "[STREET_ADDRESS]"
drag, startPoint x: 571, startPoint y: 190, endPoint x: 436, endPoint y: 191, distance: 135.3
click div "Address [STREET_ADDRESS]"
paste input "4529A CA-4"
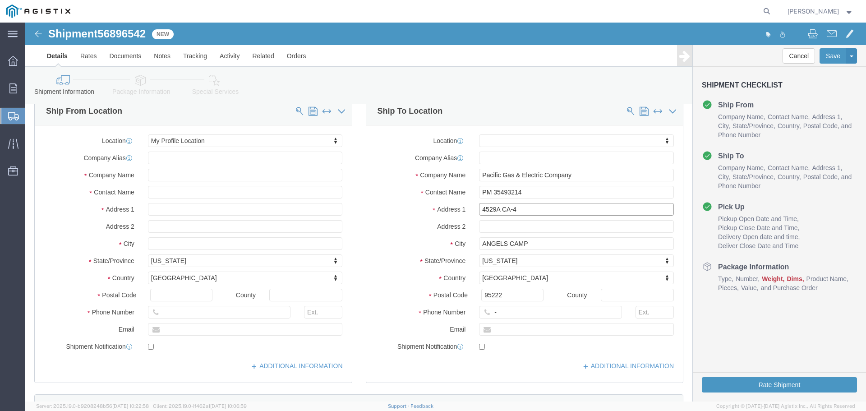
type input "4529A CA-4"
type input "[PERSON_NAME]"
type input "95224"
click input "-"
click div "-"
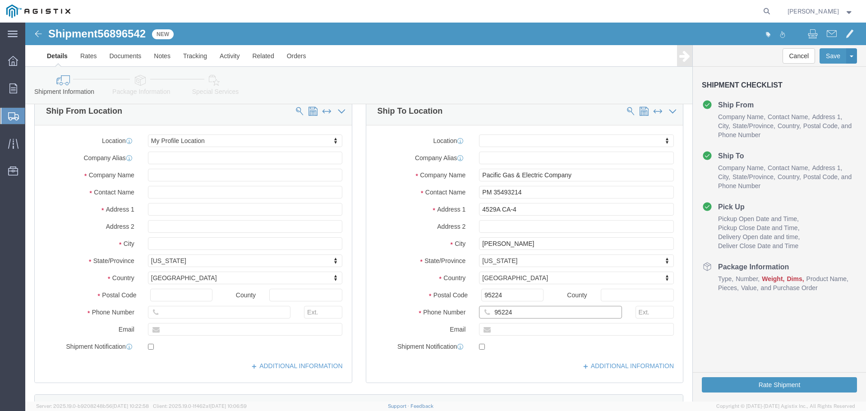
type input "95224"
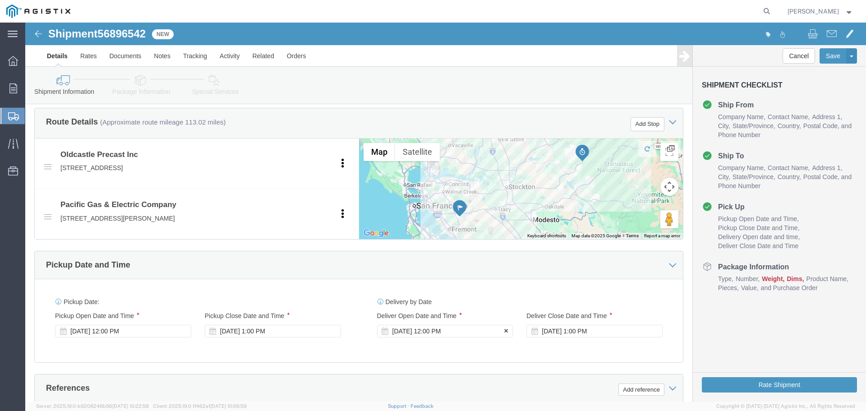
click div "[DATE] 12:00 PM"
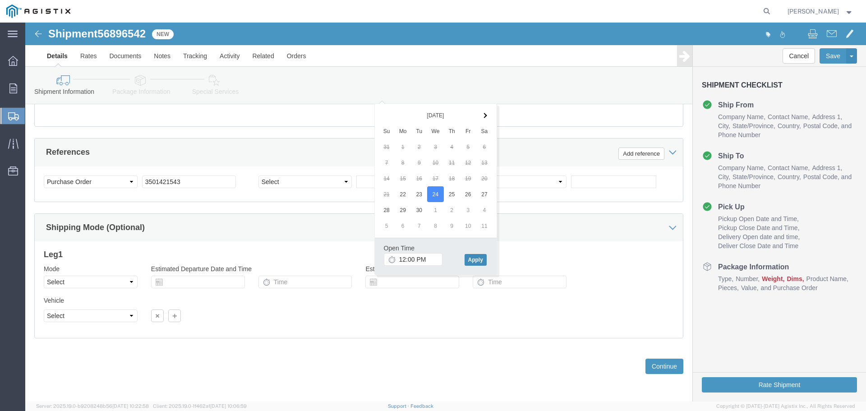
click button "Apply"
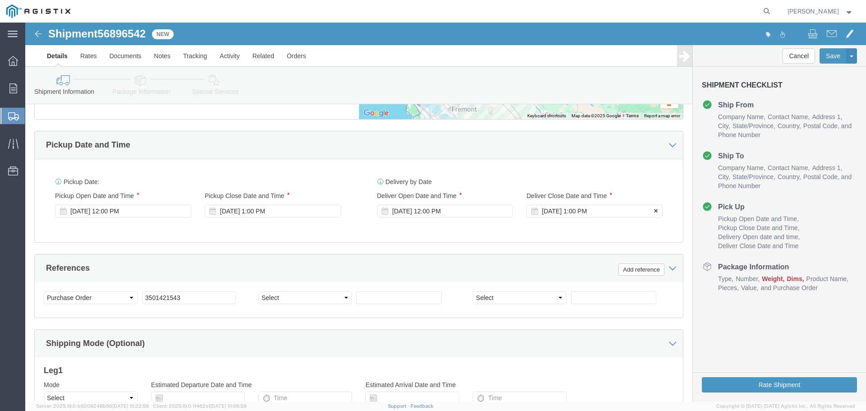
scroll to position [477, 0]
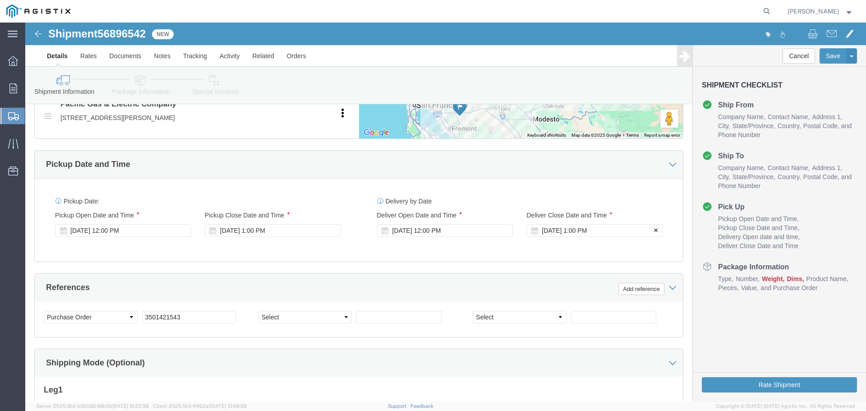
click div "[DATE] 1:00 PM"
click button "Apply"
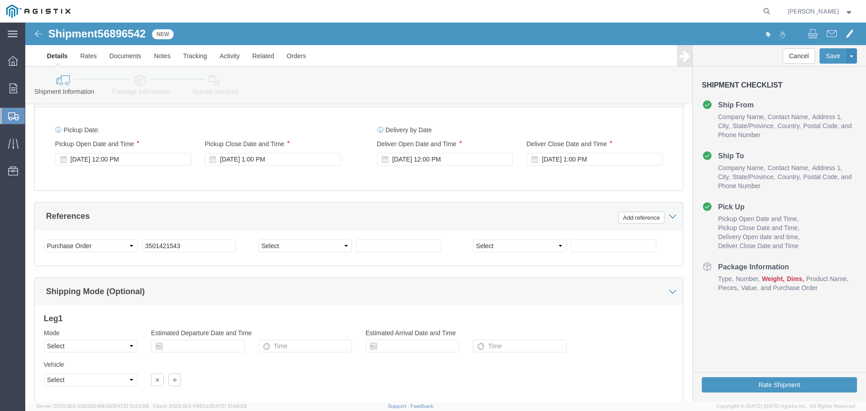
scroll to position [612, 0]
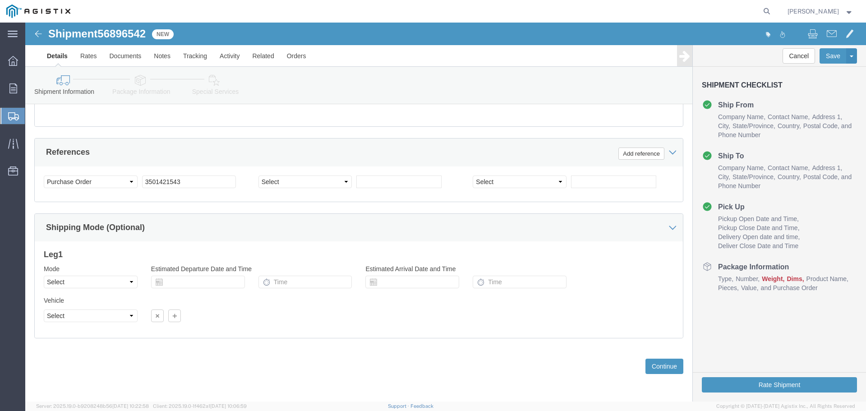
click div "Previous Continue"
click button "Continue"
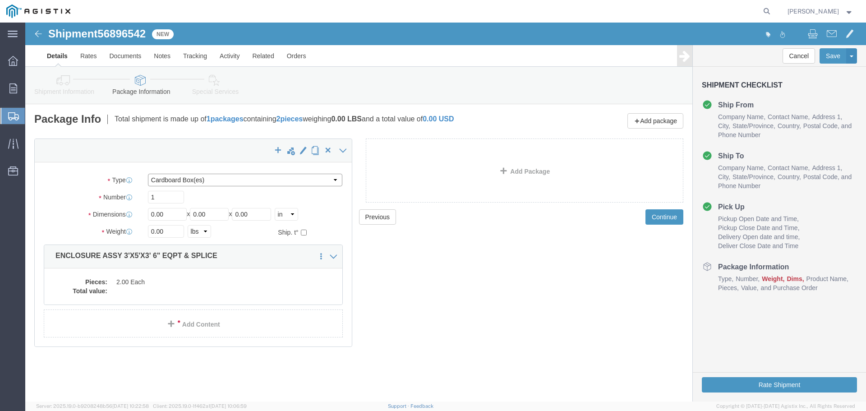
click select "Select Bulk Bundle(s) Cardboard Box(es) Carton(s) Crate(s) Drum(s) (Fiberboard)…"
select select "YRPK"
click select "Select Bulk Bundle(s) Cardboard Box(es) Carton(s) Crate(s) Drum(s) (Fiberboard)…"
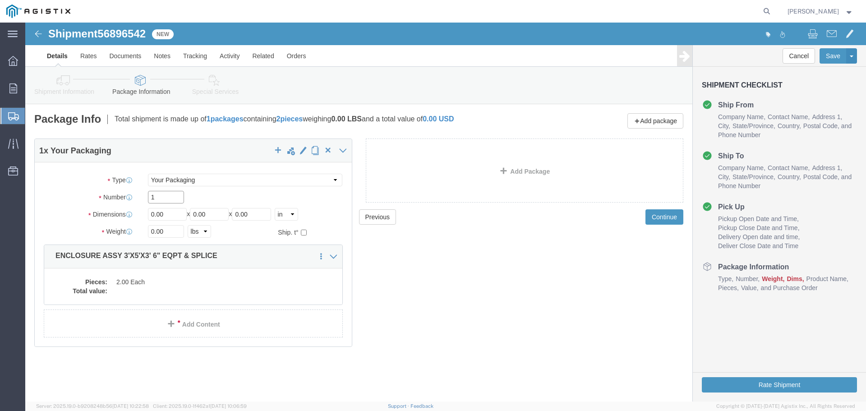
click input "1"
type input "2"
type input "36"
type input "60"
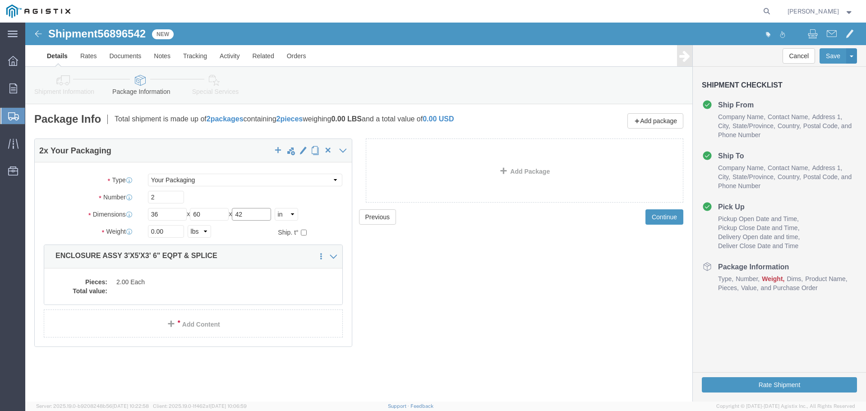
type input "42"
type input "12000"
click div "Pieces: 2.00 Each Total value:"
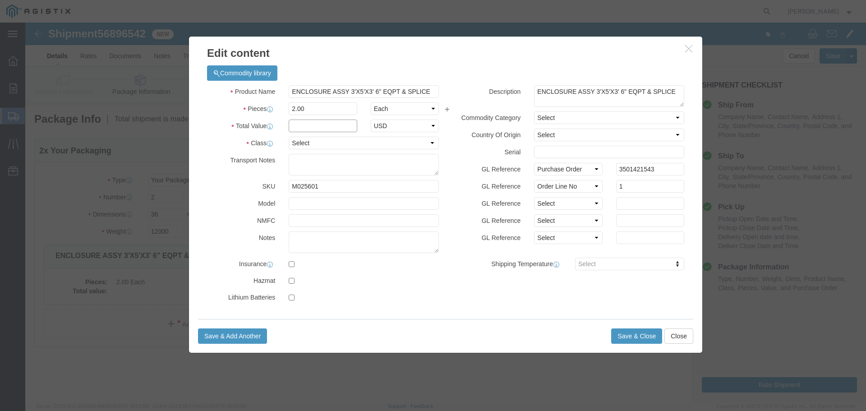
click input "text"
type input "1"
click select "Select 50 55 60 65 70 85 92.5 100 125 175 250 300 400"
select select "55"
click select "Select 50 55 60 65 70 85 92.5 100 125 175 250 300 400"
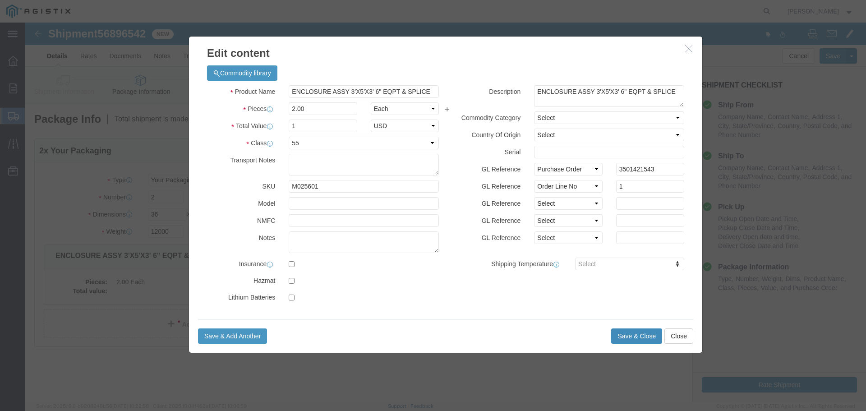
click button "Save & Close"
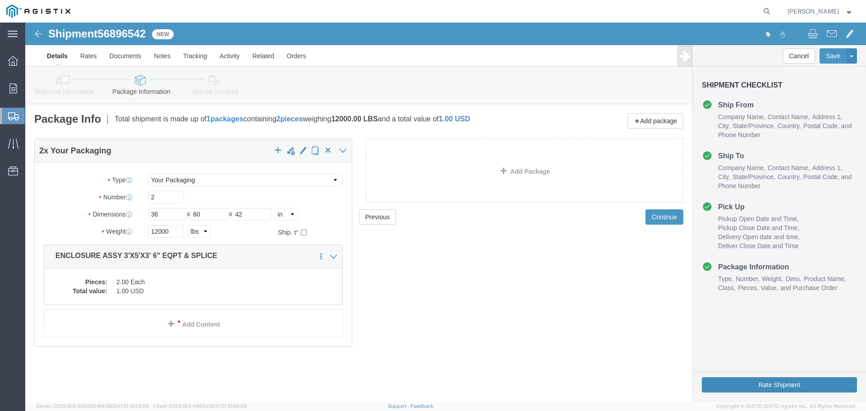
click button "Rate Shipment"
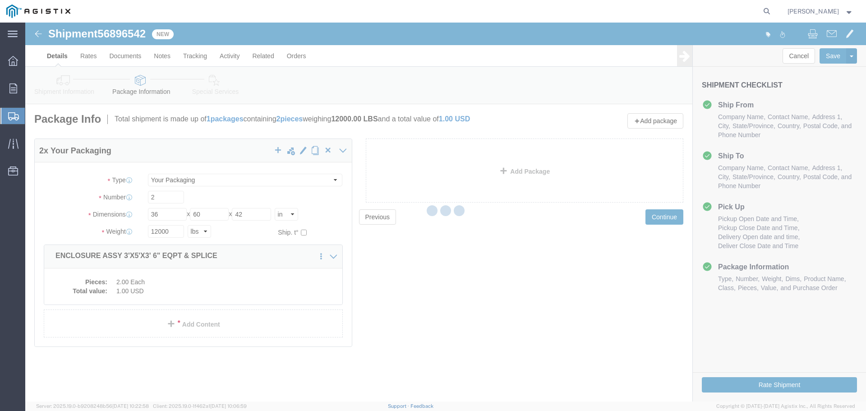
select select "22122"
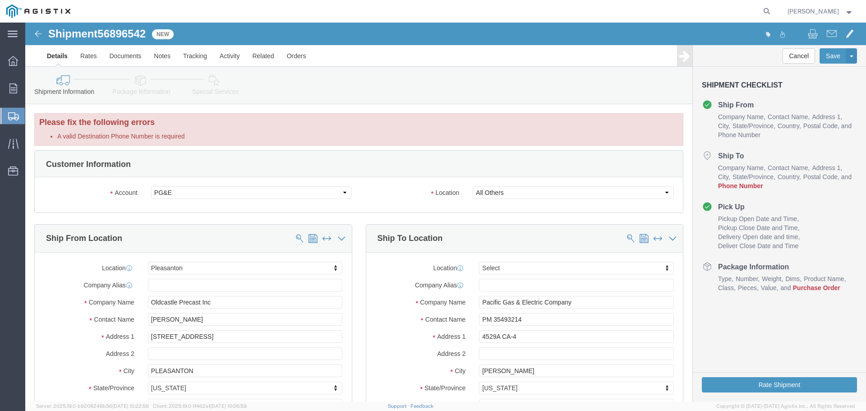
click div "Please fix the following errors A valid Destination Phone Number is required"
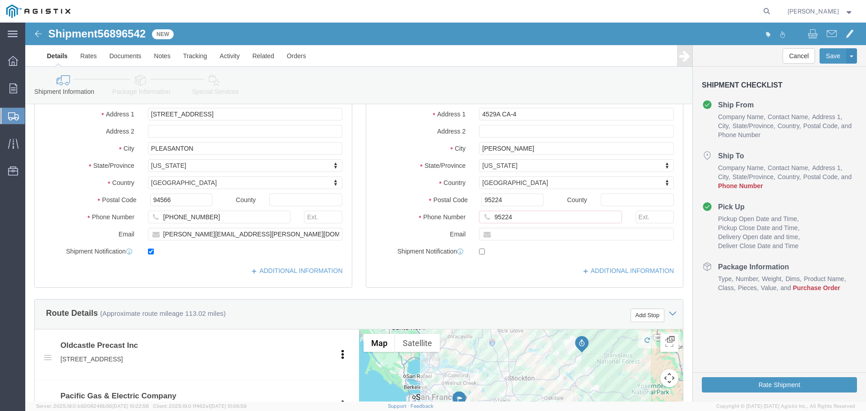
scroll to position [225, 0]
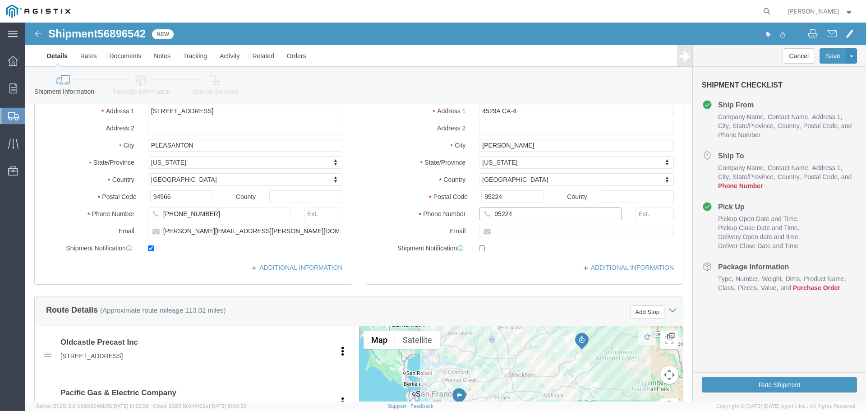
click input "95224"
drag, startPoint x: 463, startPoint y: 190, endPoint x: 409, endPoint y: 190, distance: 54.1
click div "Phone Number 95224 A valid Destination Phone Number is required"
type input "123-456-7891"
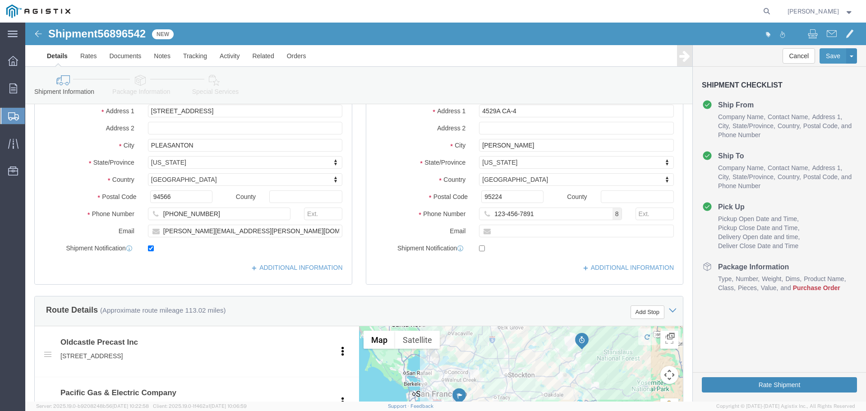
click button "Rate Shipment"
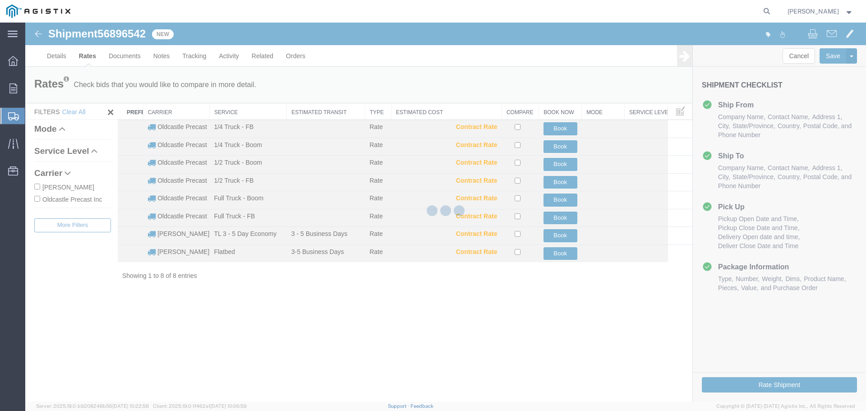
scroll to position [0, 0]
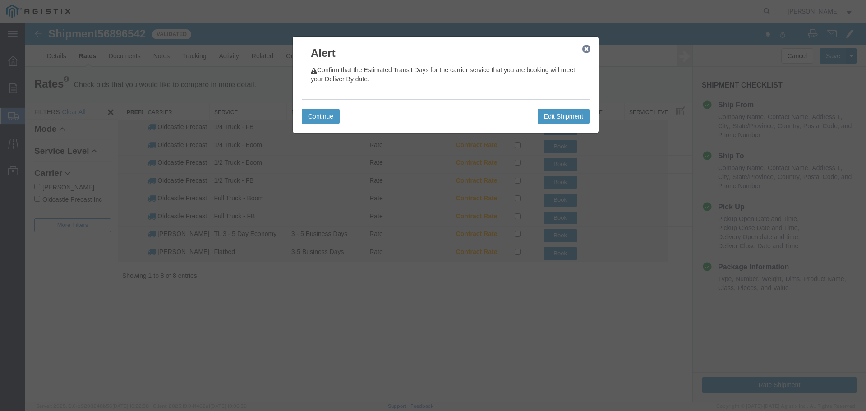
click at [588, 50] on icon "button" at bounding box center [586, 49] width 8 height 7
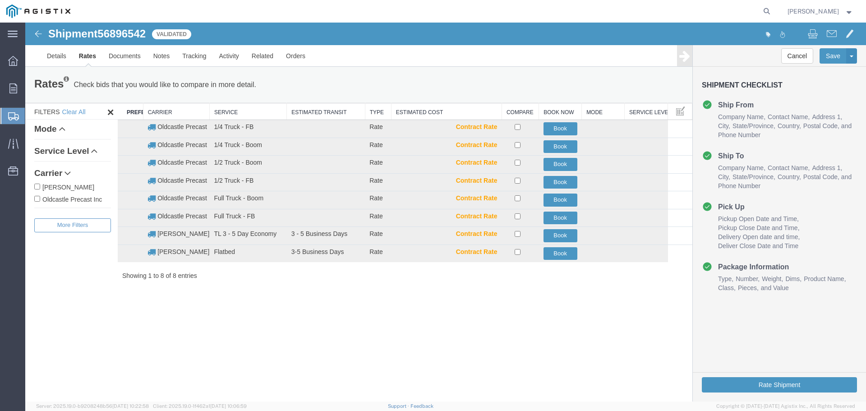
click at [79, 198] on label "Oldcastle Precast Inc" at bounding box center [72, 199] width 77 height 10
click at [40, 198] on input "Oldcastle Precast Inc" at bounding box center [37, 199] width 6 height 6
checkbox input "true"
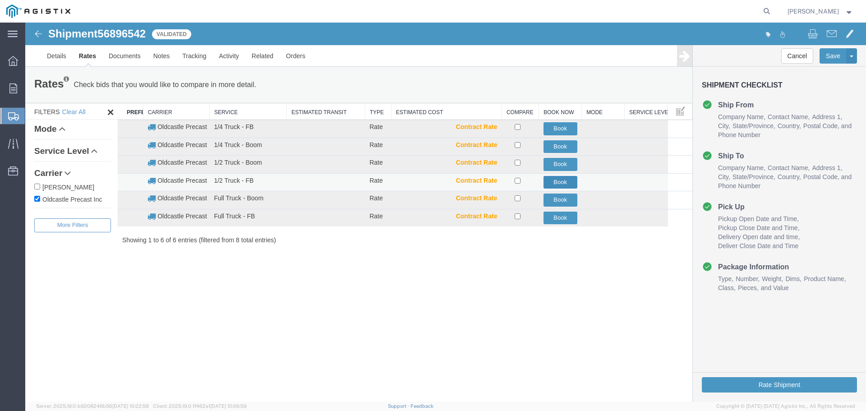
click at [561, 181] on button "Book" at bounding box center [560, 182] width 34 height 13
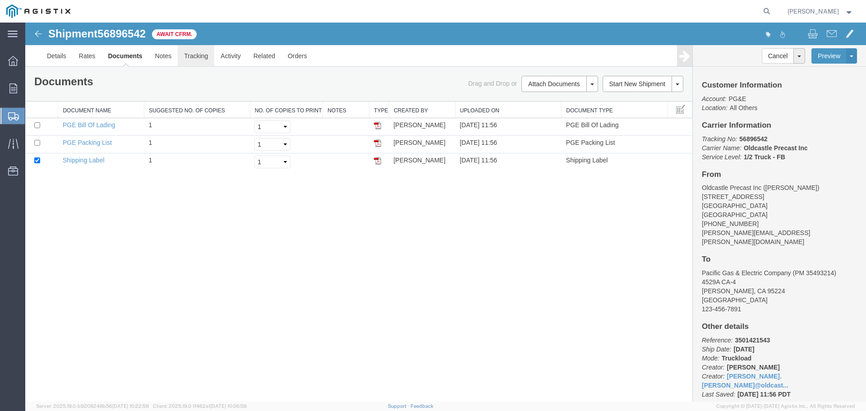
click at [196, 58] on link "Tracking" at bounding box center [196, 56] width 37 height 22
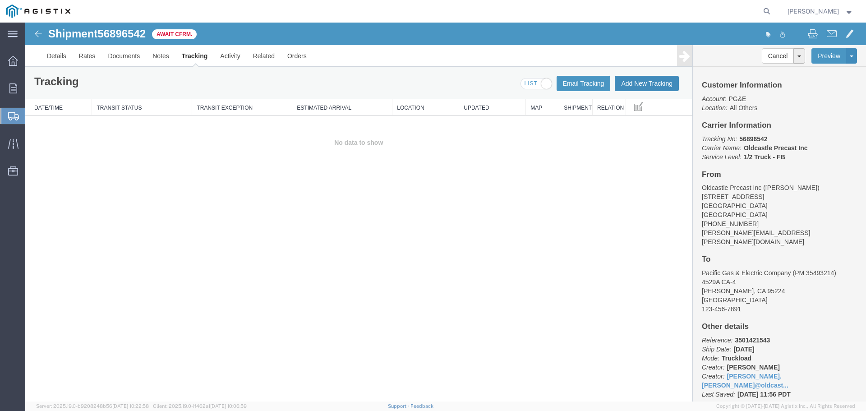
click at [629, 78] on button "Add New Tracking" at bounding box center [647, 83] width 64 height 15
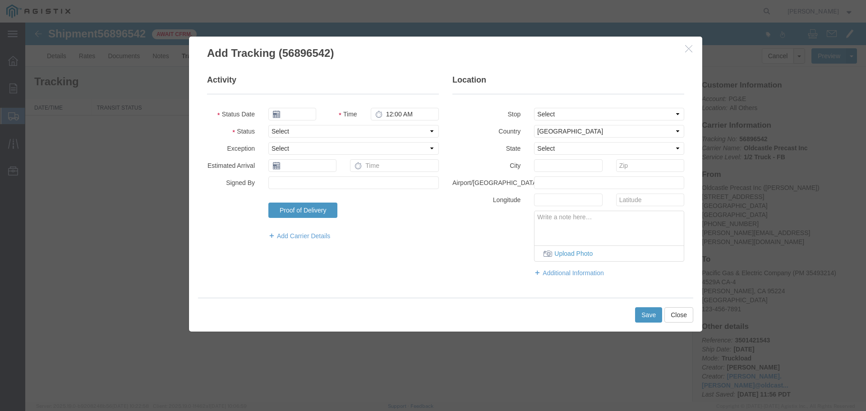
type input "[DATE]"
type input "12:00 PM"
click at [293, 130] on select "Select Arrival Notice Available Arrival Notice Imported Arrive at Delivery Loca…" at bounding box center [353, 131] width 170 height 13
select select "DELIVRED"
click at [268, 125] on select "Select Arrival Notice Available Arrival Notice Imported Arrive at Delivery Loca…" at bounding box center [353, 131] width 170 height 13
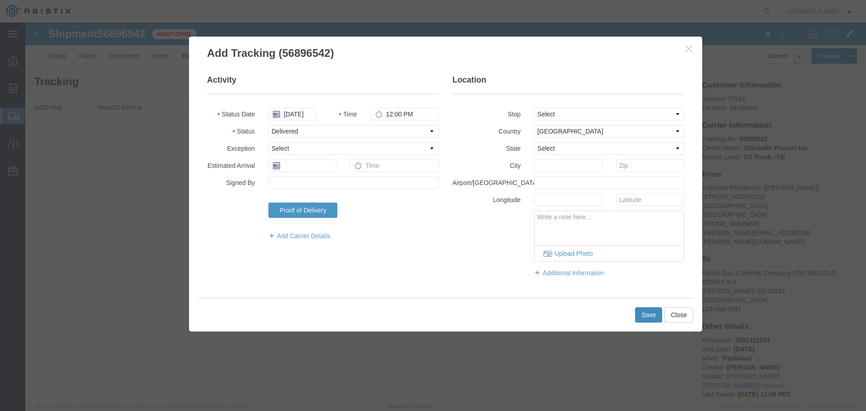
click at [644, 316] on button "Save" at bounding box center [648, 314] width 27 height 15
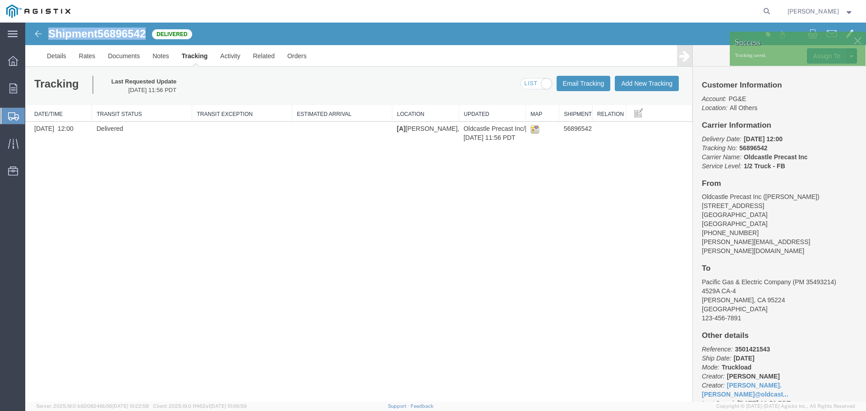
drag, startPoint x: 53, startPoint y: 33, endPoint x: 147, endPoint y: 33, distance: 94.3
click at [146, 33] on h1 "Shipment 56896542" at bounding box center [96, 34] width 97 height 12
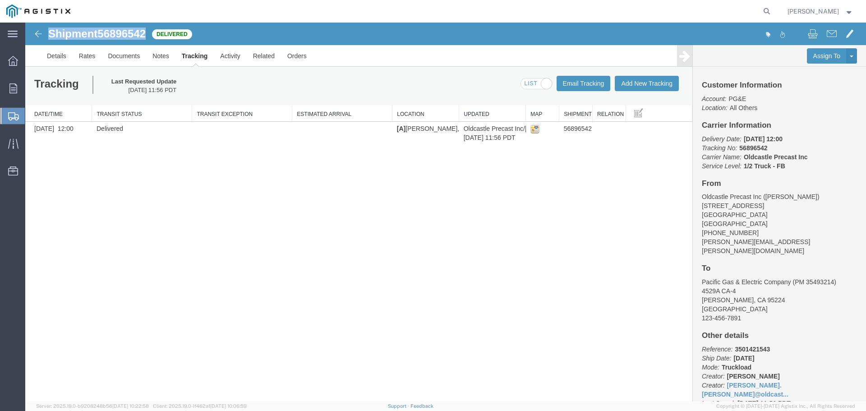
copy h1 "Shipment 56896542"
